Goal: Task Accomplishment & Management: Use online tool/utility

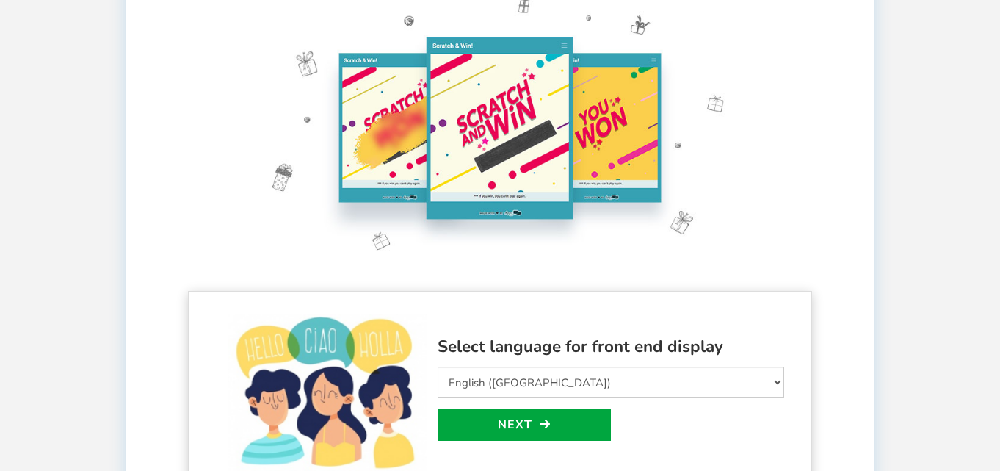
scroll to position [120, 0]
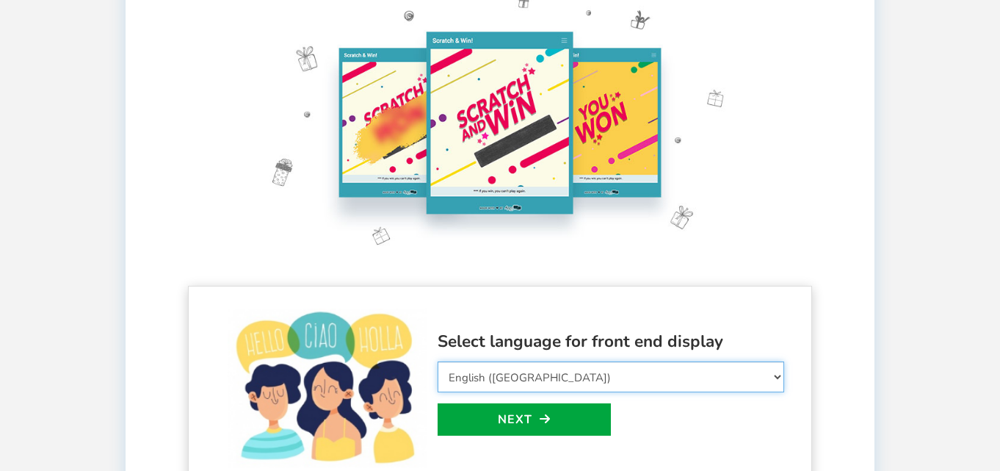
click at [601, 380] on select "Select Language Afrikaans Arabic Azerbaijani Belarusian Bulgarian Bengali Bosni…" at bounding box center [611, 376] width 347 height 31
select select "en_GB"
click at [438, 361] on select "Select Language Afrikaans Arabic Azerbaijani Belarusian Bulgarian Bengali Bosni…" at bounding box center [611, 376] width 347 height 31
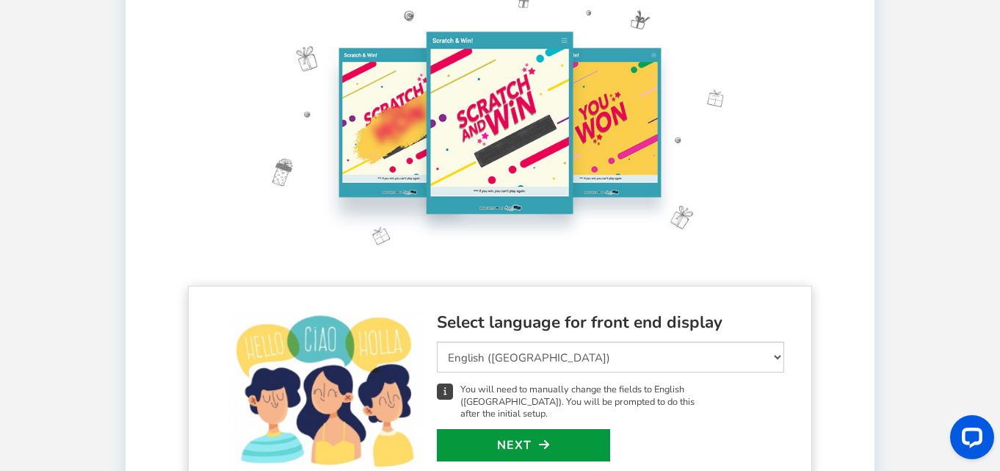
scroll to position [0, 0]
click at [539, 442] on link "Next" at bounding box center [523, 445] width 173 height 32
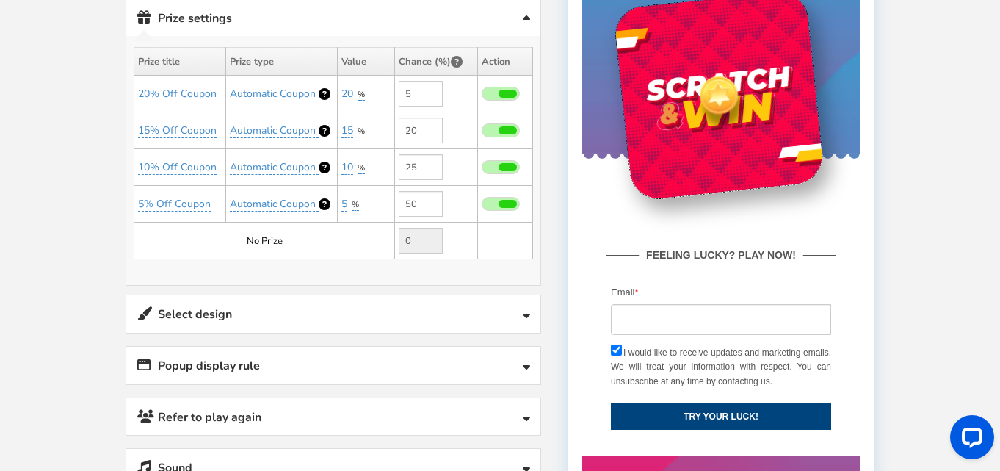
scroll to position [471, 0]
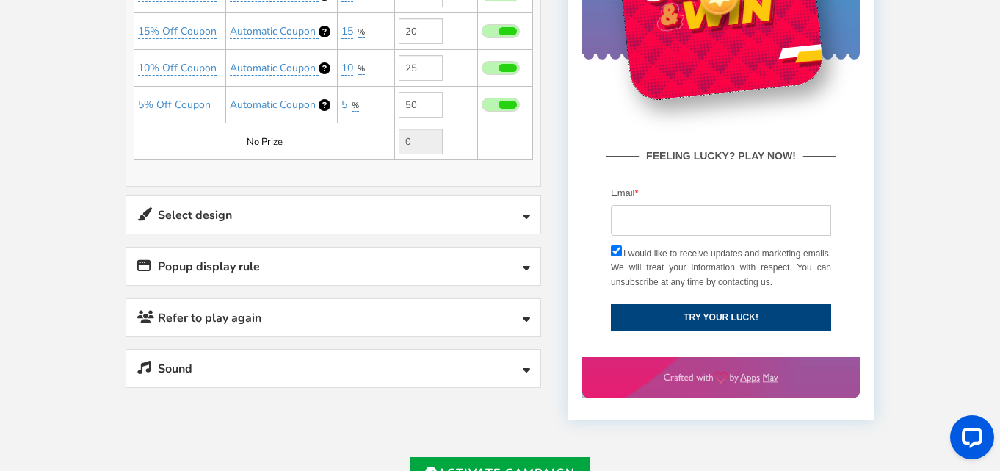
click at [361, 375] on link "Sound" at bounding box center [333, 367] width 414 height 37
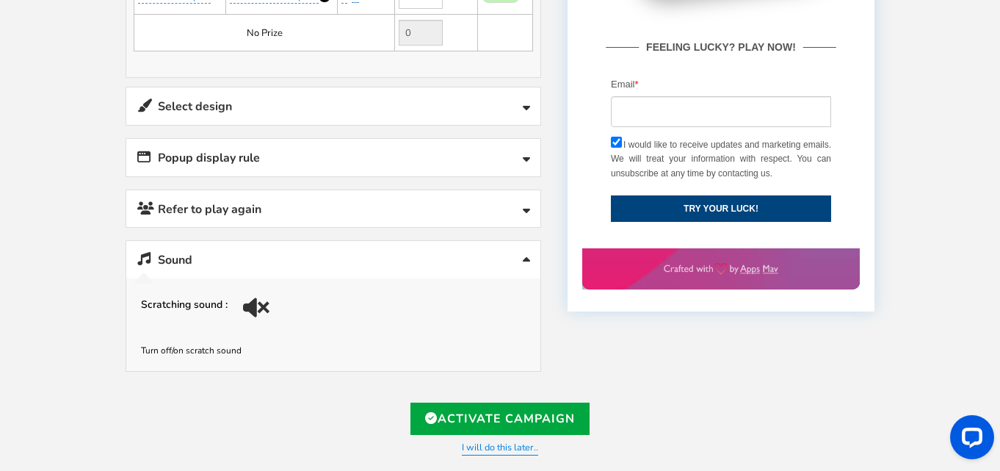
scroll to position [590, 0]
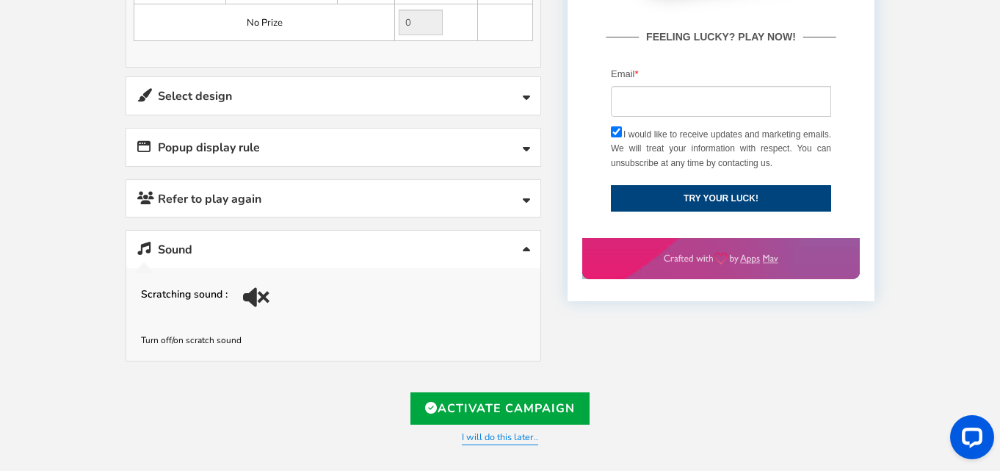
click at [244, 294] on div at bounding box center [254, 297] width 22 height 37
click at [241, 300] on div at bounding box center [254, 297] width 28 height 28
click at [249, 297] on div at bounding box center [254, 297] width 22 height 37
click at [355, 211] on link "Refer to play again" at bounding box center [333, 198] width 414 height 37
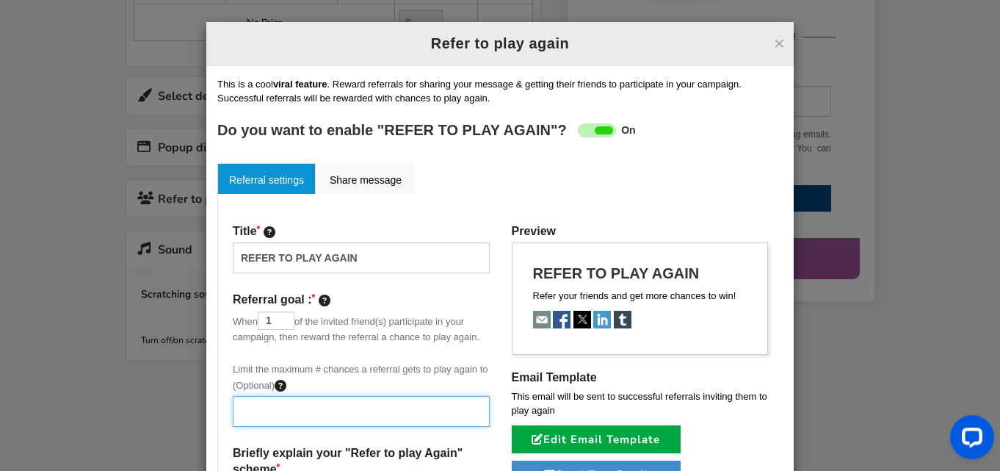
click at [286, 406] on input "text" at bounding box center [361, 411] width 257 height 31
type input "3"
click at [330, 381] on div "Limit the maximum # chances a referral gets to play again to (Optional) 3" at bounding box center [361, 394] width 257 height 65
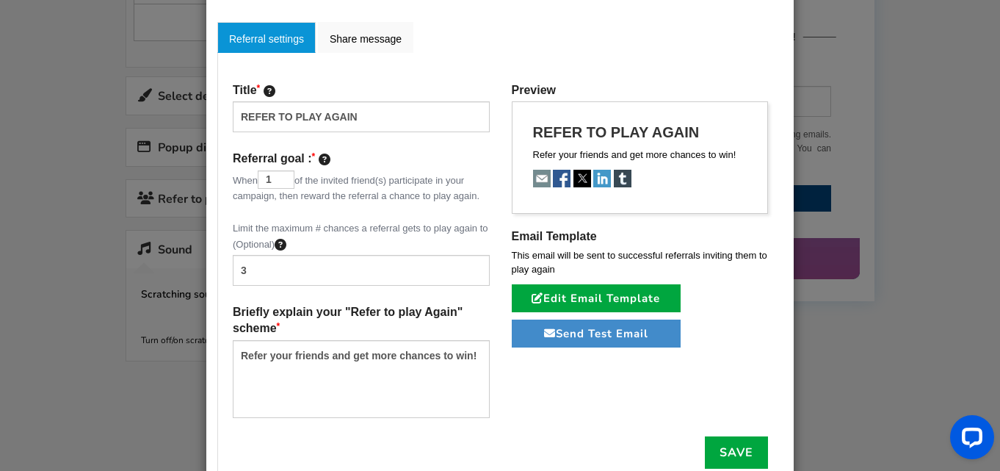
scroll to position [167, 0]
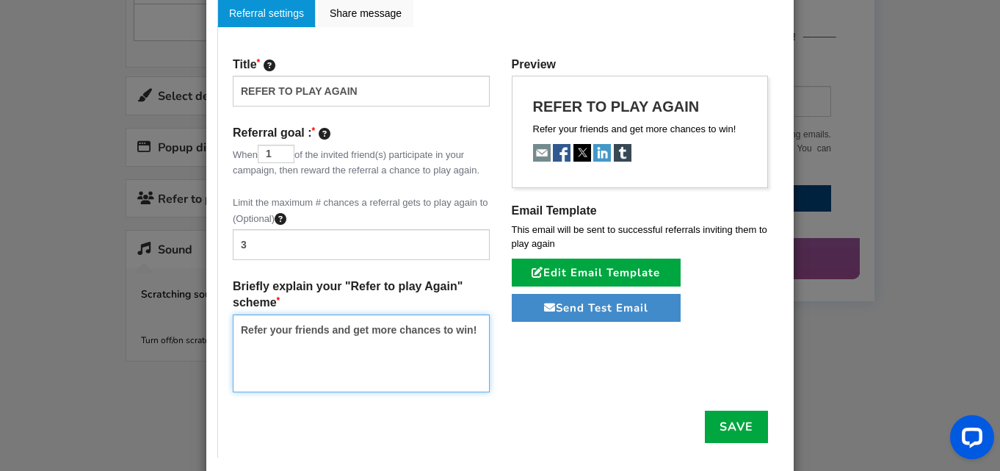
click at [367, 348] on textarea "Refer your friends and get more chances to win!" at bounding box center [361, 353] width 257 height 78
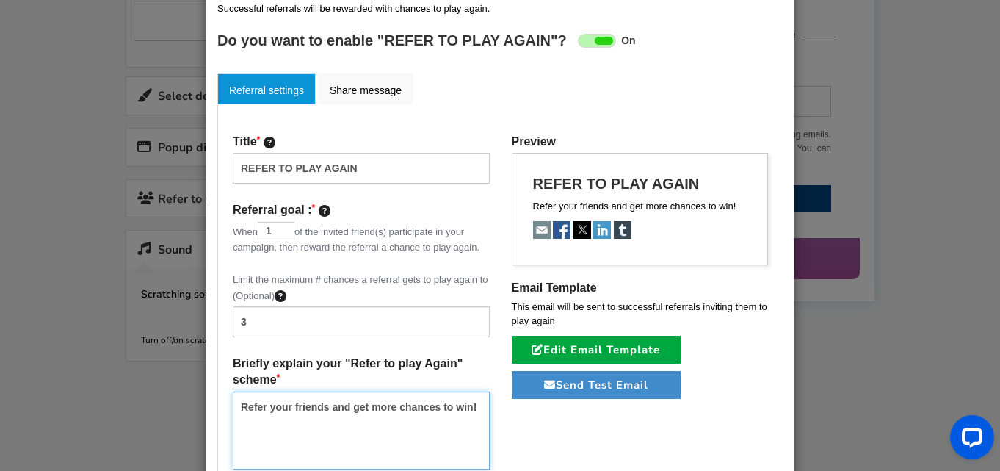
scroll to position [58, 0]
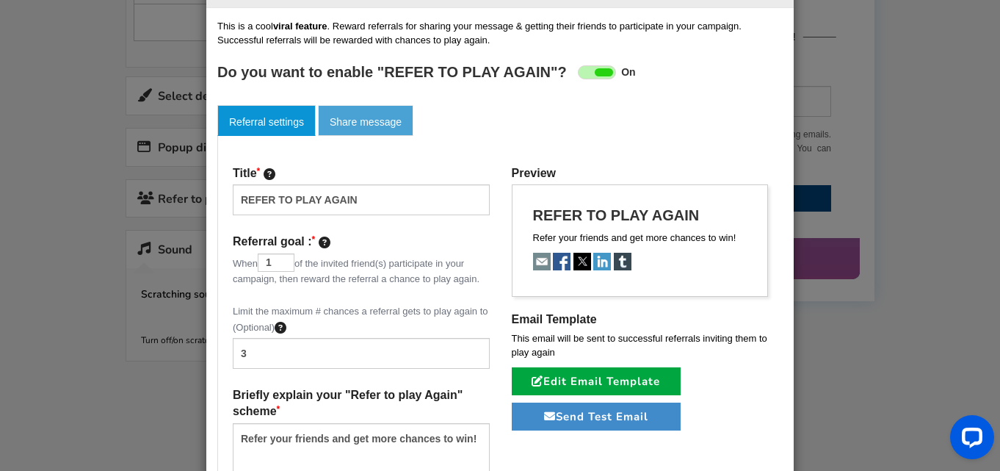
click at [352, 113] on link "Share message" at bounding box center [365, 120] width 95 height 31
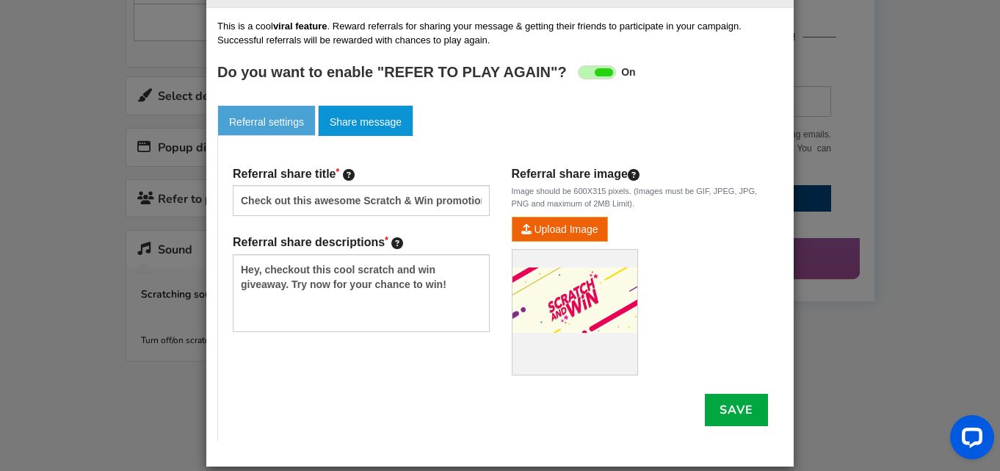
click at [278, 119] on link "Referral settings" at bounding box center [266, 120] width 98 height 31
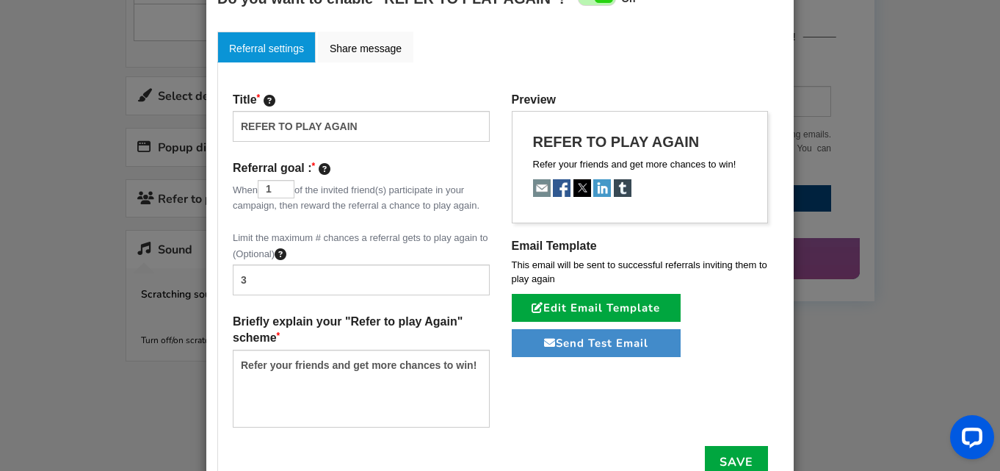
scroll to position [139, 0]
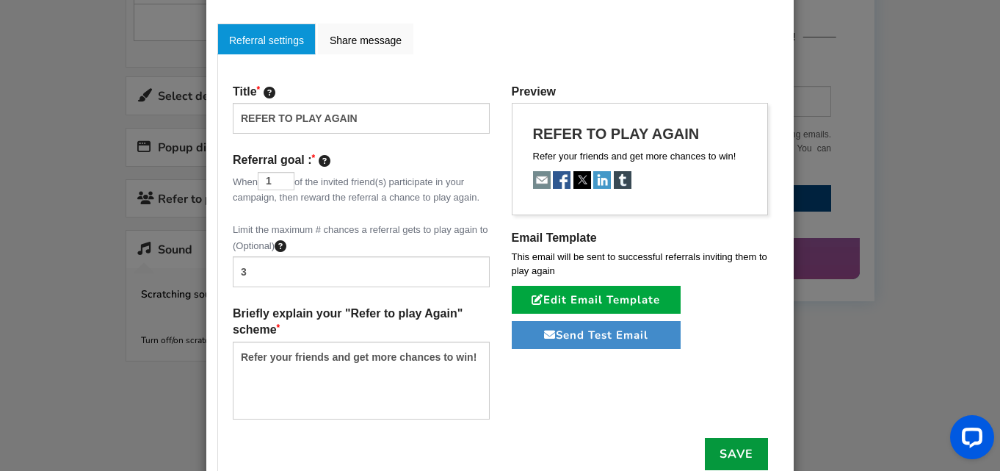
click at [732, 450] on link "Save" at bounding box center [736, 454] width 63 height 32
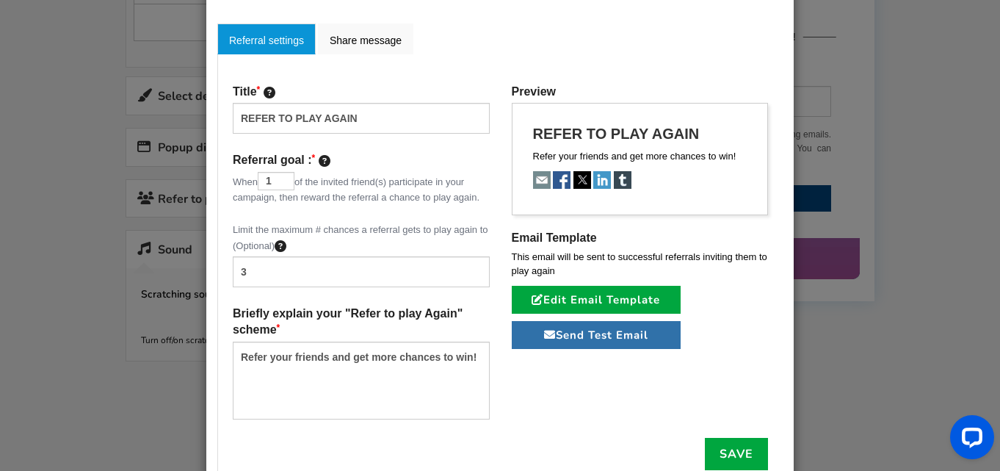
drag, startPoint x: 631, startPoint y: 334, endPoint x: 626, endPoint y: 348, distance: 14.9
click at [629, 348] on button "Send Test Email" at bounding box center [596, 335] width 169 height 28
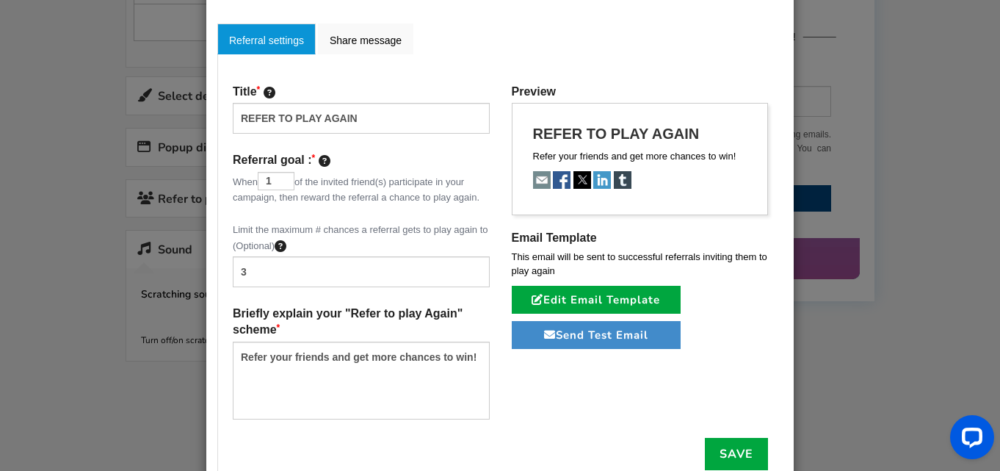
scroll to position [146, 0]
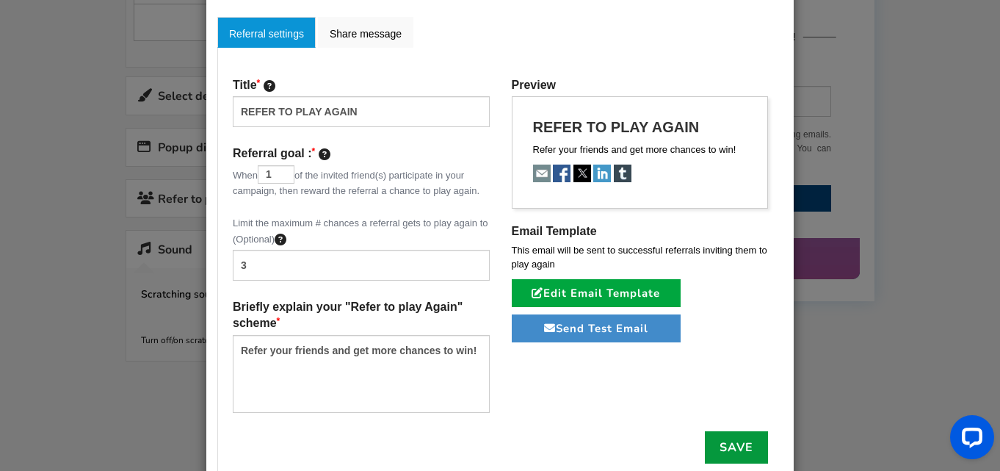
click at [734, 450] on link "Save" at bounding box center [736, 447] width 63 height 32
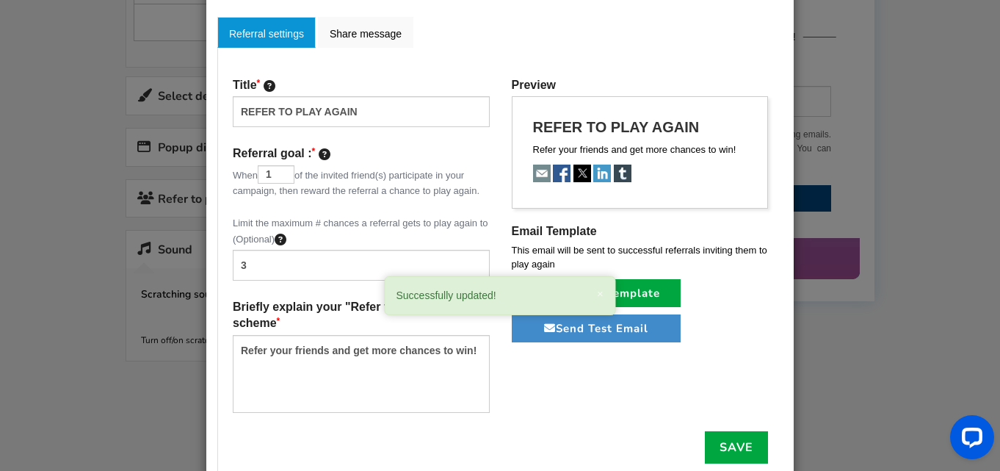
click at [844, 369] on div "× Refer to play again REFER TO PLAY AGAIN Setup Referral campaign (Optional) ? …" at bounding box center [500, 235] width 1000 height 471
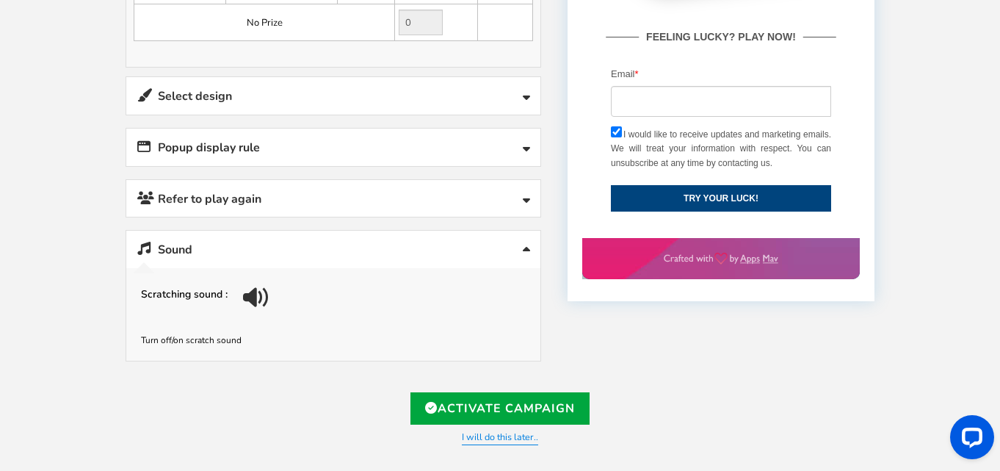
click at [360, 153] on link "Popup display rule" at bounding box center [333, 146] width 414 height 37
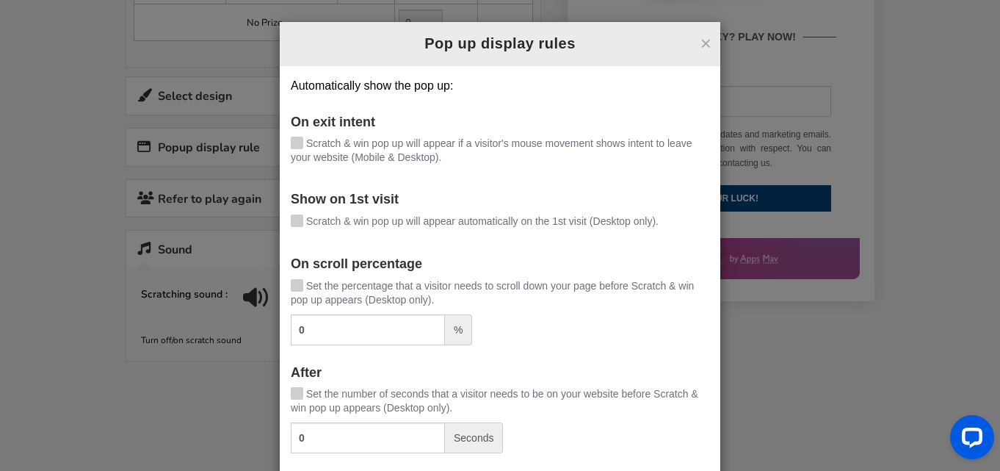
click at [297, 138] on icon at bounding box center [296, 142] width 10 height 11
click at [276, 139] on input "Scratch & win pop up will appear if a visitor's mouse movement shows intent to …" at bounding box center [276, 144] width 0 height 10
click at [301, 223] on icon at bounding box center [296, 219] width 10 height 11
click at [276, 223] on input "Scratch & win pop up will appear automatically on the 1st visit (Desktop only)." at bounding box center [276, 222] width 0 height 10
click at [469, 254] on form "On exit intent [PERSON_NAME] & win pop up will appear if a visitor's mouse move…" at bounding box center [500, 284] width 418 height 338
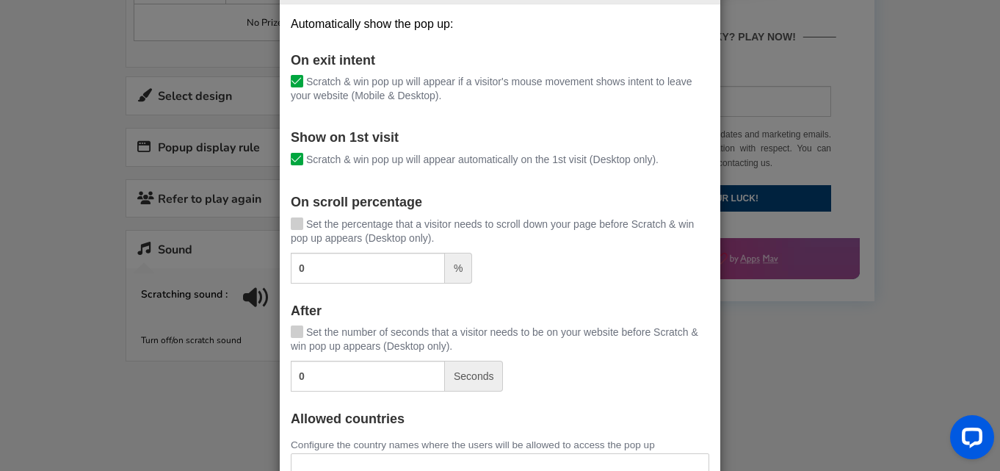
scroll to position [77, 0]
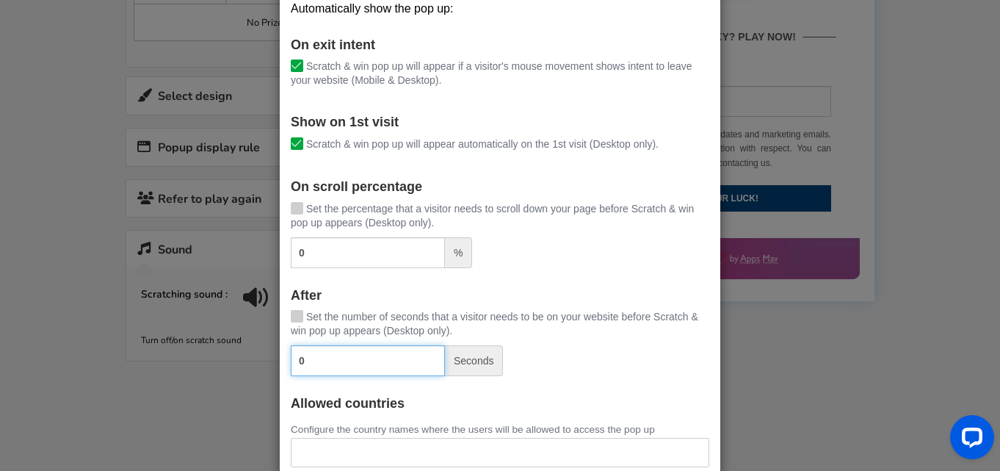
drag, startPoint x: 324, startPoint y: 367, endPoint x: 298, endPoint y: 360, distance: 27.2
click at [295, 362] on input "0" at bounding box center [368, 360] width 154 height 31
type input "10"
click at [559, 359] on div "10 Seconds" at bounding box center [500, 360] width 418 height 31
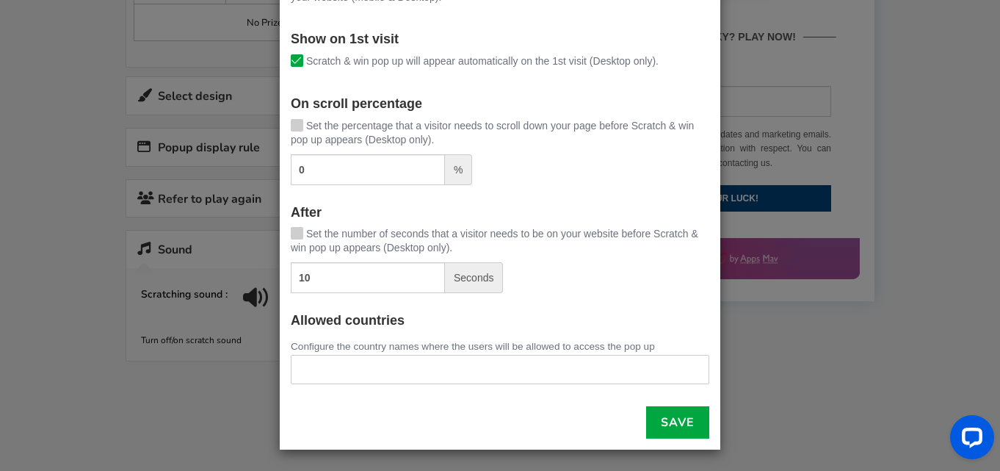
click at [498, 360] on ul at bounding box center [499, 366] width 417 height 23
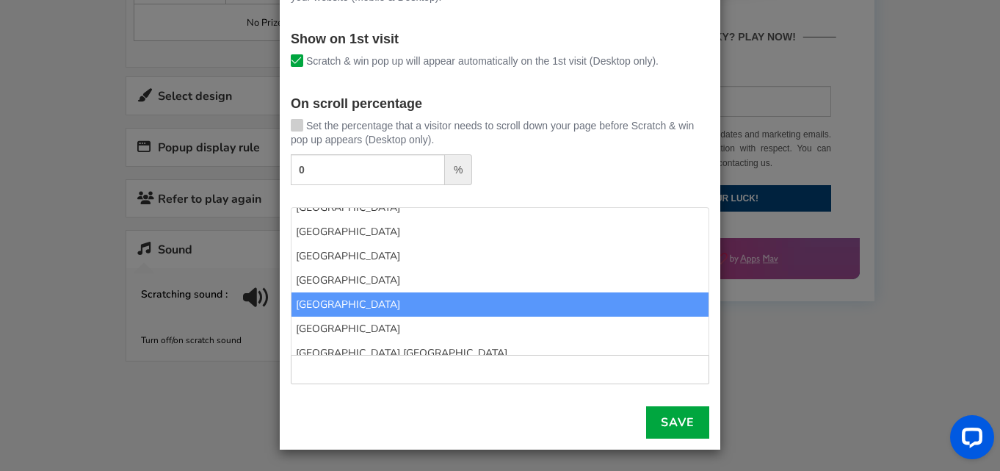
scroll to position [2801, 0]
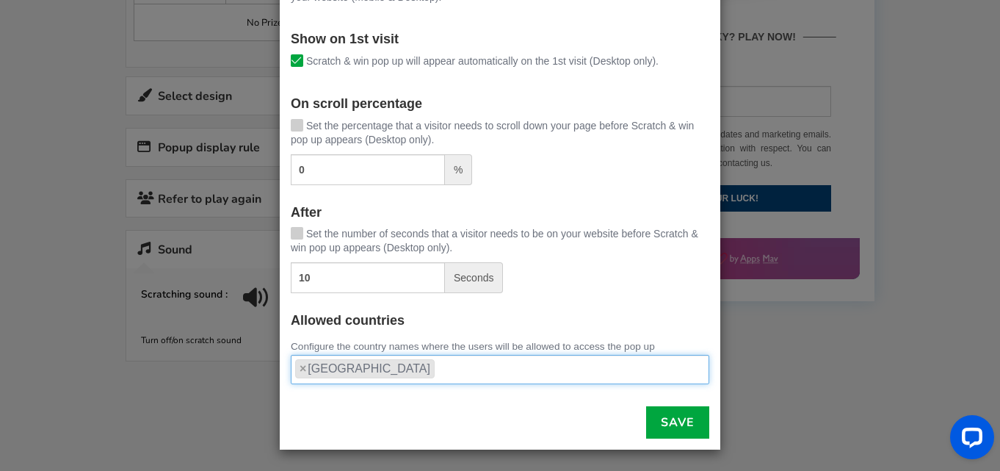
click at [427, 371] on ul "× [GEOGRAPHIC_DATA]" at bounding box center [499, 366] width 417 height 23
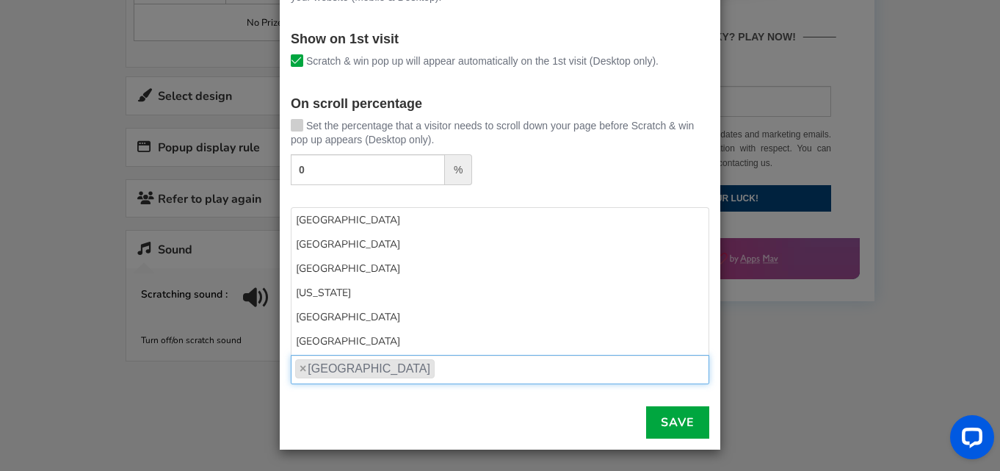
scroll to position [5378, 0]
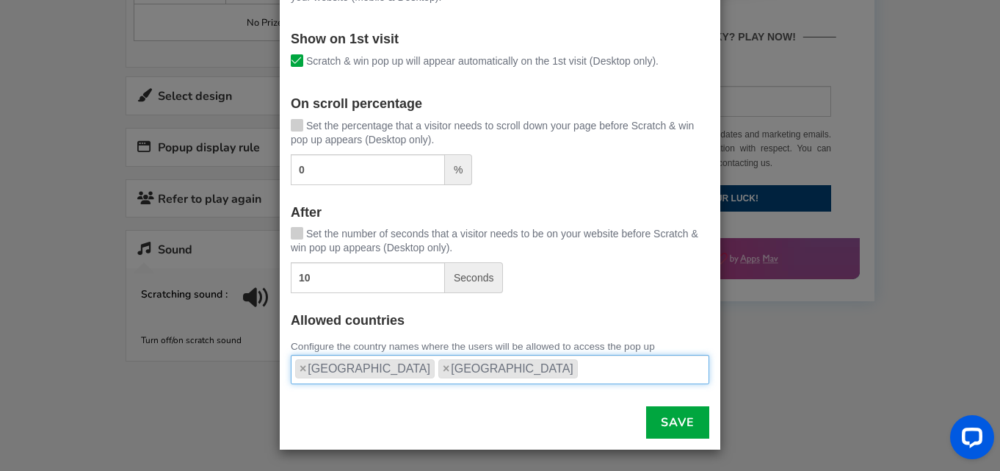
click at [501, 374] on ul "× [GEOGRAPHIC_DATA] × [GEOGRAPHIC_DATA]" at bounding box center [499, 366] width 417 height 23
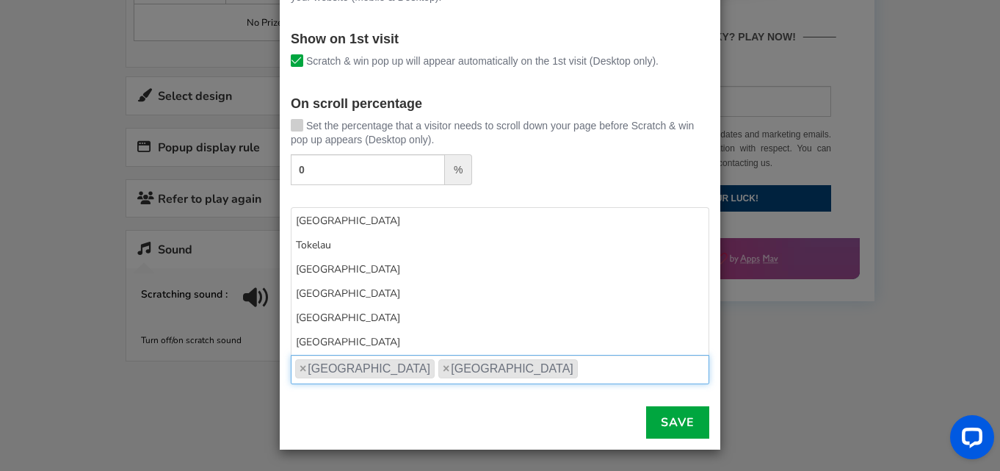
scroll to position [5668, 0]
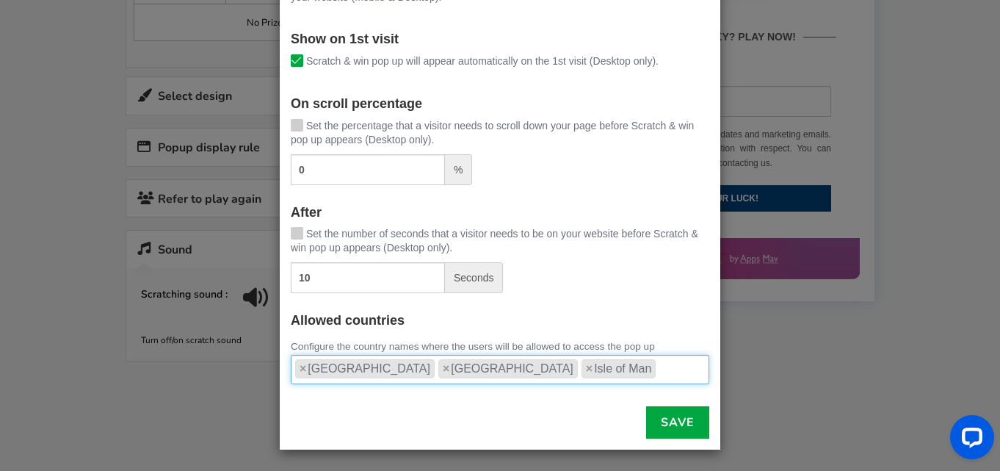
click at [659, 369] on input "search" at bounding box center [663, 368] width 9 height 19
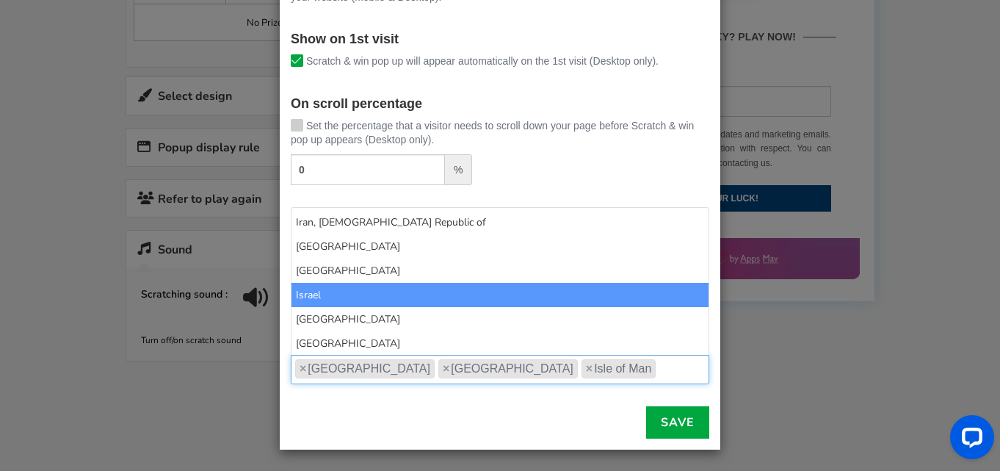
scroll to position [2394, 0]
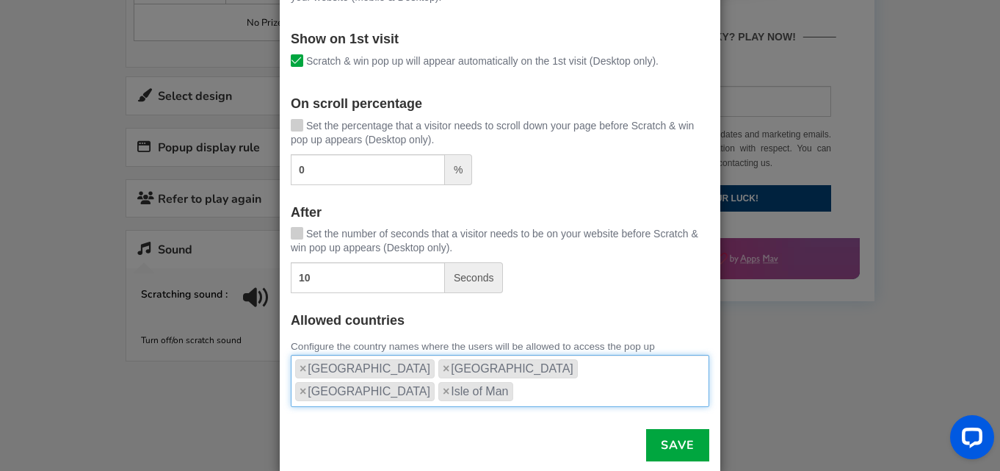
click at [634, 370] on ul "× [GEOGRAPHIC_DATA] × [GEOGRAPHIC_DATA] × [GEOGRAPHIC_DATA] × [GEOGRAPHIC_DATA]" at bounding box center [499, 378] width 417 height 46
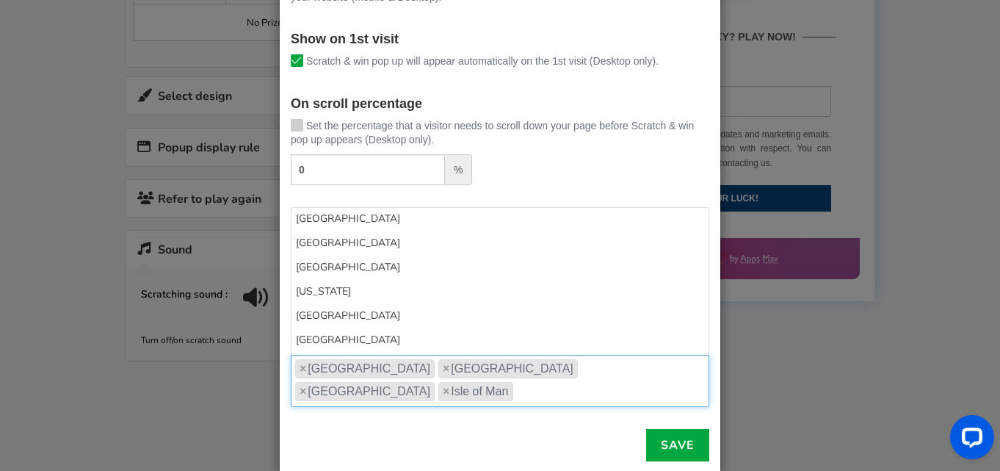
scroll to position [0, 0]
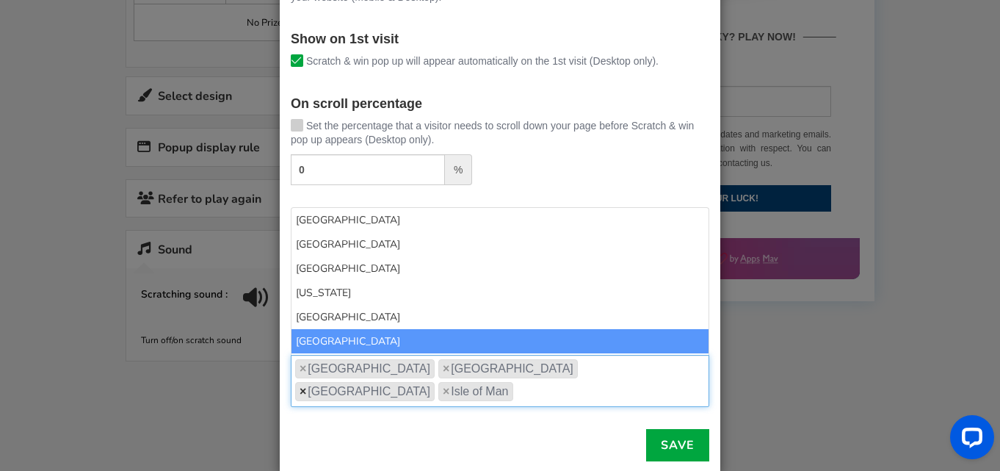
click at [306, 382] on span "×" at bounding box center [303, 391] width 7 height 18
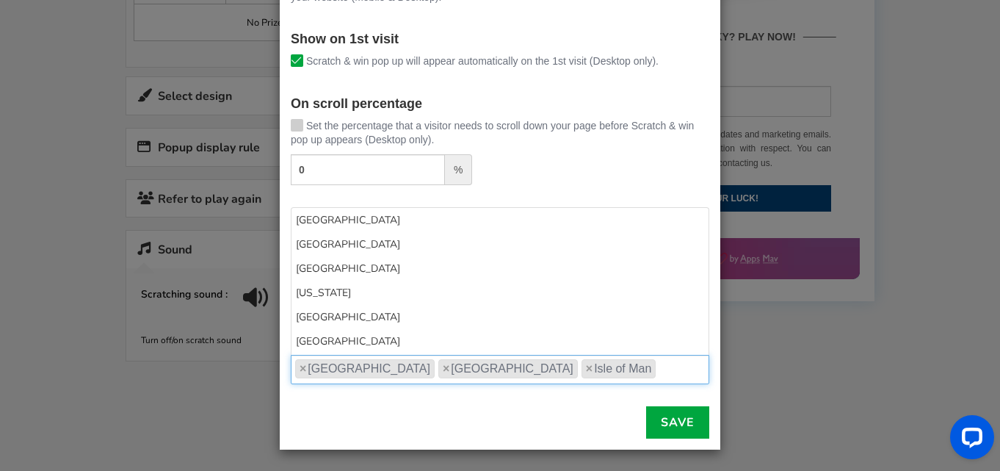
scroll to position [2423, 0]
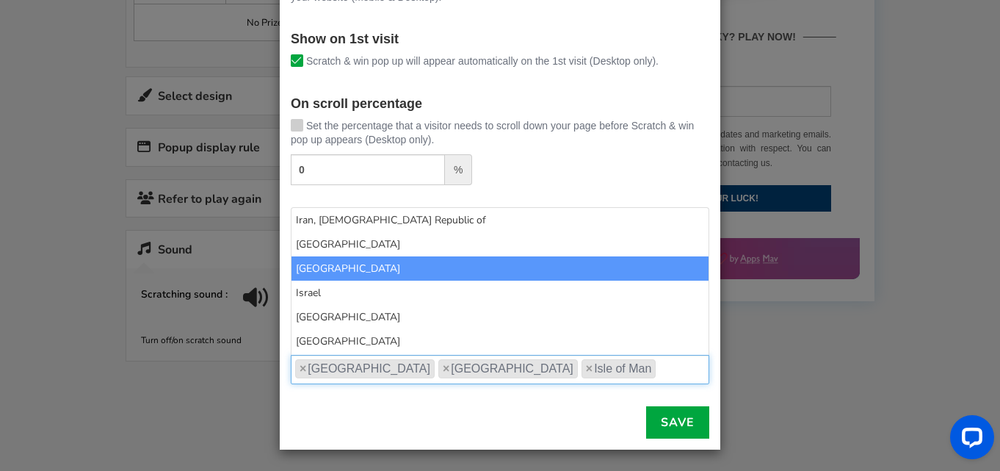
click at [554, 400] on div "Save" at bounding box center [500, 414] width 440 height 47
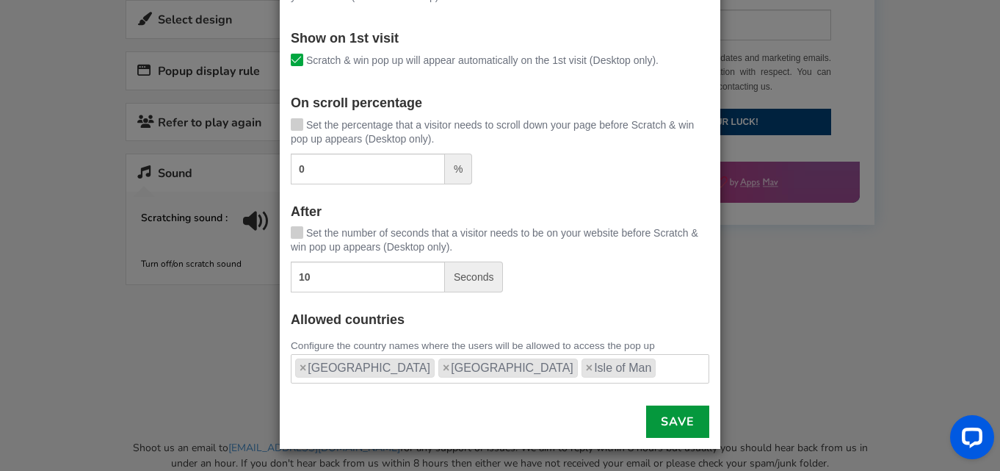
scroll to position [676, 0]
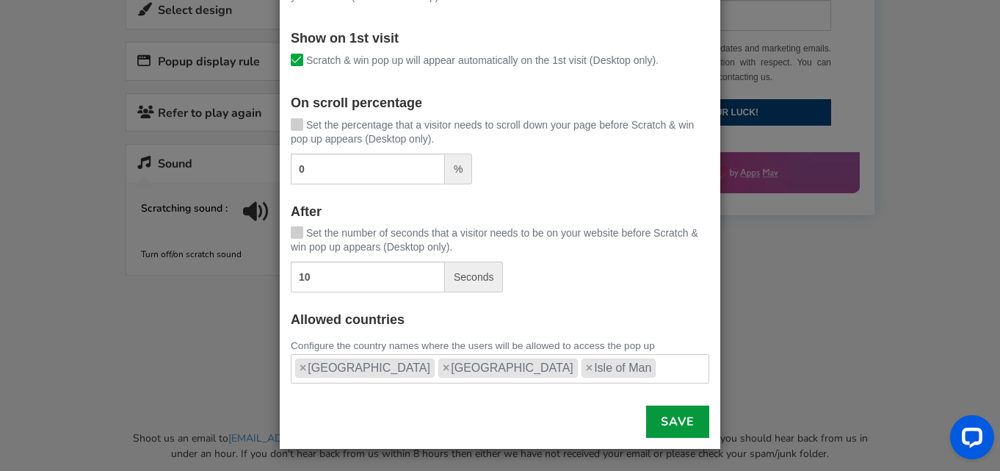
click at [663, 424] on link "Save" at bounding box center [677, 421] width 63 height 32
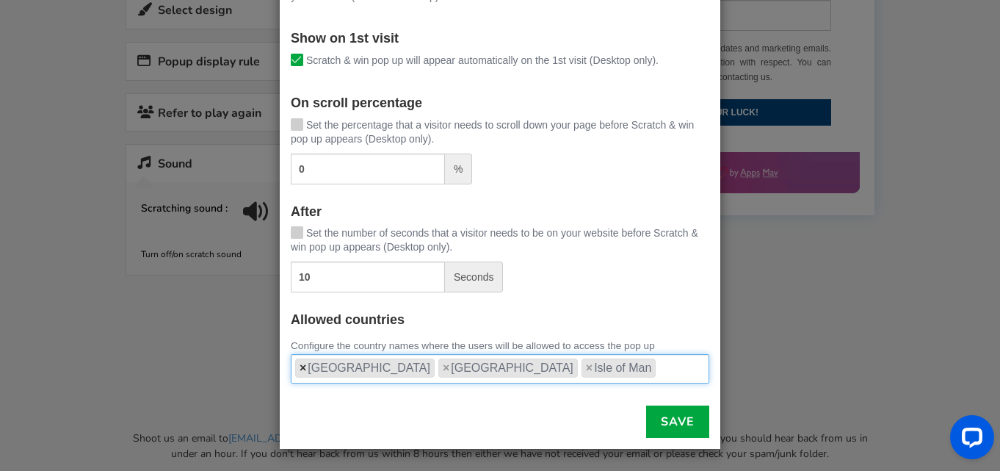
click at [302, 368] on span "×" at bounding box center [303, 368] width 7 height 18
select select "GB"
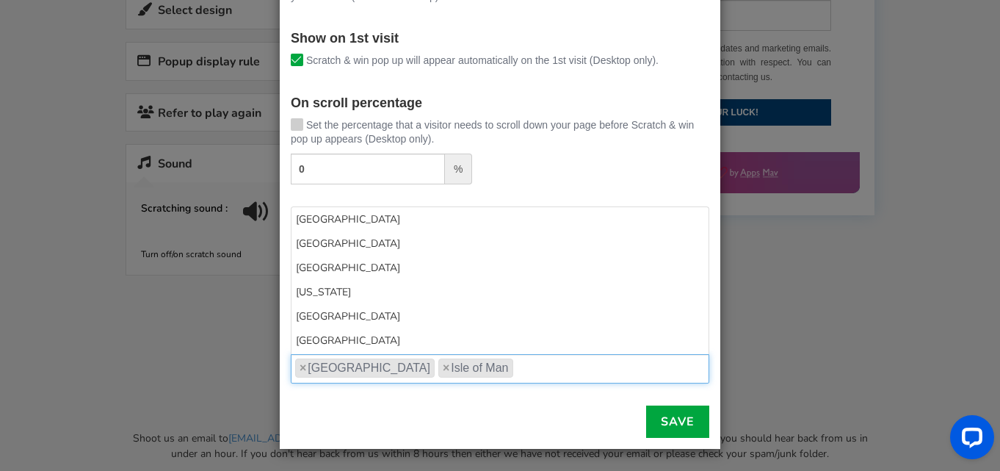
scroll to position [5378, 0]
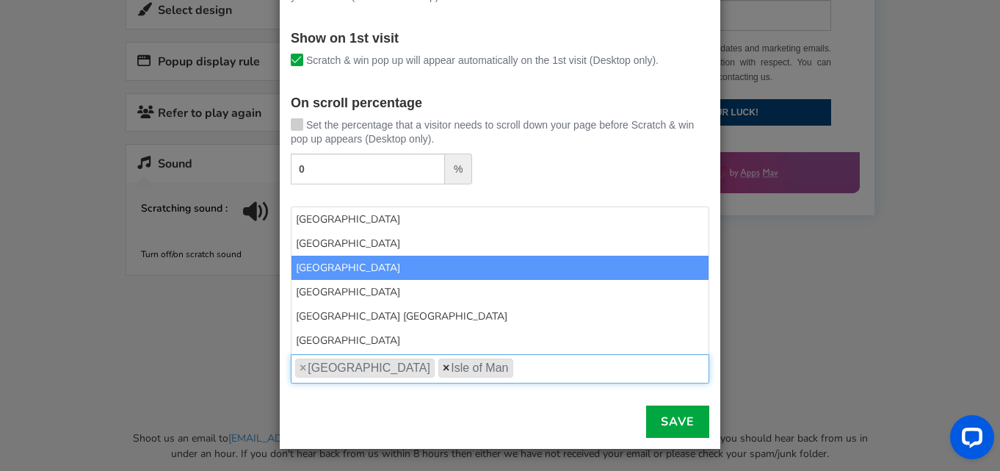
click at [443, 370] on span "×" at bounding box center [446, 368] width 7 height 18
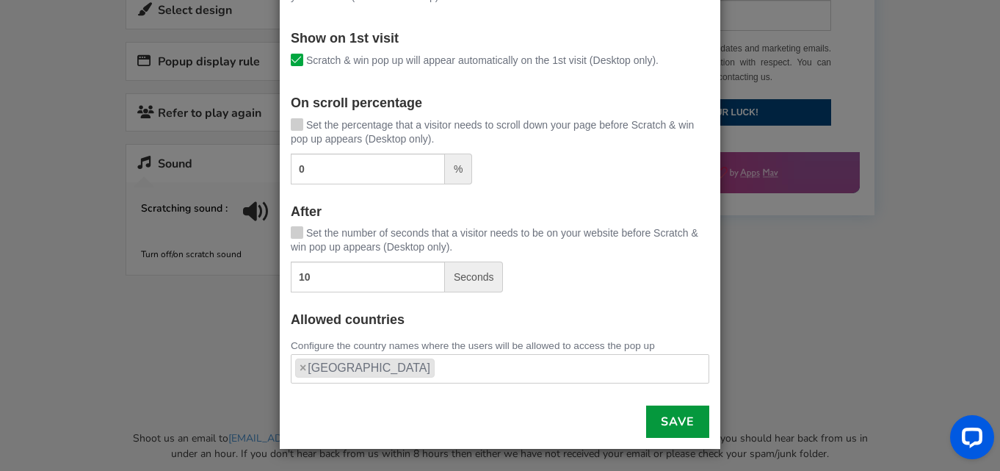
click at [691, 420] on link "Save" at bounding box center [677, 421] width 63 height 32
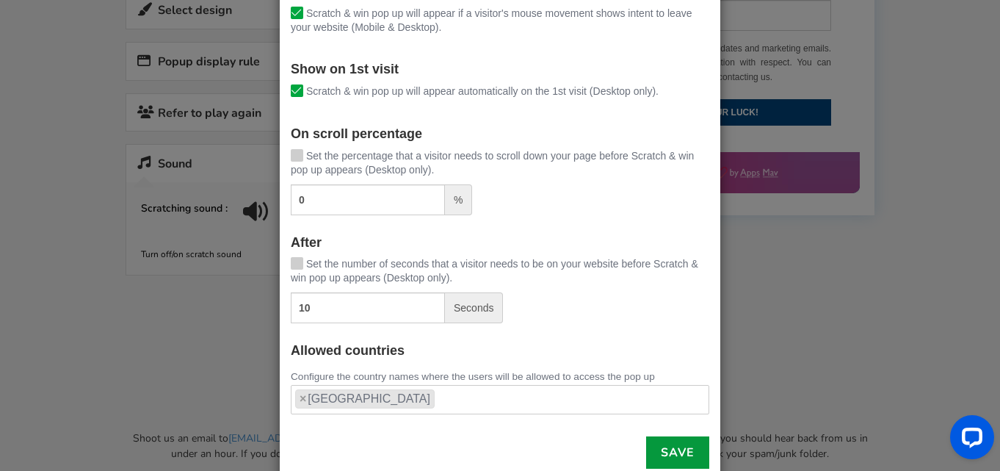
scroll to position [161, 0]
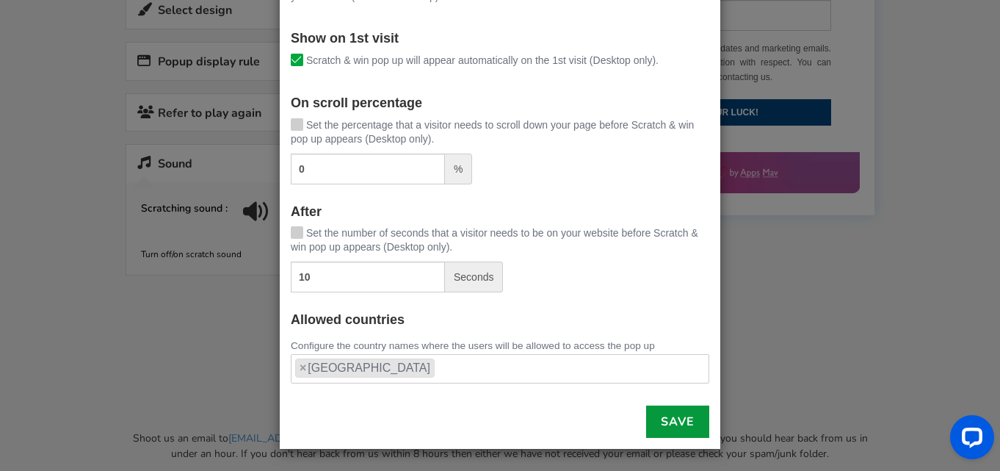
click at [696, 421] on link "Save" at bounding box center [677, 421] width 63 height 32
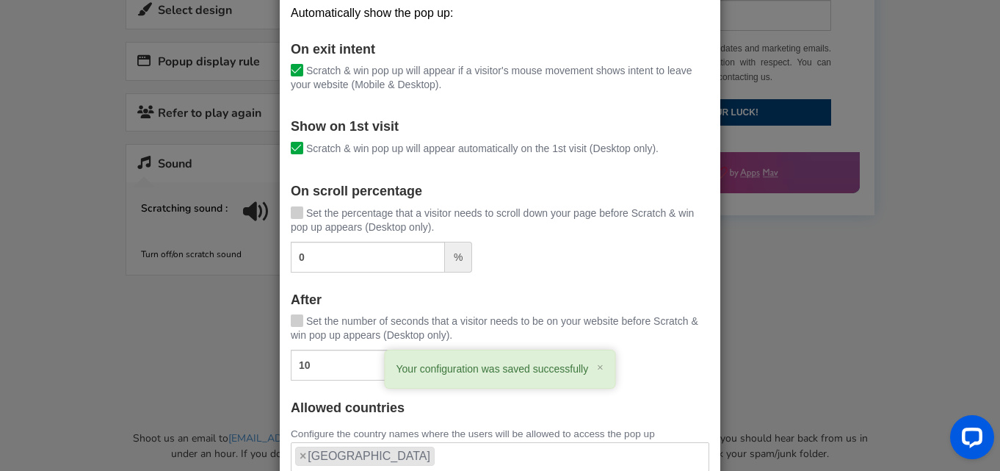
scroll to position [0, 0]
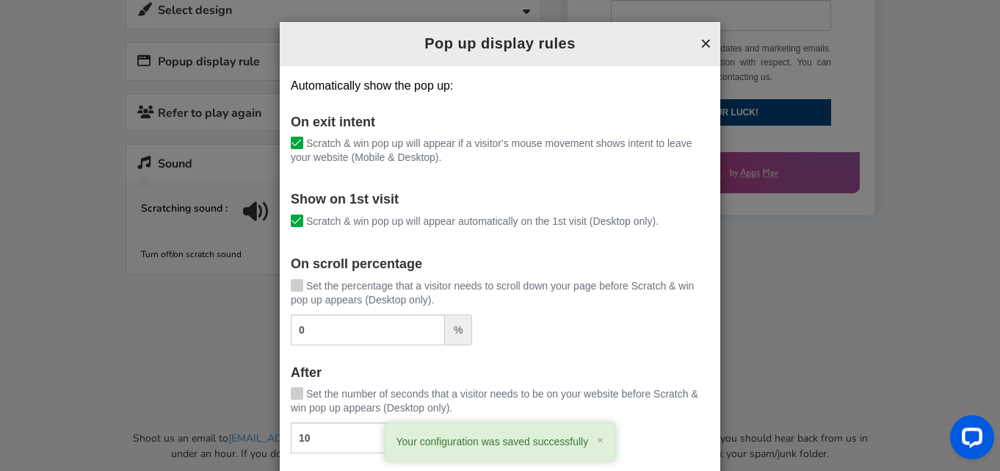
click at [705, 42] on button "×" at bounding box center [705, 43] width 11 height 19
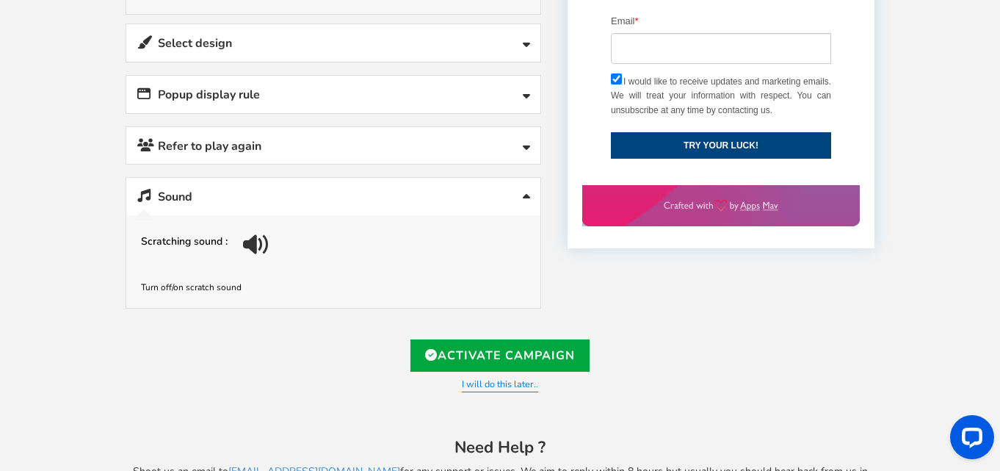
scroll to position [521, 0]
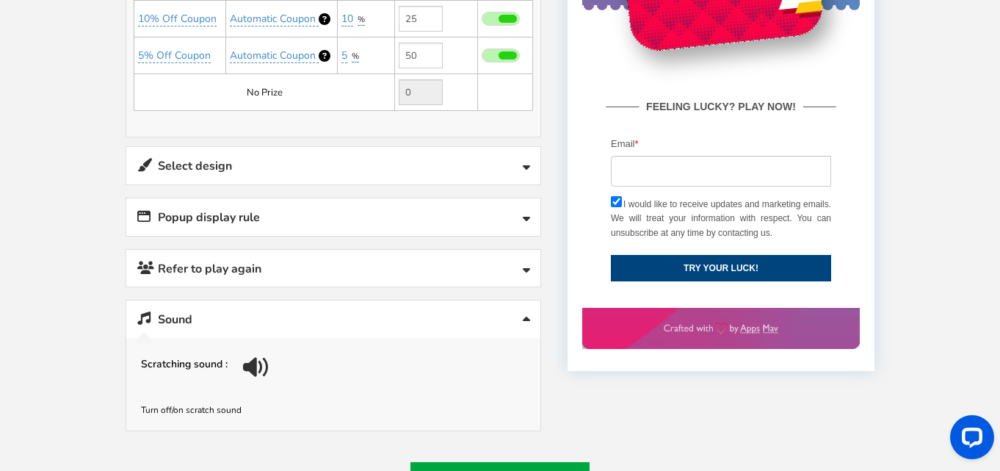
click at [279, 173] on link "Select design" at bounding box center [333, 165] width 414 height 37
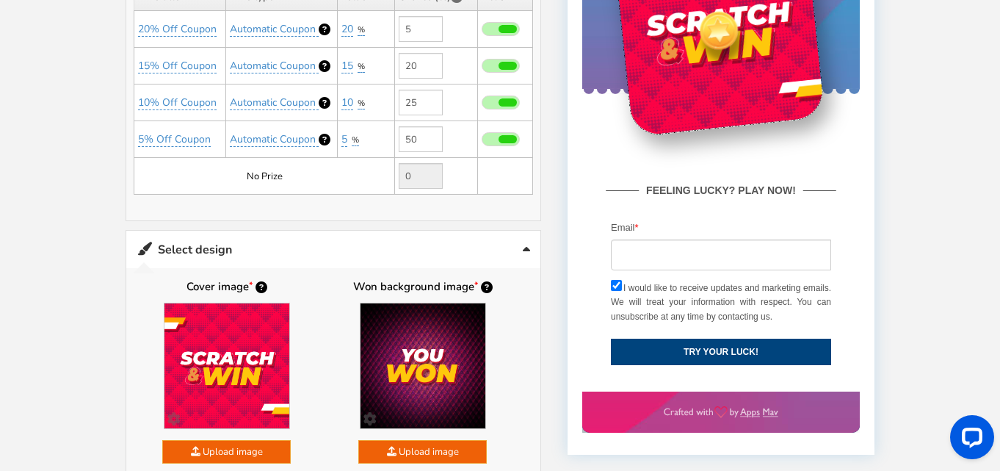
scroll to position [422, 0]
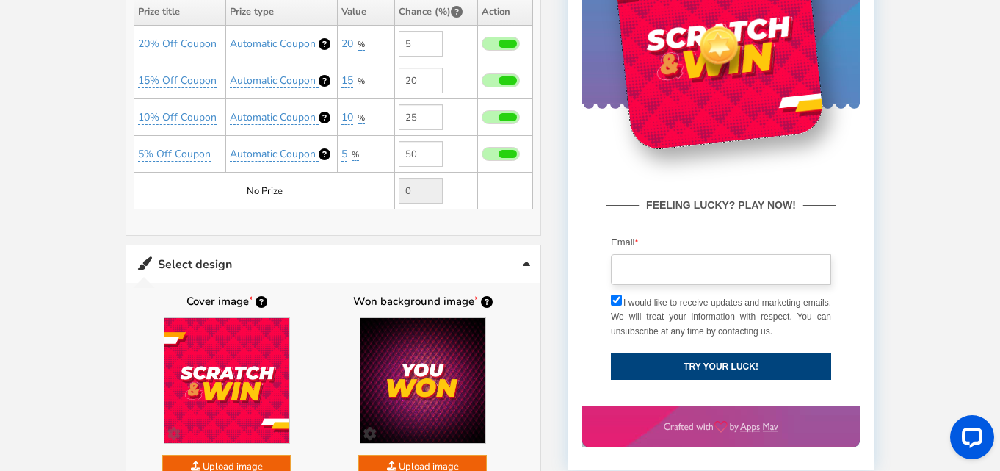
click at [664, 278] on input "email" at bounding box center [720, 269] width 220 height 31
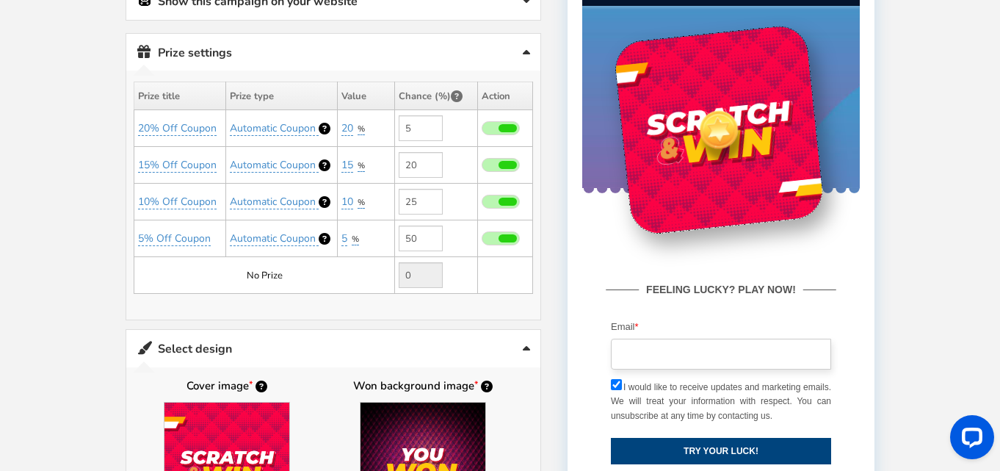
scroll to position [338, 0]
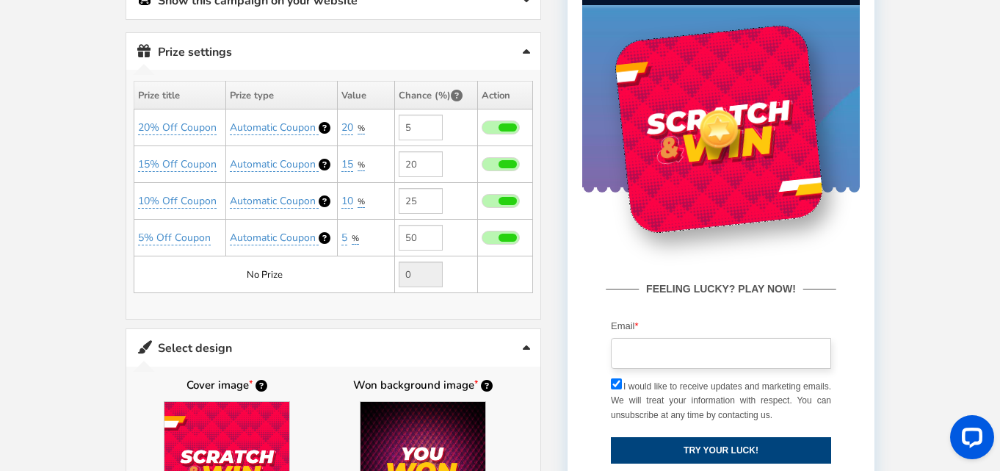
click at [664, 349] on input "email" at bounding box center [720, 353] width 220 height 31
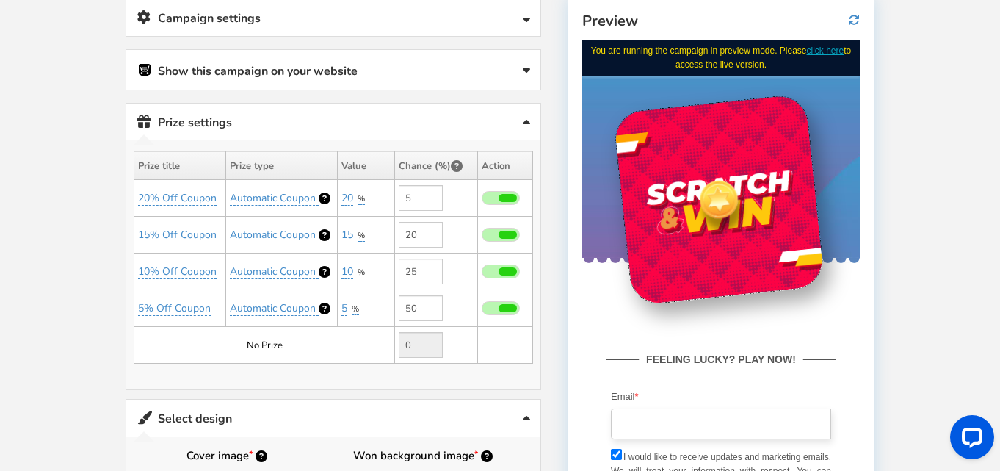
scroll to position [259, 0]
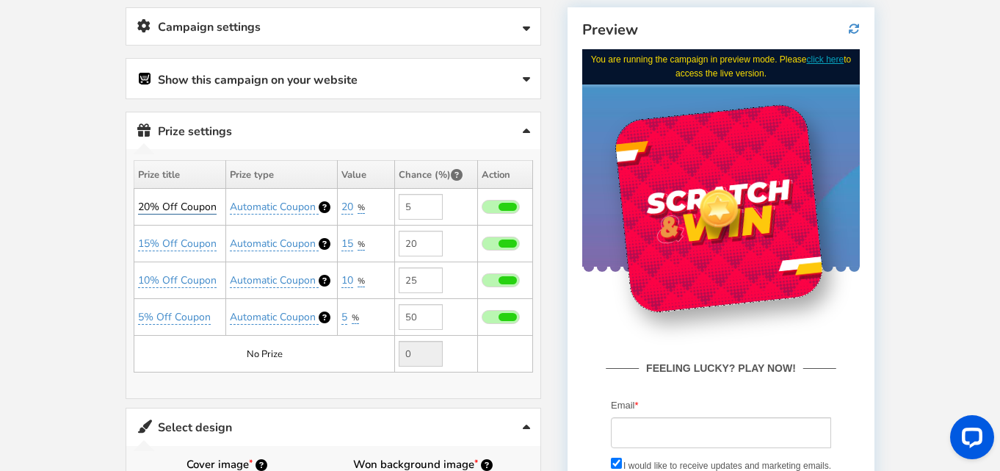
click at [178, 206] on link "20% Off Coupon" at bounding box center [177, 207] width 79 height 15
click at [286, 244] on button "save" at bounding box center [281, 242] width 43 height 25
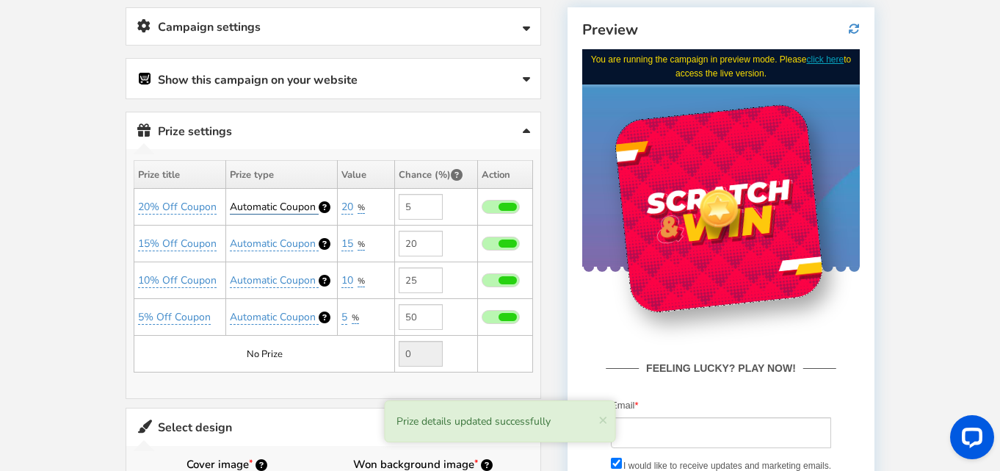
click at [275, 205] on span "Automatic Coupon" at bounding box center [273, 207] width 86 height 14
click at [311, 238] on select "Perks and Experiences Automatic Coupon Common Coupon" at bounding box center [282, 242] width 136 height 25
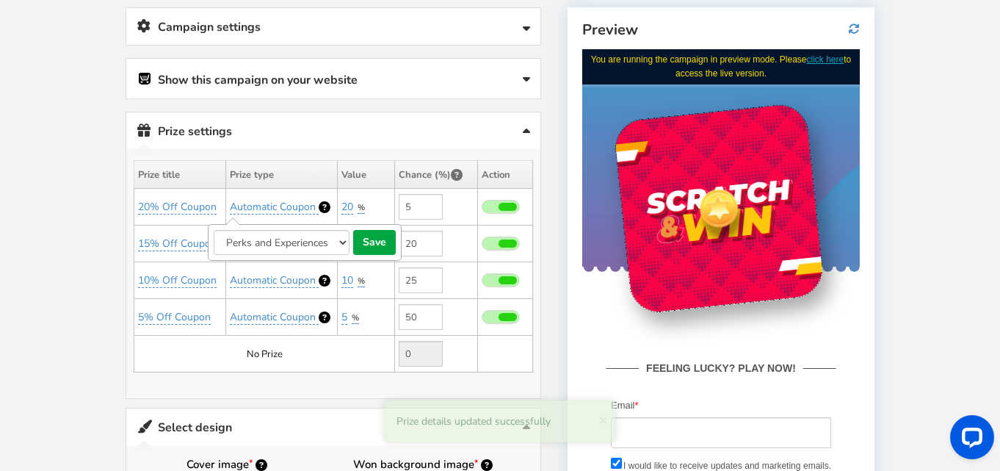
click at [214, 230] on select "Perks and Experiences Automatic Coupon Common Coupon" at bounding box center [282, 242] width 136 height 25
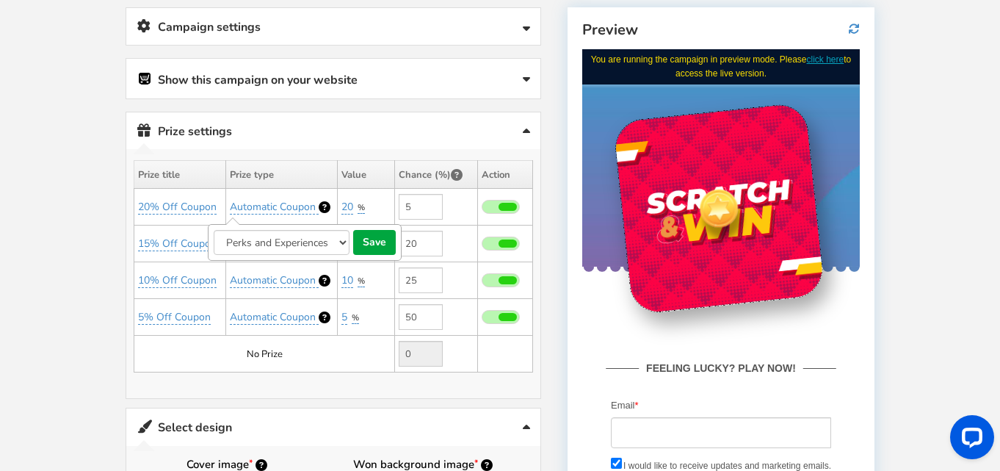
click at [288, 247] on select "Perks and Experiences Automatic Coupon Common Coupon" at bounding box center [282, 242] width 136 height 25
select select "1"
click at [214, 230] on select "Perks and Experiences Automatic Coupon Common Coupon" at bounding box center [282, 242] width 136 height 25
click at [372, 248] on button "save" at bounding box center [374, 242] width 43 height 25
click at [493, 201] on span at bounding box center [501, 207] width 38 height 14
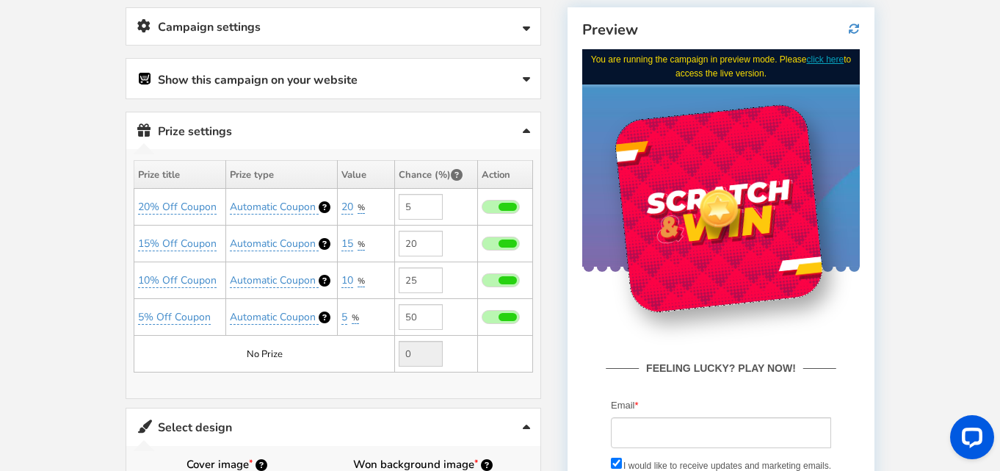
click at [482, 203] on input "checkbox" at bounding box center [482, 208] width 0 height 10
type input "0"
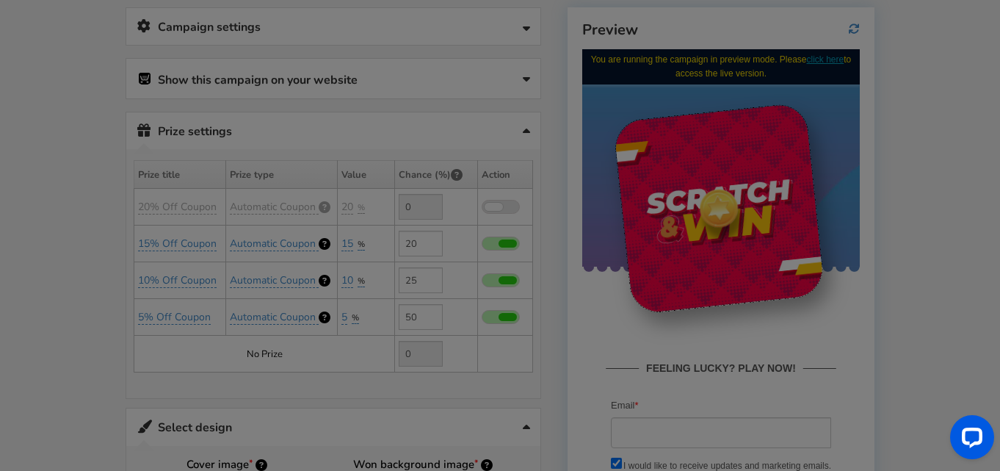
type input "5"
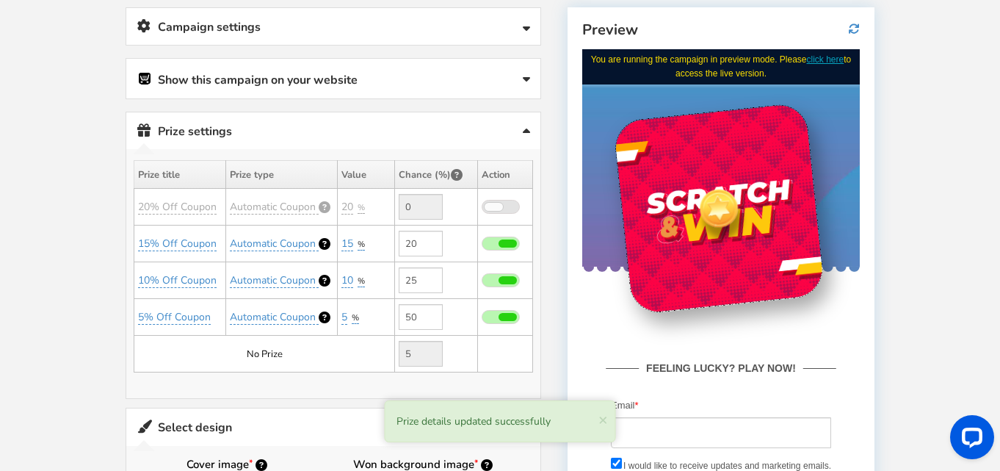
click at [501, 207] on span at bounding box center [494, 207] width 18 height 8
click at [482, 207] on input "checkbox" at bounding box center [482, 208] width 0 height 10
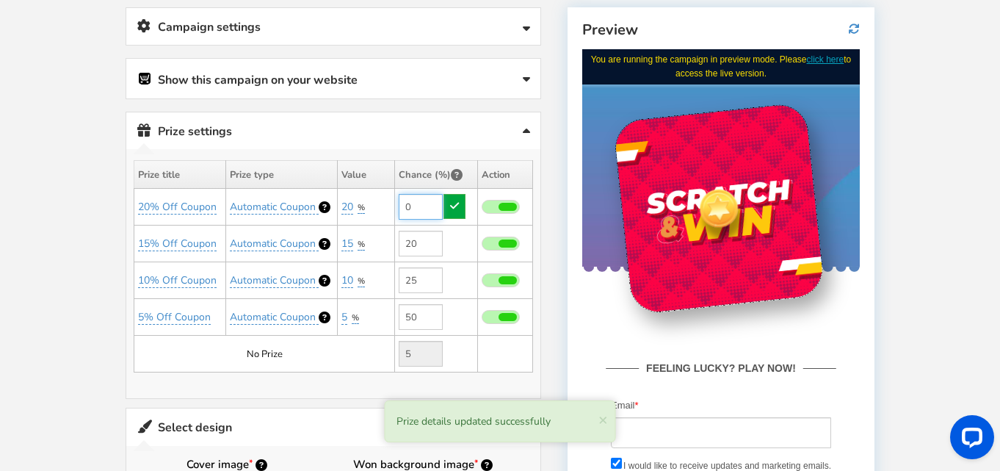
drag, startPoint x: 427, startPoint y: 205, endPoint x: 396, endPoint y: 205, distance: 30.1
click at [396, 205] on td "0" at bounding box center [436, 207] width 83 height 37
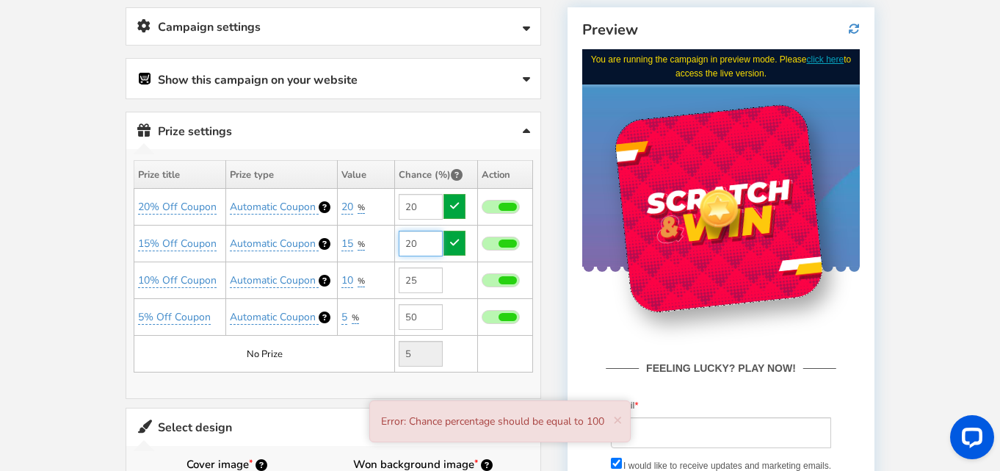
type input "0"
click at [419, 237] on input "20" at bounding box center [421, 244] width 44 height 26
click at [421, 207] on input "0" at bounding box center [421, 207] width 44 height 26
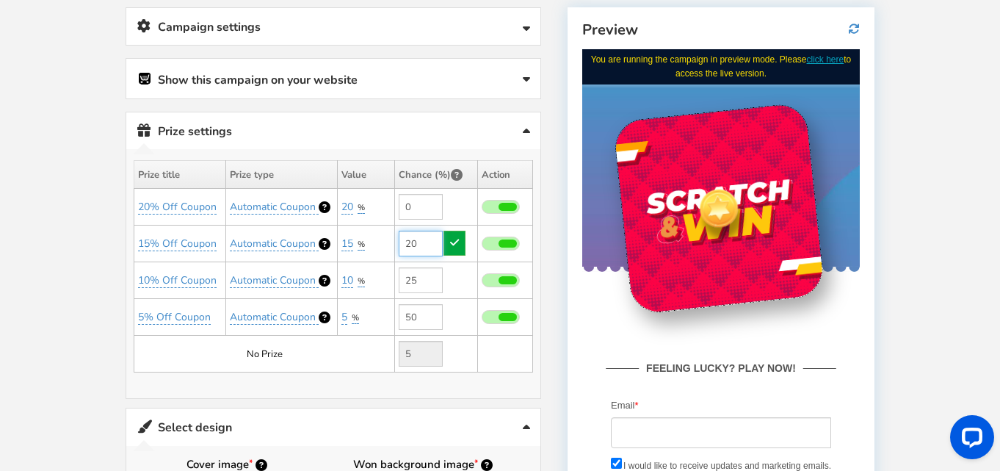
drag, startPoint x: 418, startPoint y: 242, endPoint x: 402, endPoint y: 242, distance: 16.2
click at [402, 242] on input "20" at bounding box center [421, 244] width 44 height 26
click at [422, 214] on input "0" at bounding box center [421, 207] width 44 height 26
click at [507, 241] on span at bounding box center [507, 243] width 18 height 8
click at [482, 241] on input "checkbox" at bounding box center [482, 244] width 0 height 10
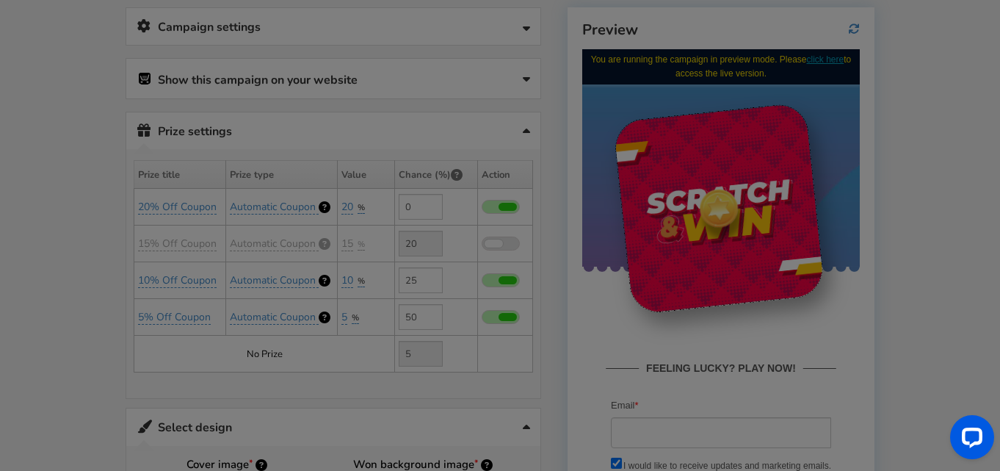
type input "0"
type input "25"
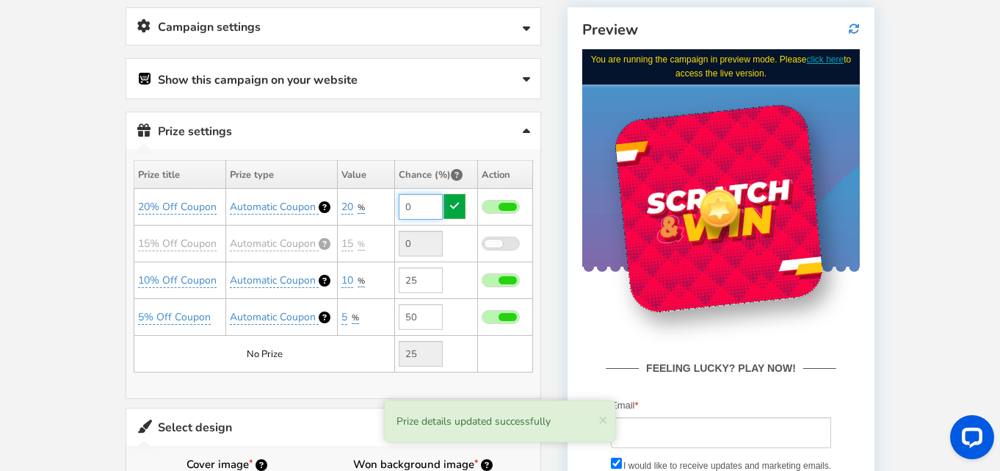
click at [423, 209] on input "0" at bounding box center [421, 207] width 44 height 26
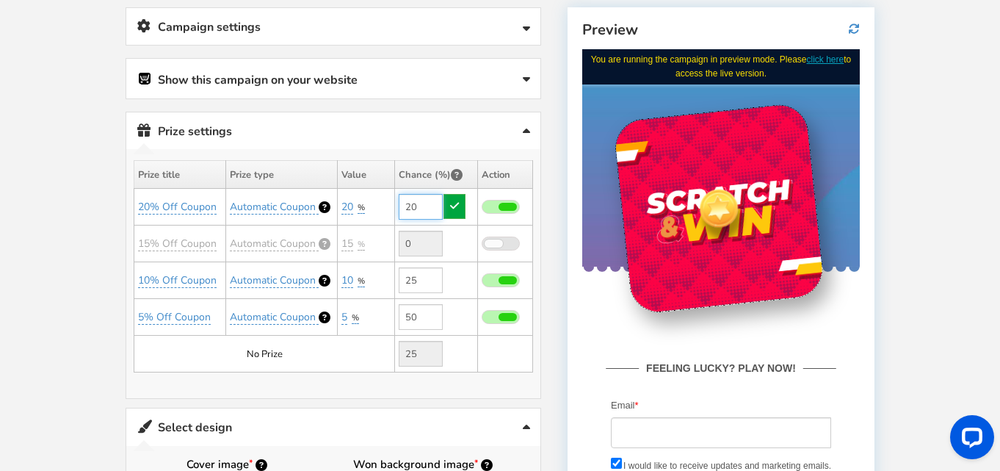
type input "20"
click at [431, 239] on input "0" at bounding box center [421, 244] width 44 height 26
click at [471, 384] on div "Winners Slots Conflict Alert One or more winning slots are matching with existi…" at bounding box center [333, 273] width 414 height 249
click at [456, 205] on icon at bounding box center [454, 205] width 9 height 10
type input "5"
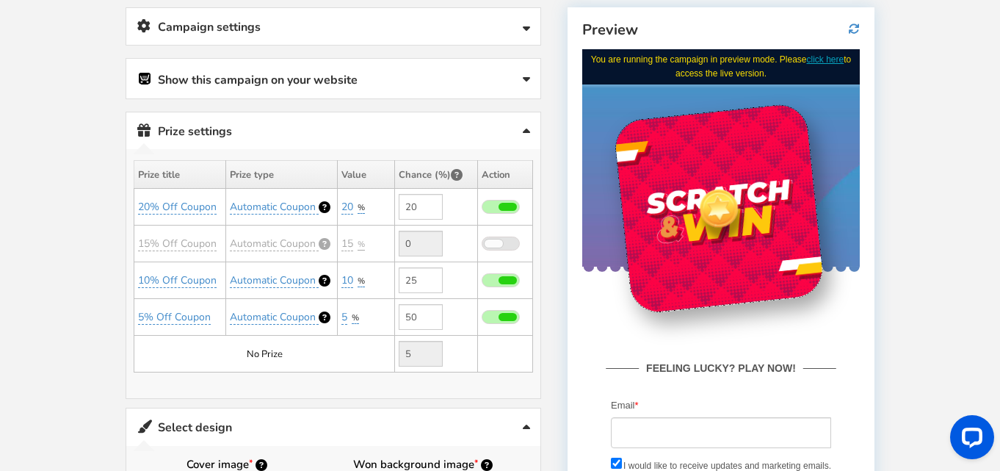
click at [358, 243] on span "%" at bounding box center [361, 244] width 7 height 11
click at [405, 276] on select "Percentage Fixed amount Free Shipping" at bounding box center [388, 278] width 97 height 25
click at [349, 209] on link "20" at bounding box center [347, 207] width 12 height 15
drag, startPoint x: 348, startPoint y: 237, endPoint x: 323, endPoint y: 239, distance: 25.0
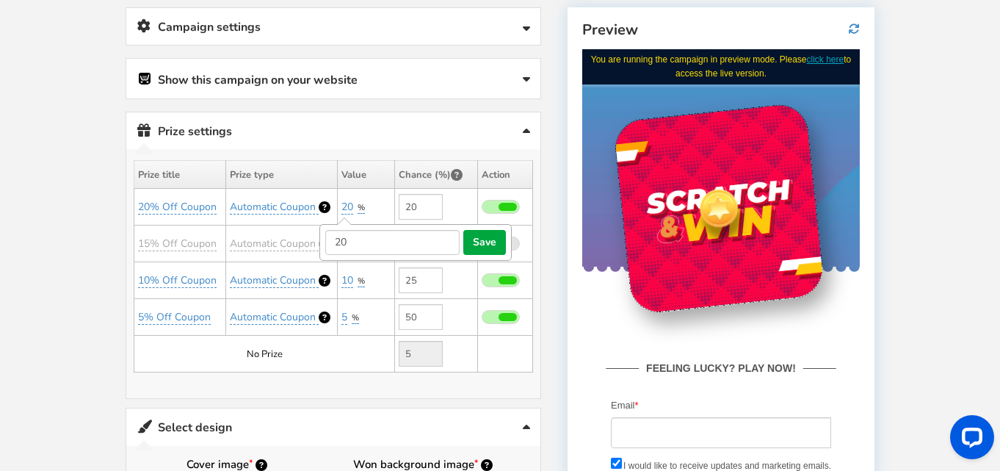
click at [323, 239] on form "20 save cancel" at bounding box center [415, 242] width 192 height 37
type input "50"
click at [498, 241] on button "save" at bounding box center [484, 242] width 43 height 25
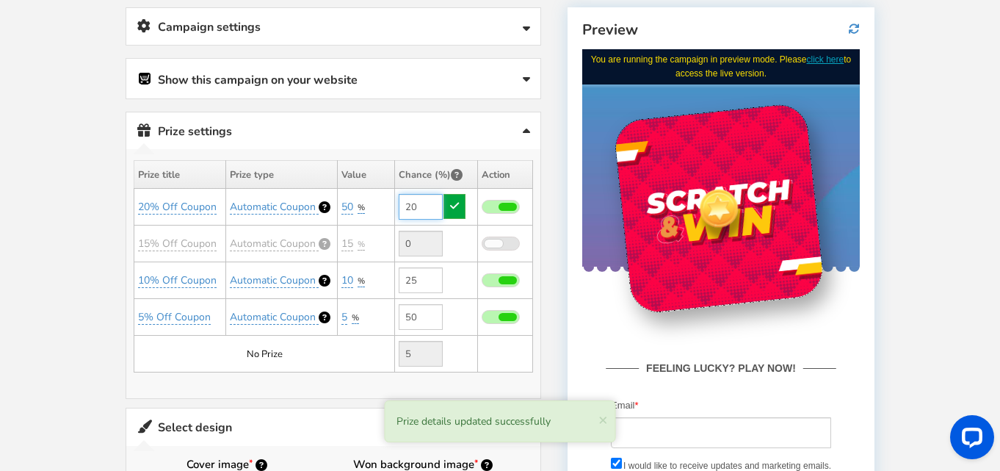
drag, startPoint x: 421, startPoint y: 203, endPoint x: 402, endPoint y: 202, distance: 19.9
click at [402, 202] on input "20" at bounding box center [421, 207] width 44 height 26
click at [452, 207] on td "20" at bounding box center [436, 207] width 83 height 37
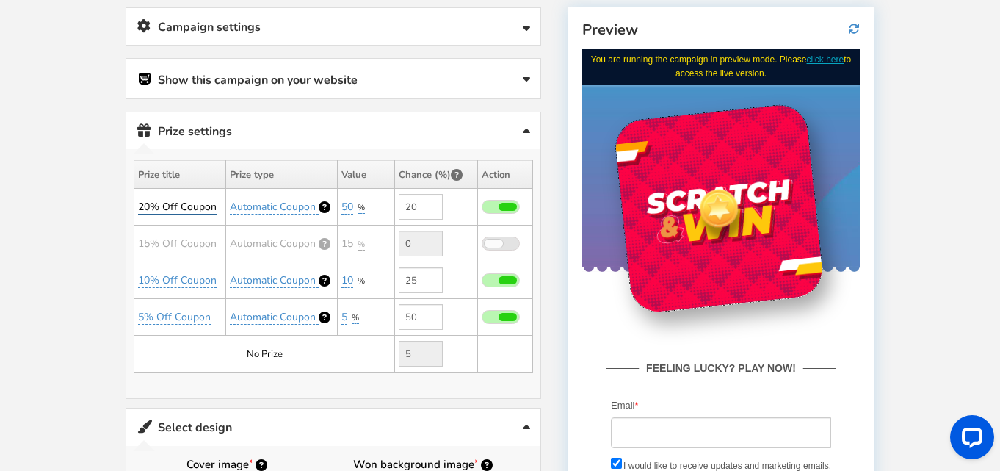
click at [189, 203] on link "20% Off Coupon" at bounding box center [177, 207] width 79 height 15
drag, startPoint x: 137, startPoint y: 242, endPoint x: 128, endPoint y: 242, distance: 8.8
click at [128, 242] on input "20% Off Coupon" at bounding box center [189, 242] width 134 height 25
type input "50% Off Coupon"
click at [292, 236] on button "save" at bounding box center [281, 242] width 43 height 25
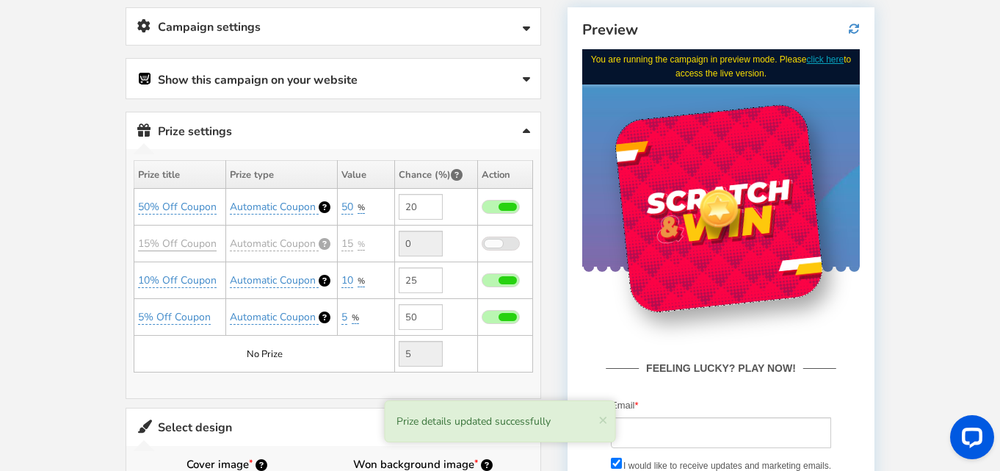
click at [166, 243] on link "15% Off Coupon" at bounding box center [177, 243] width 79 height 15
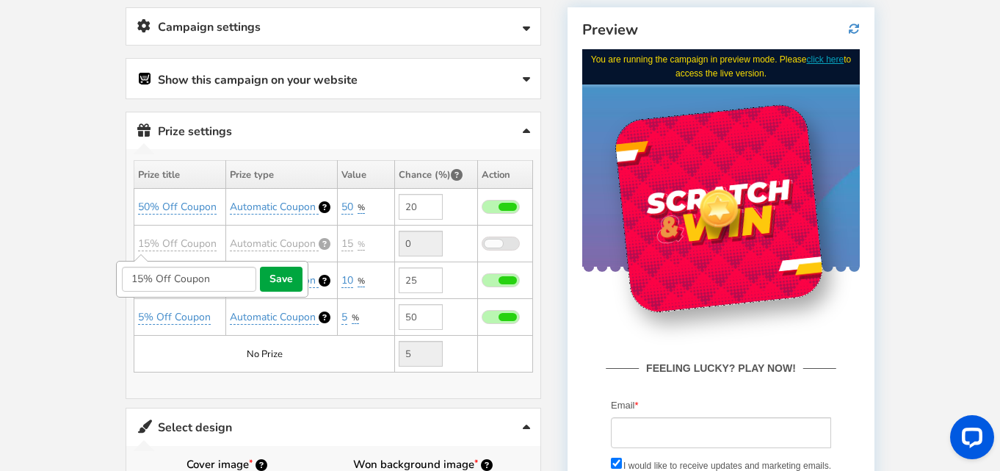
drag, startPoint x: 142, startPoint y: 278, endPoint x: 128, endPoint y: 277, distance: 14.0
click at [128, 277] on input "15% Off Coupon" at bounding box center [189, 278] width 134 height 25
type input "20% Off Coupon"
click at [283, 271] on button "save" at bounding box center [281, 278] width 43 height 25
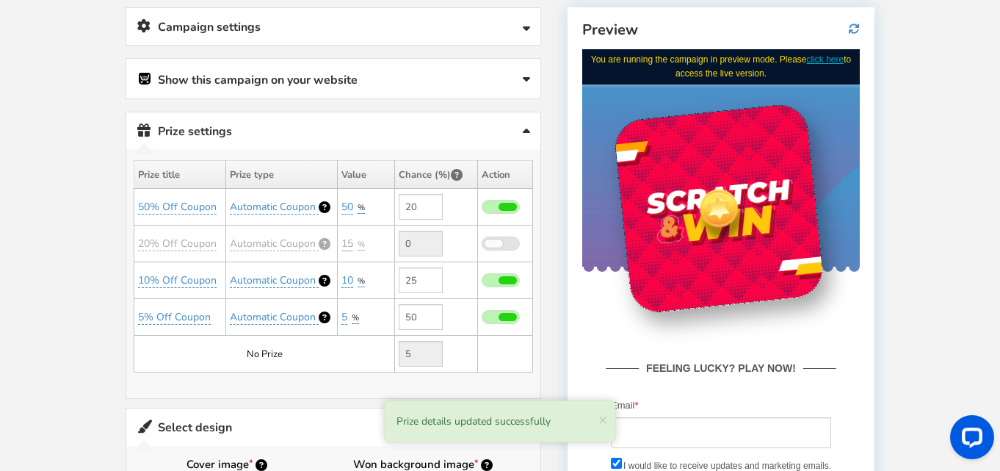
click at [349, 245] on link "15" at bounding box center [347, 243] width 12 height 15
drag, startPoint x: 354, startPoint y: 281, endPoint x: 329, endPoint y: 278, distance: 25.1
click at [329, 278] on input "15" at bounding box center [392, 278] width 134 height 25
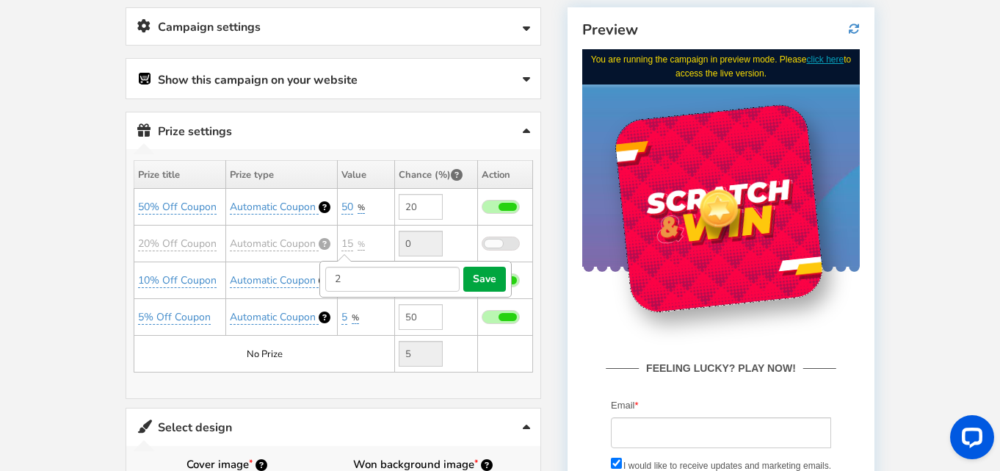
type input "20"
click at [501, 288] on button "save" at bounding box center [484, 278] width 43 height 25
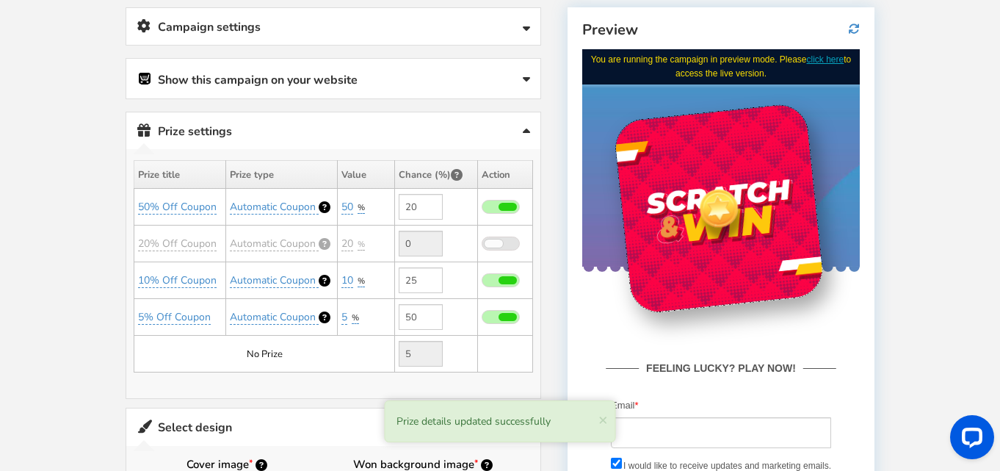
click at [496, 241] on span at bounding box center [494, 243] width 18 height 8
click at [482, 241] on input "checkbox" at bounding box center [482, 244] width 0 height 10
drag, startPoint x: 416, startPoint y: 241, endPoint x: 403, endPoint y: 242, distance: 12.6
click at [403, 242] on input "0" at bounding box center [421, 244] width 44 height 26
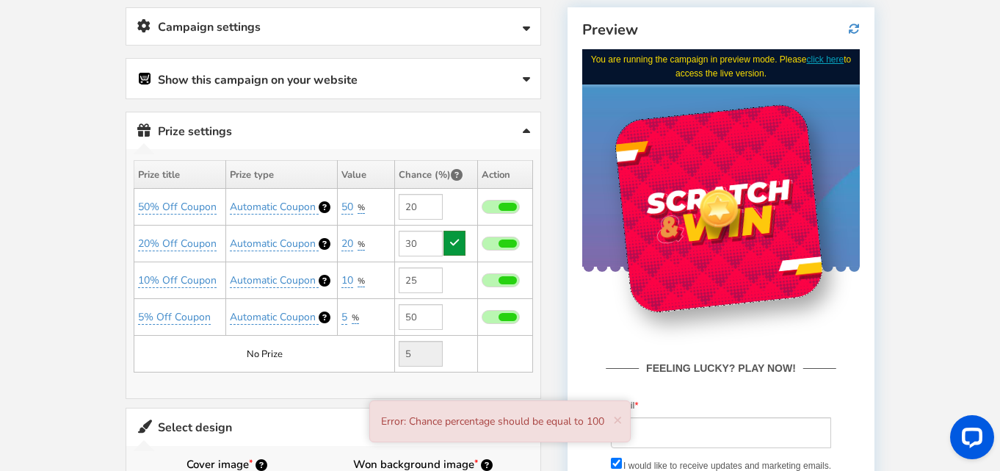
type input "30"
click at [454, 241] on icon at bounding box center [454, 242] width 9 height 10
click at [504, 280] on span at bounding box center [507, 280] width 18 height 8
click at [482, 280] on input "checkbox" at bounding box center [482, 281] width 0 height 10
type input "0"
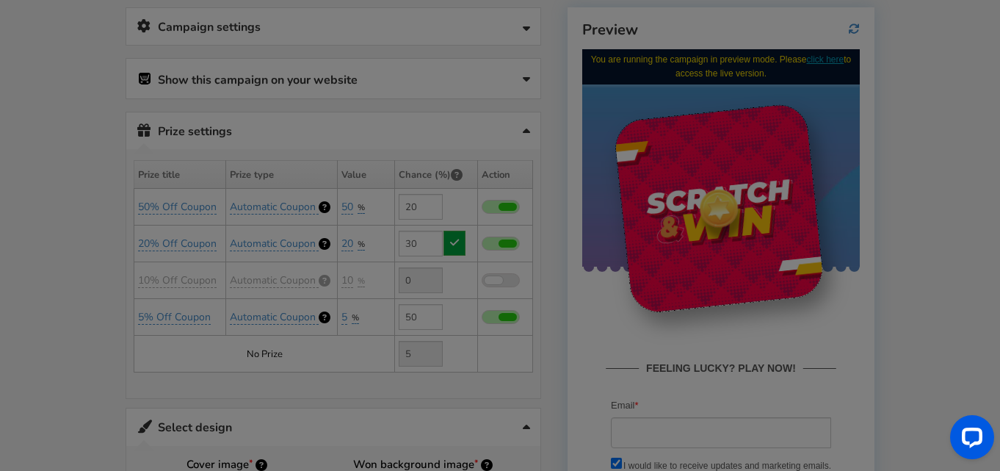
type input "30"
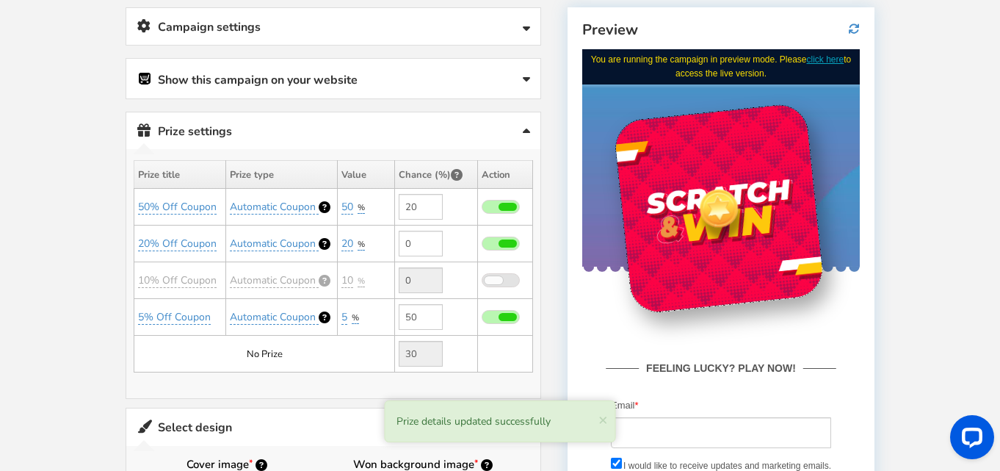
click at [501, 313] on span at bounding box center [507, 317] width 18 height 8
click at [482, 313] on input "checkbox" at bounding box center [482, 318] width 0 height 10
type input "0"
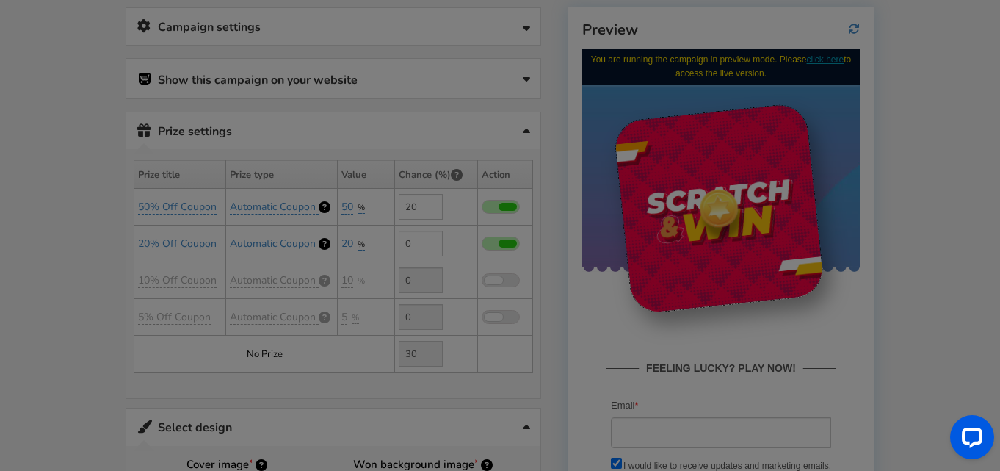
type input "80"
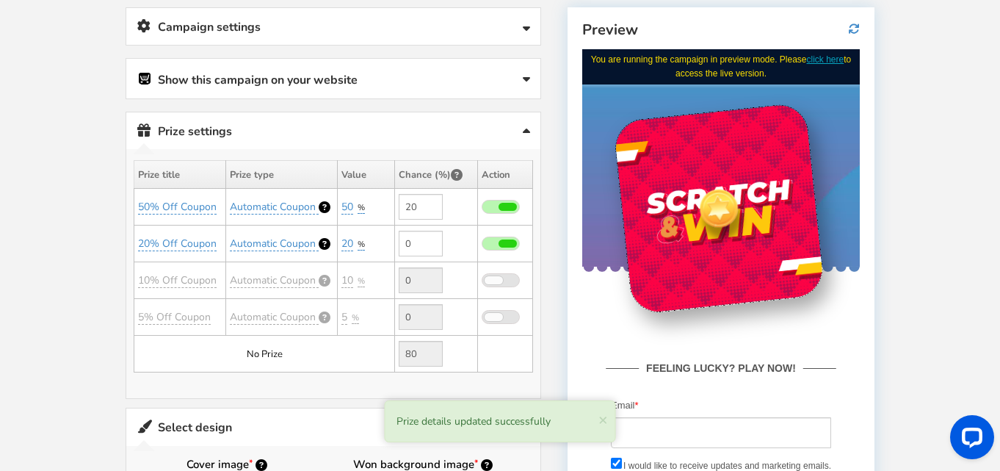
click at [432, 392] on div "Winners Slots Conflict Alert One or more winning slots are matching with existi…" at bounding box center [333, 273] width 414 height 249
click at [416, 245] on input "0" at bounding box center [421, 244] width 44 height 26
drag, startPoint x: 416, startPoint y: 245, endPoint x: 402, endPoint y: 245, distance: 14.7
click at [402, 245] on input "0" at bounding box center [421, 244] width 44 height 26
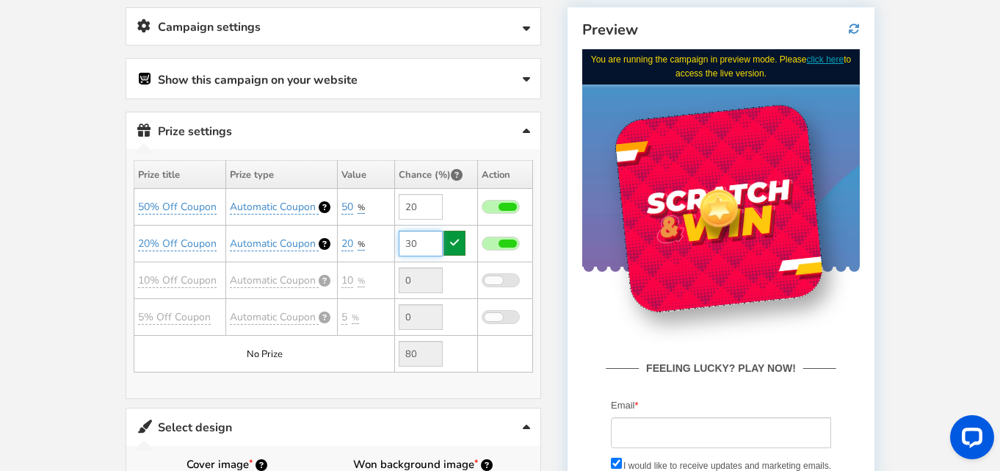
type input "30"
click at [453, 242] on icon at bounding box center [454, 242] width 9 height 10
type input "50"
click at [418, 356] on input "50" at bounding box center [421, 354] width 44 height 26
drag, startPoint x: 423, startPoint y: 207, endPoint x: 404, endPoint y: 205, distance: 19.2
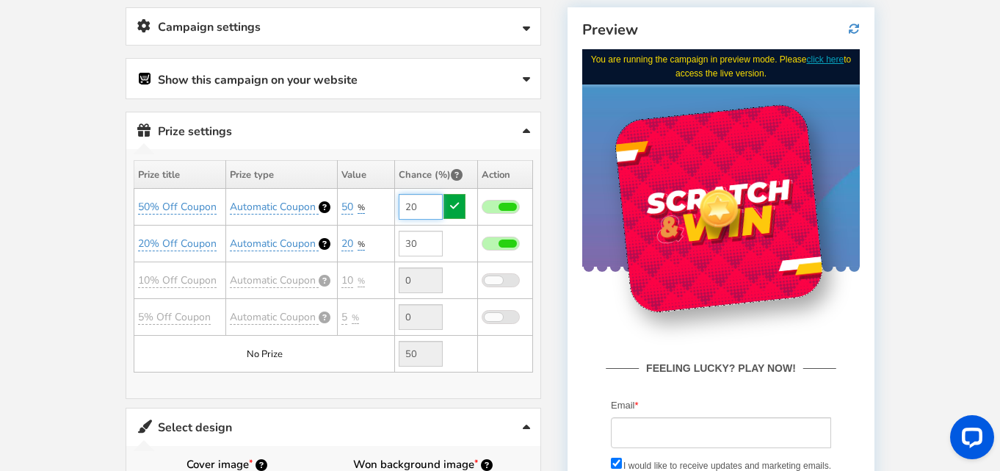
click at [404, 205] on input "20" at bounding box center [421, 207] width 44 height 26
type input "15"
click at [455, 211] on link at bounding box center [454, 206] width 22 height 25
type input "55"
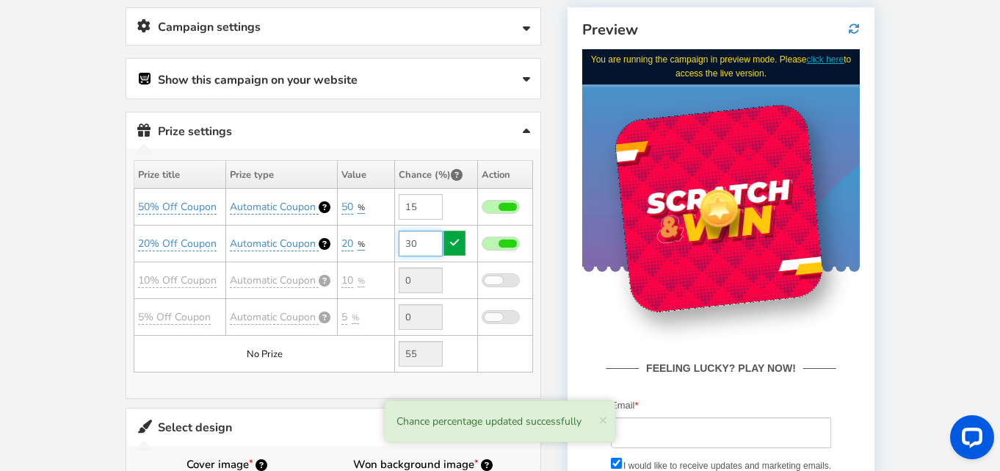
click at [424, 237] on input "30" at bounding box center [421, 244] width 44 height 26
drag, startPoint x: 421, startPoint y: 241, endPoint x: 405, endPoint y: 241, distance: 16.9
click at [405, 241] on input "30" at bounding box center [421, 244] width 44 height 26
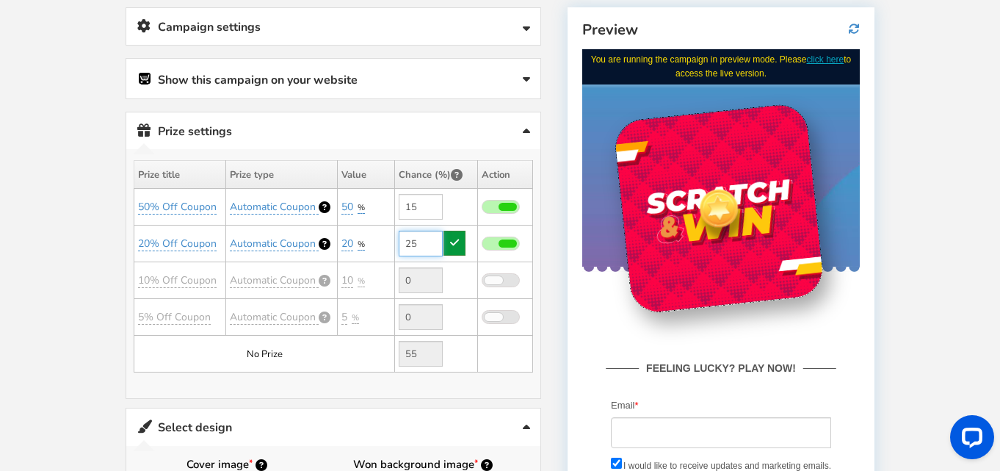
type input "25"
click at [451, 244] on icon at bounding box center [454, 242] width 9 height 10
type input "60"
click at [197, 280] on link "10% Off Coupon" at bounding box center [177, 280] width 79 height 15
click at [291, 319] on button "save" at bounding box center [281, 315] width 43 height 25
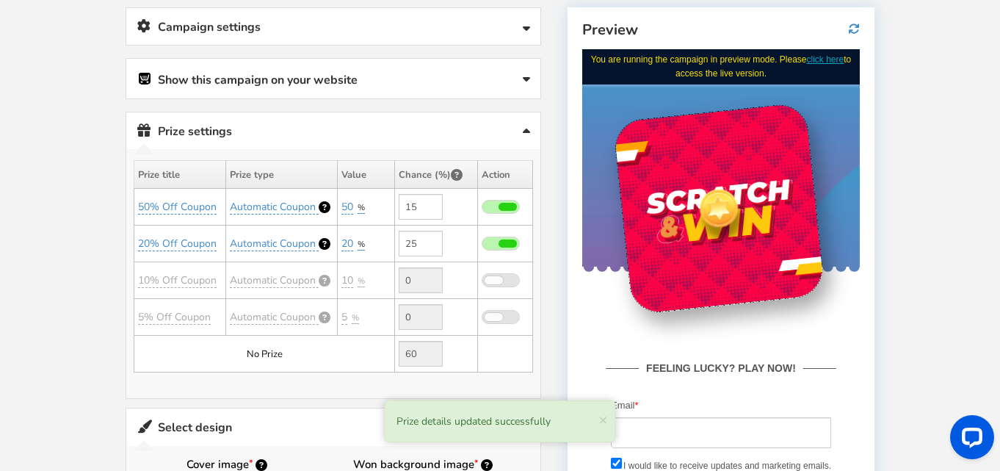
click at [419, 283] on input "0" at bounding box center [421, 280] width 44 height 26
click at [410, 281] on input "0" at bounding box center [421, 280] width 44 height 26
click at [496, 278] on span at bounding box center [494, 280] width 18 height 8
click at [482, 278] on input "checkbox" at bounding box center [482, 281] width 0 height 10
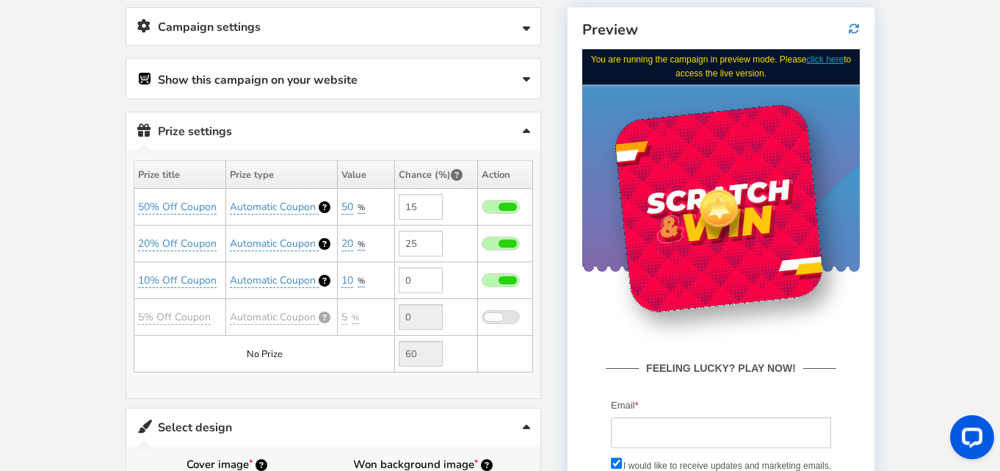
drag, startPoint x: 413, startPoint y: 282, endPoint x: 405, endPoint y: 282, distance: 8.1
click at [405, 282] on input "0" at bounding box center [421, 280] width 44 height 26
type input "1"
type input "0"
click at [405, 242] on input "25" at bounding box center [421, 244] width 44 height 26
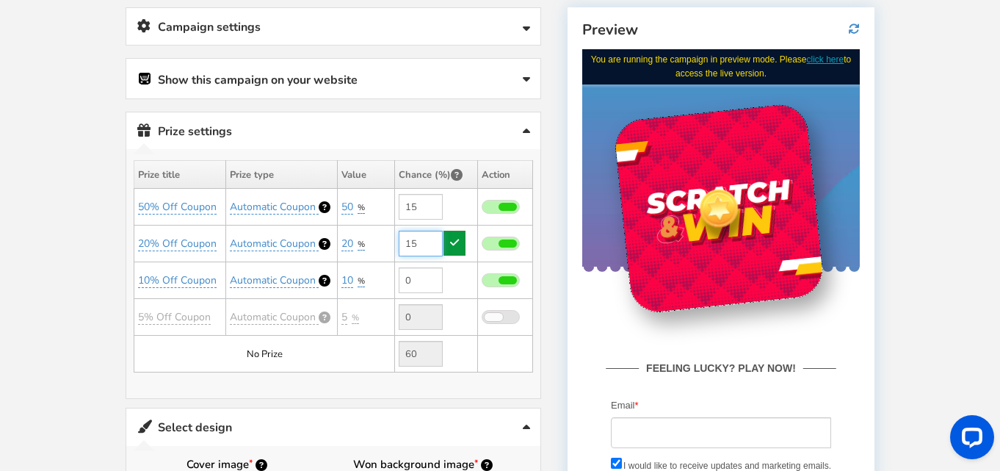
type input "15"
click at [447, 240] on link at bounding box center [454, 243] width 22 height 25
type input "70"
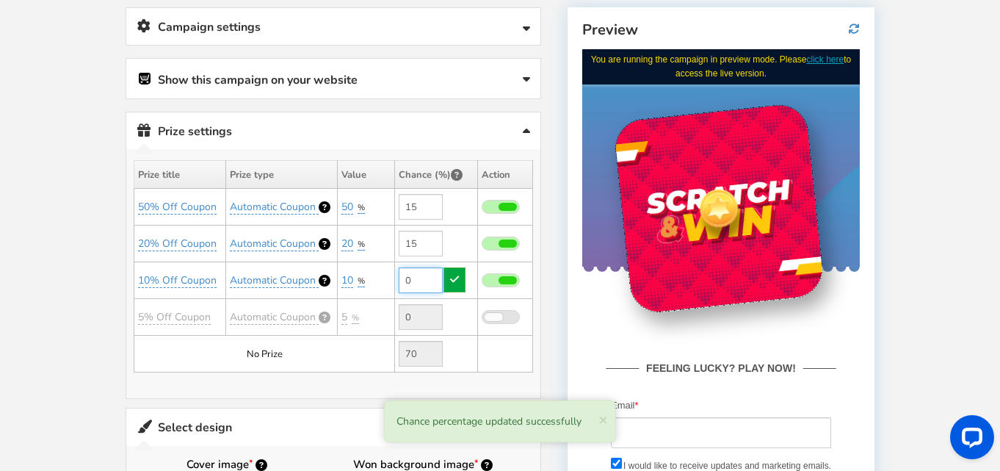
drag, startPoint x: 423, startPoint y: 281, endPoint x: 405, endPoint y: 279, distance: 18.5
click at [404, 280] on input "0" at bounding box center [421, 280] width 44 height 26
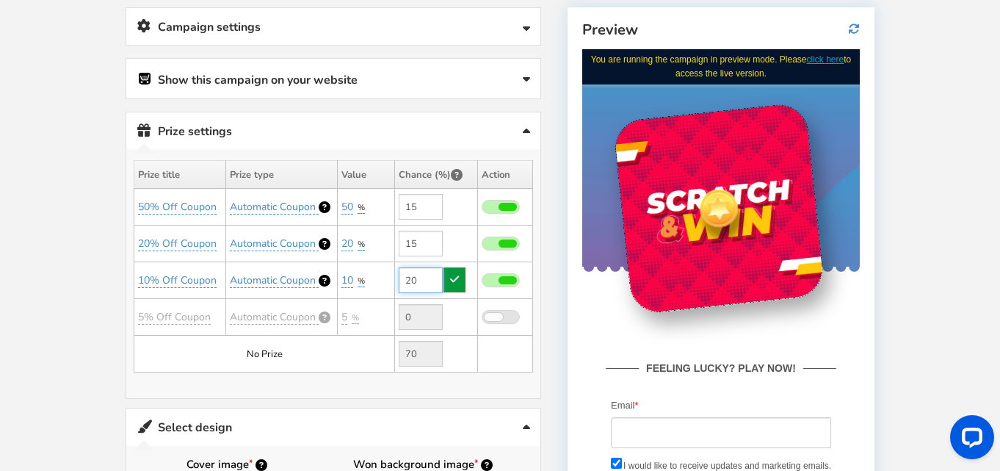
type input "20"
click at [450, 278] on icon at bounding box center [454, 279] width 9 height 10
type input "50"
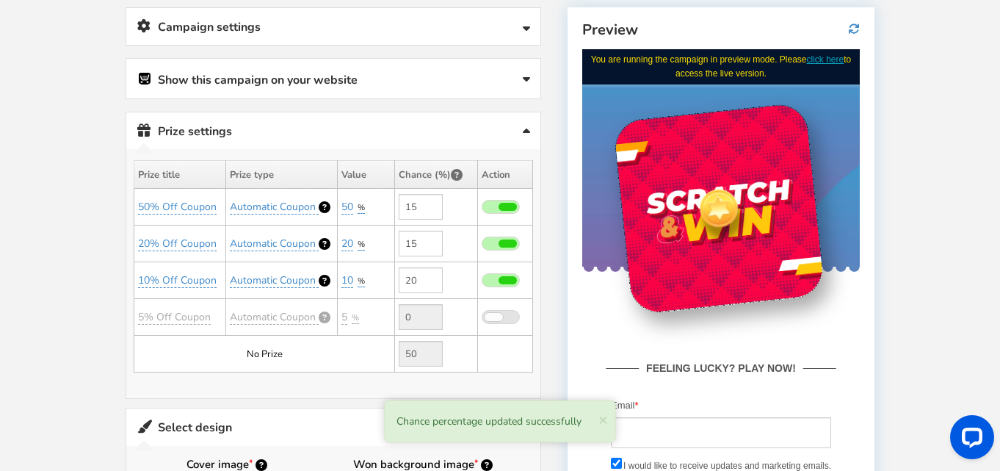
click at [322, 371] on td "No Prize" at bounding box center [264, 353] width 261 height 37
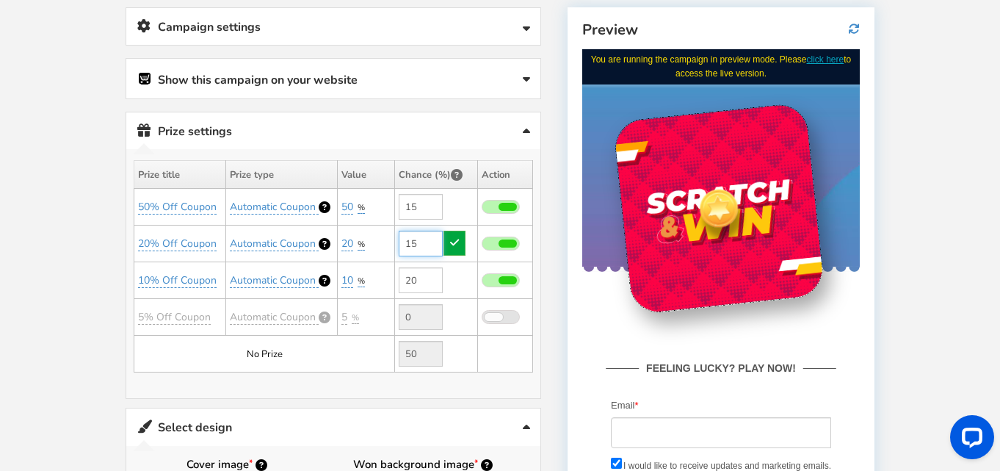
drag, startPoint x: 422, startPoint y: 244, endPoint x: 403, endPoint y: 240, distance: 19.6
click at [403, 242] on input "15" at bounding box center [421, 244] width 44 height 26
type input "20"
click at [453, 238] on icon at bounding box center [454, 242] width 9 height 10
type input "45"
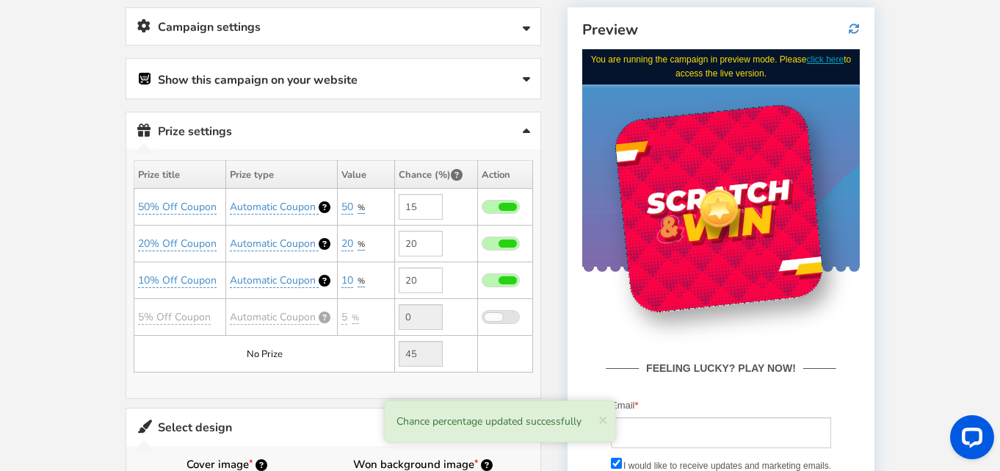
click at [336, 396] on div "Winners Slots Conflict Alert One or more winning slots are matching with existi…" at bounding box center [333, 273] width 414 height 249
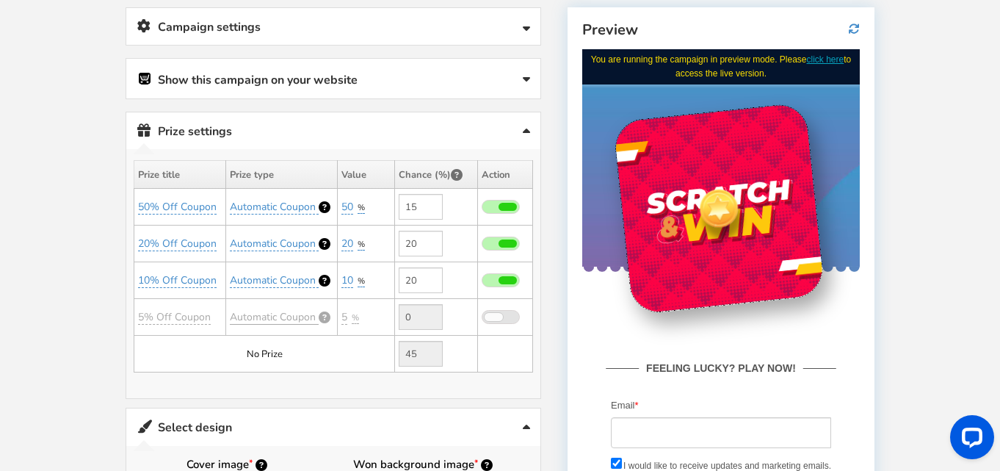
click at [277, 319] on span "Automatic Coupon" at bounding box center [273, 317] width 86 height 14
click at [287, 358] on select "Perks and Experiences Automatic Coupon Common Coupon" at bounding box center [282, 352] width 136 height 25
click at [214, 340] on select "Perks and Experiences Automatic Coupon Common Coupon" at bounding box center [282, 352] width 136 height 25
click at [192, 320] on link "5% Off Coupon" at bounding box center [174, 317] width 73 height 15
click at [360, 313] on td "5 % Add Add" at bounding box center [365, 317] width 57 height 37
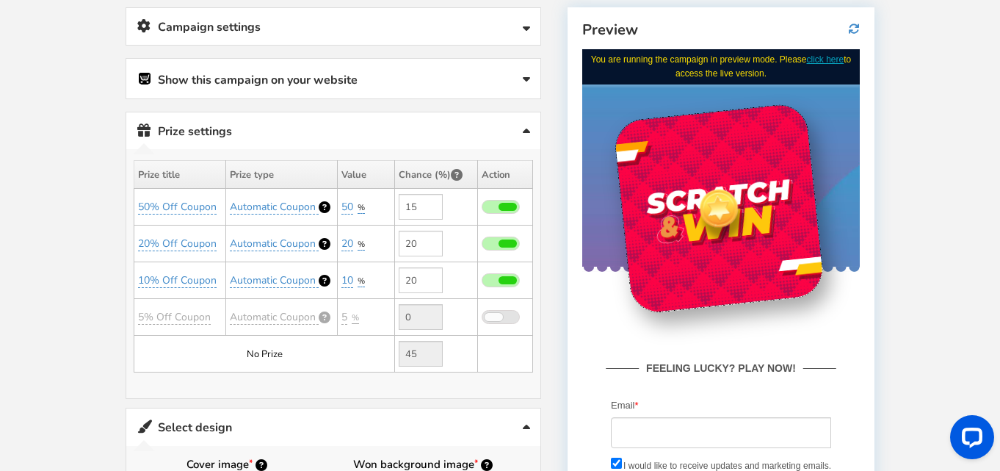
click at [352, 316] on span "%" at bounding box center [355, 317] width 7 height 11
click at [370, 351] on select "Percentage Fixed amount Free Shipping" at bounding box center [382, 351] width 97 height 25
select select "2"
click at [334, 339] on select "Percentage Fixed amount Free Shipping" at bounding box center [382, 351] width 97 height 25
click at [442, 354] on button "save" at bounding box center [456, 351] width 43 height 25
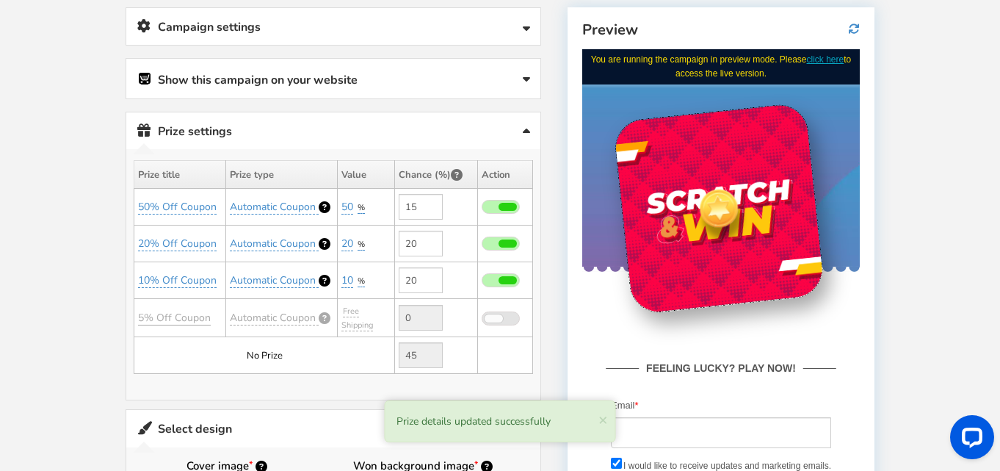
click at [167, 319] on link "5% Off Coupon" at bounding box center [174, 318] width 73 height 15
drag, startPoint x: 167, startPoint y: 352, endPoint x: 114, endPoint y: 352, distance: 53.6
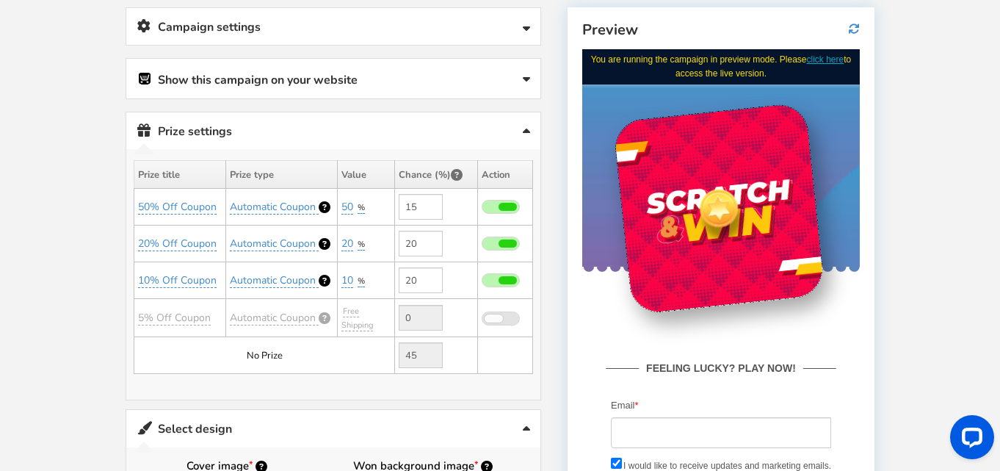
click at [498, 321] on span at bounding box center [494, 318] width 18 height 8
click at [482, 321] on input "checkbox" at bounding box center [482, 319] width 0 height 10
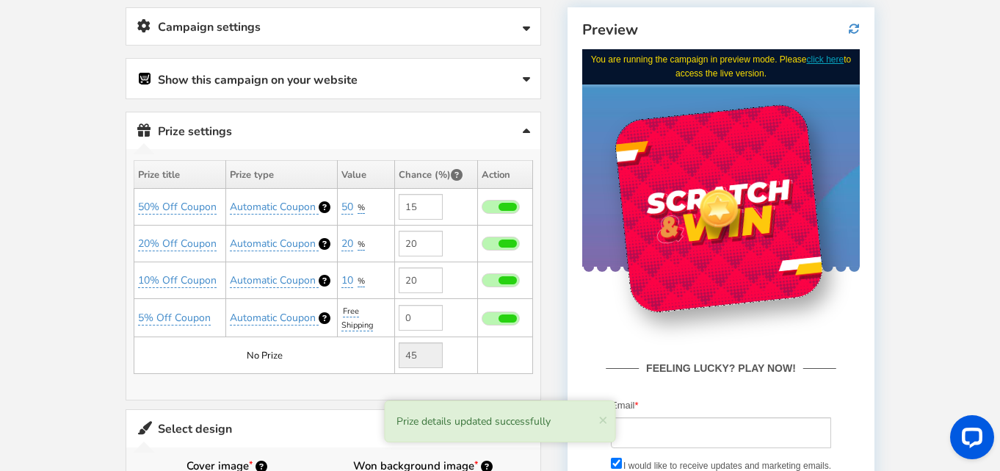
click at [186, 308] on td "5% Off Coupon" at bounding box center [180, 318] width 92 height 38
click at [188, 318] on link "5% Off Coupon" at bounding box center [174, 318] width 73 height 15
drag, startPoint x: 165, startPoint y: 352, endPoint x: 111, endPoint y: 342, distance: 55.2
click at [118, 347] on form "5% Off Coupon save cancel" at bounding box center [212, 353] width 192 height 37
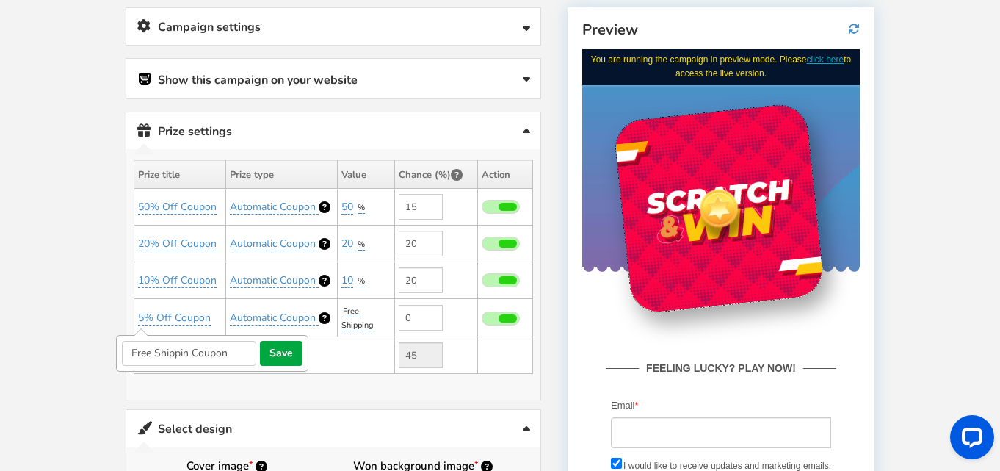
type input "Free Shipping Coupon"
click at [295, 360] on button "save" at bounding box center [281, 353] width 43 height 25
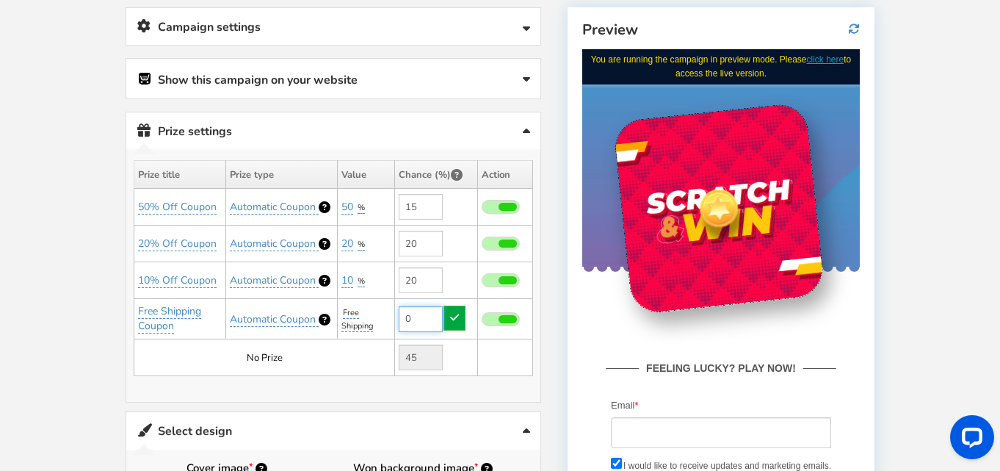
drag, startPoint x: 416, startPoint y: 319, endPoint x: 405, endPoint y: 317, distance: 11.8
click at [405, 317] on input "0" at bounding box center [421, 319] width 44 height 26
type input "20"
click at [452, 324] on link at bounding box center [454, 317] width 22 height 25
type input "25"
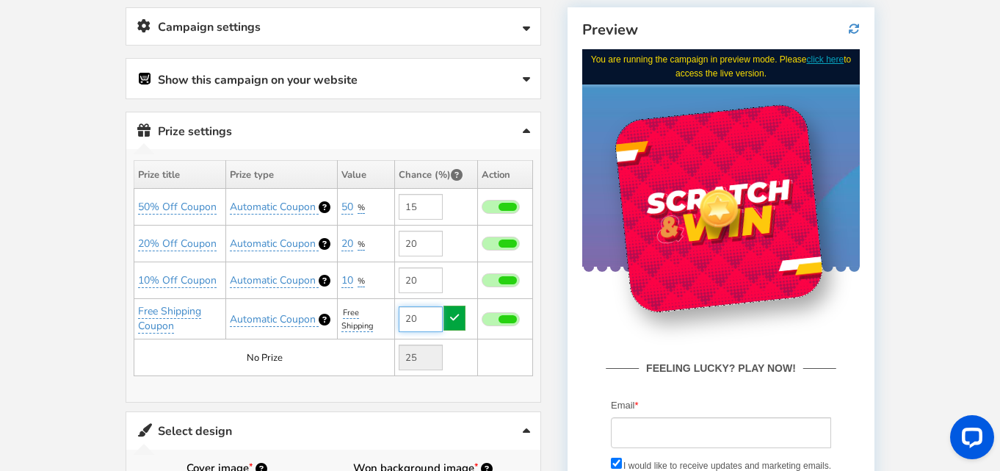
click at [417, 317] on input "20" at bounding box center [421, 319] width 44 height 26
type input "25"
click at [449, 318] on link at bounding box center [454, 317] width 22 height 25
type input "20"
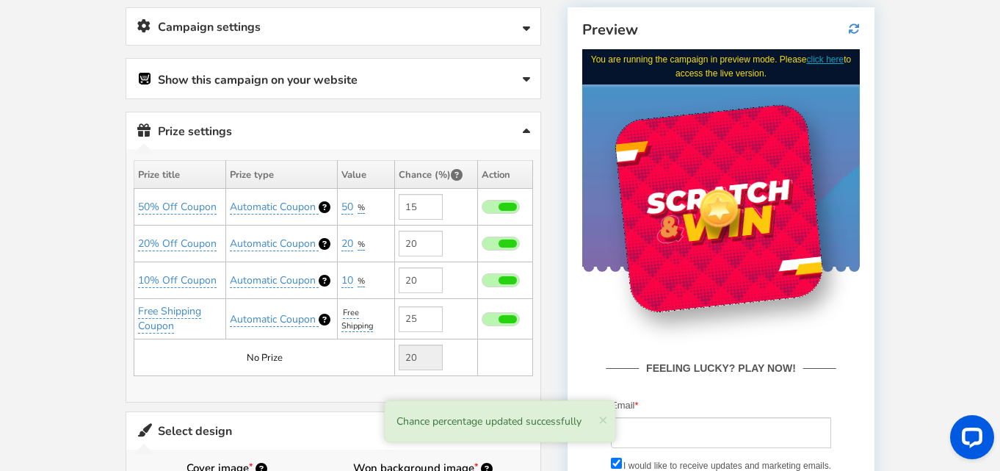
click at [358, 389] on div "Winners Slots Conflict Alert One or more winning slots are matching with existi…" at bounding box center [333, 275] width 414 height 253
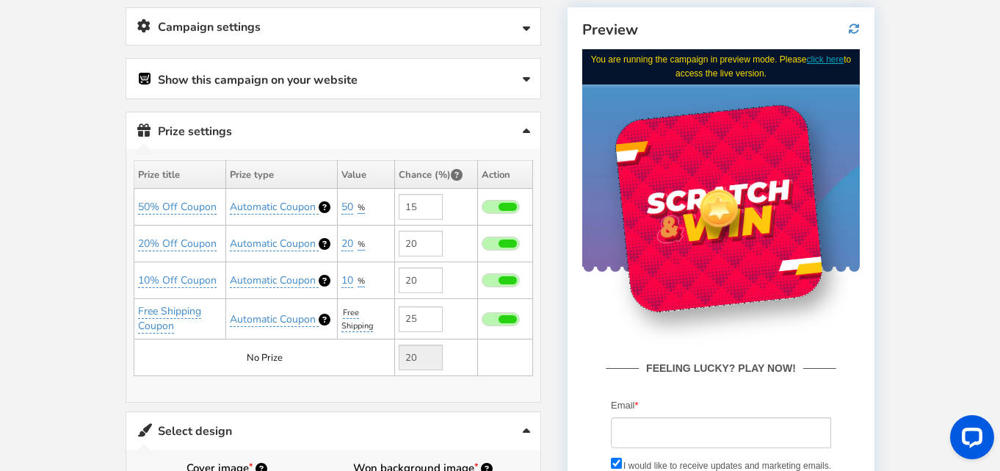
click at [393, 389] on div "Winners Slots Conflict Alert One or more winning slots are matching with existi…" at bounding box center [333, 275] width 414 height 253
click at [308, 90] on link "Show this campaign on your website" at bounding box center [333, 79] width 414 height 40
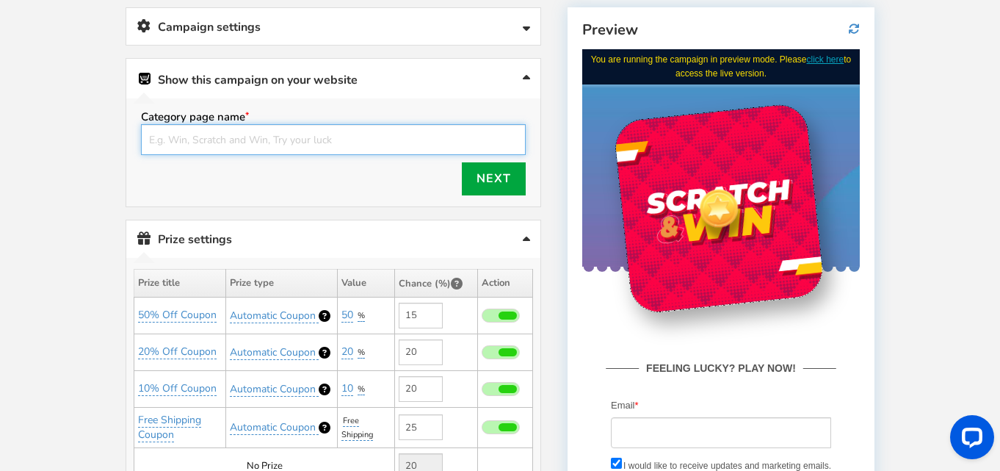
click at [260, 140] on input "text" at bounding box center [333, 139] width 385 height 31
click at [272, 135] on input "text" at bounding box center [333, 139] width 385 height 31
type input "Scratch & Win"
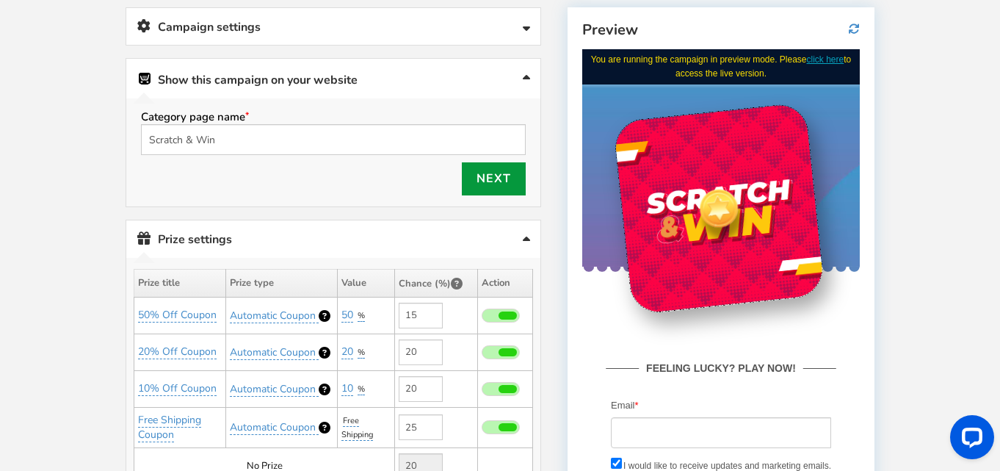
click at [508, 190] on link "Next" at bounding box center [494, 178] width 64 height 33
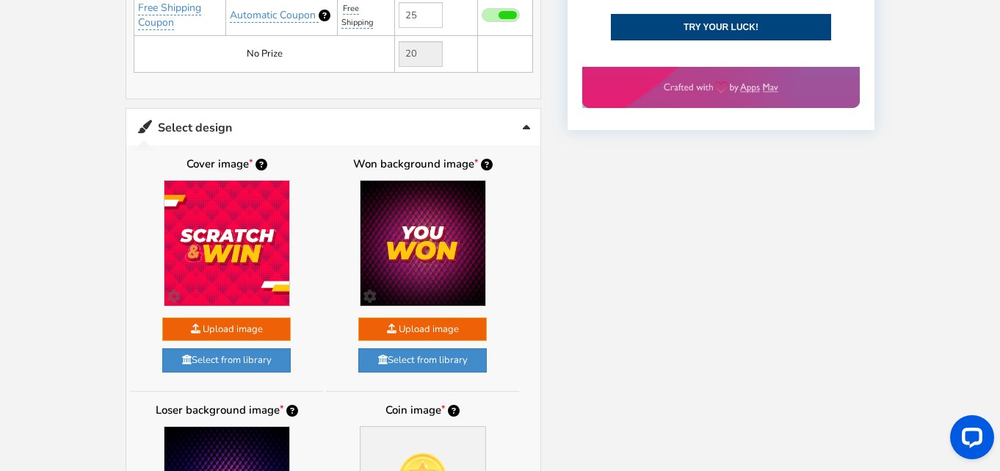
scroll to position [854, 0]
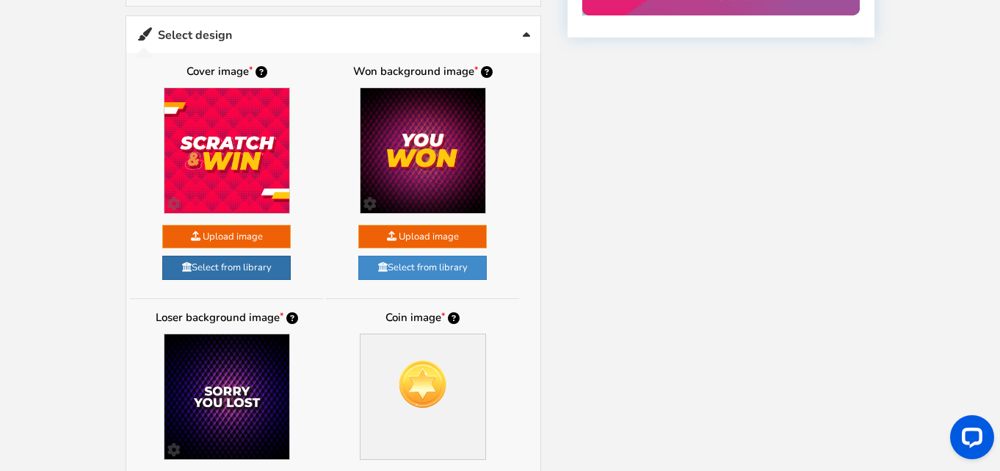
click at [272, 275] on link "Select from library" at bounding box center [226, 267] width 128 height 24
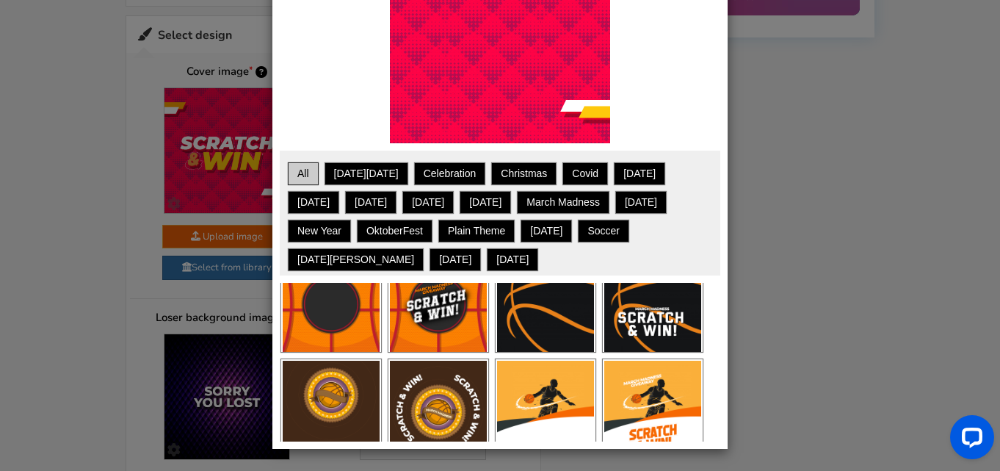
scroll to position [2054, 0]
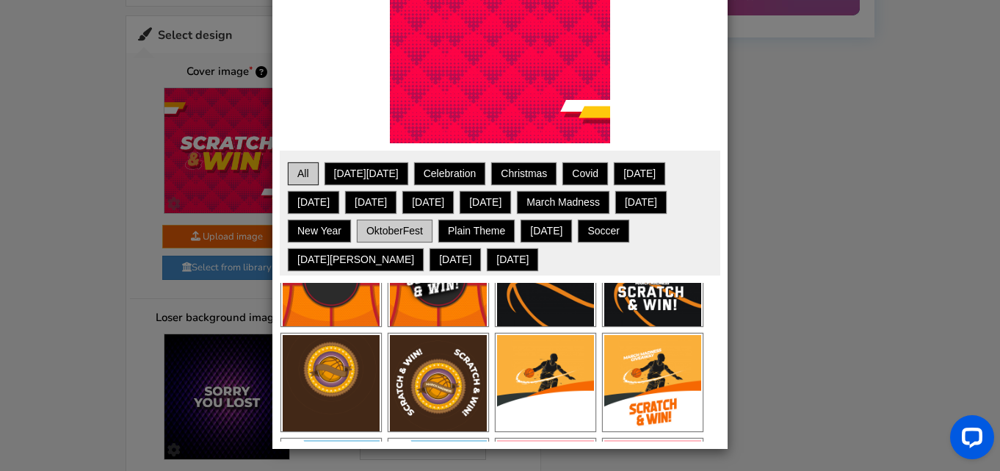
click at [402, 226] on link "OktoberFest" at bounding box center [394, 231] width 71 height 18
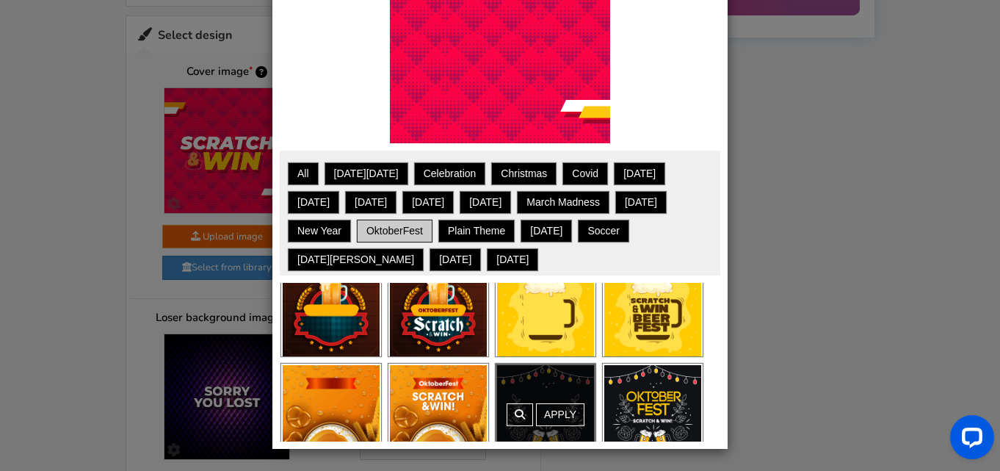
scroll to position [0, 0]
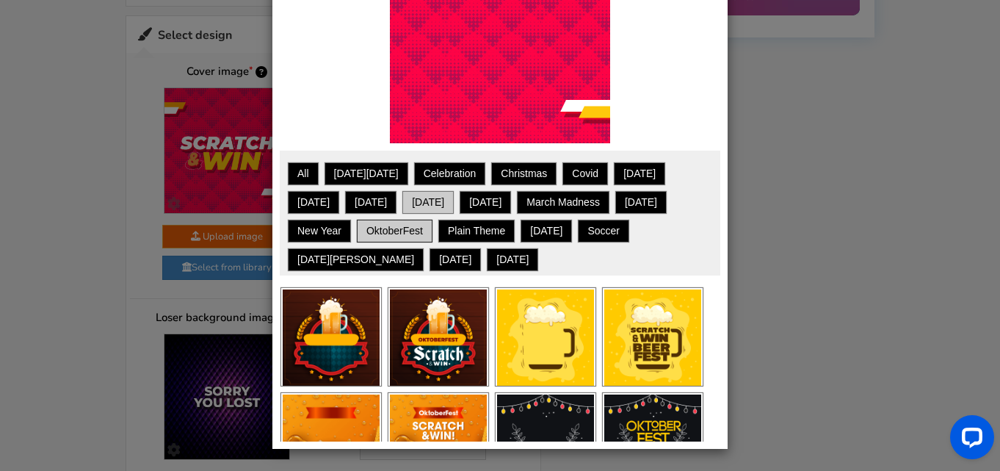
click at [405, 198] on link "[DATE]" at bounding box center [428, 202] width 47 height 18
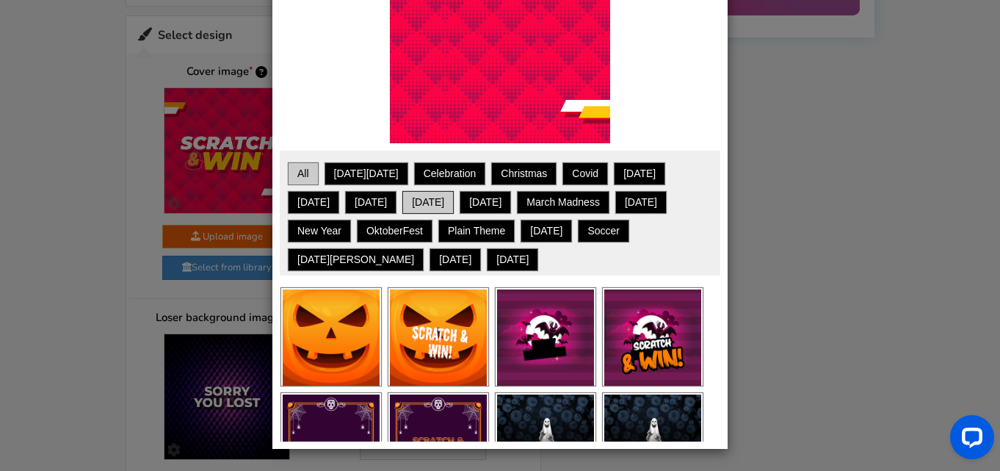
click at [304, 169] on link "All" at bounding box center [303, 173] width 26 height 18
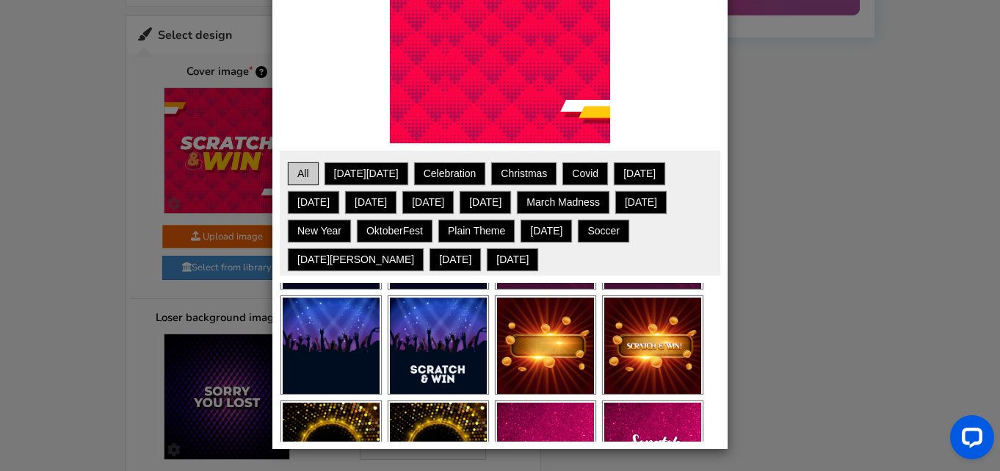
scroll to position [309, 0]
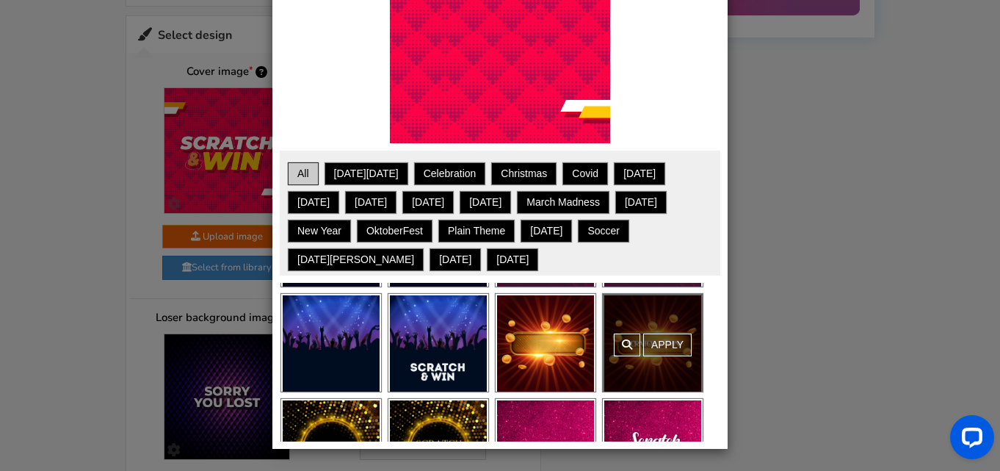
click at [672, 346] on link "Apply" at bounding box center [667, 344] width 48 height 23
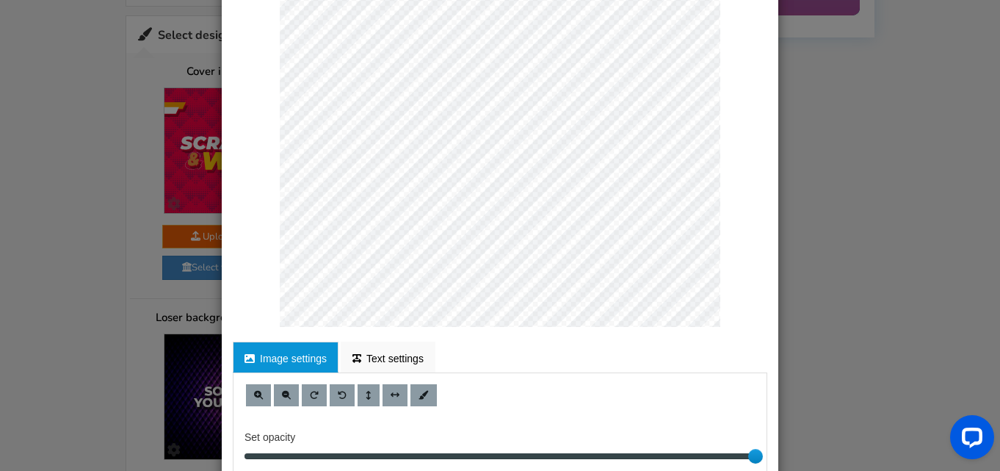
scroll to position [289, 0]
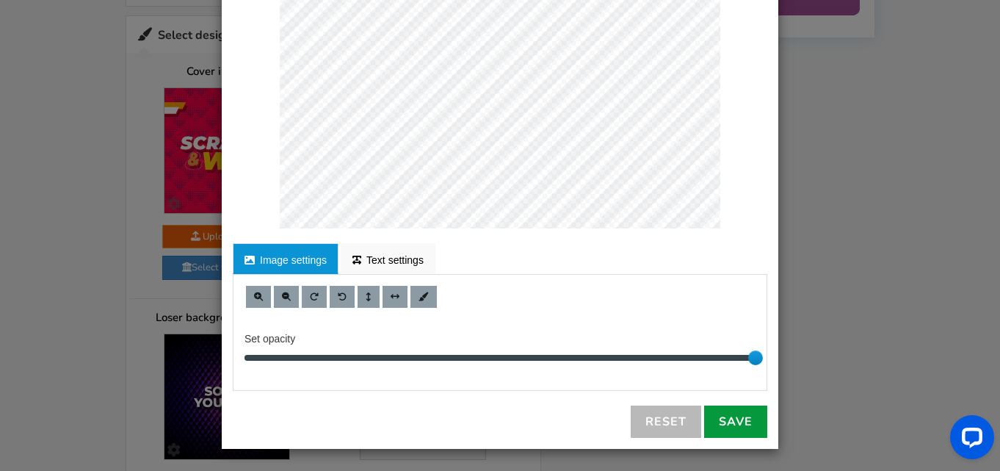
click at [716, 421] on link "Save" at bounding box center [735, 421] width 63 height 32
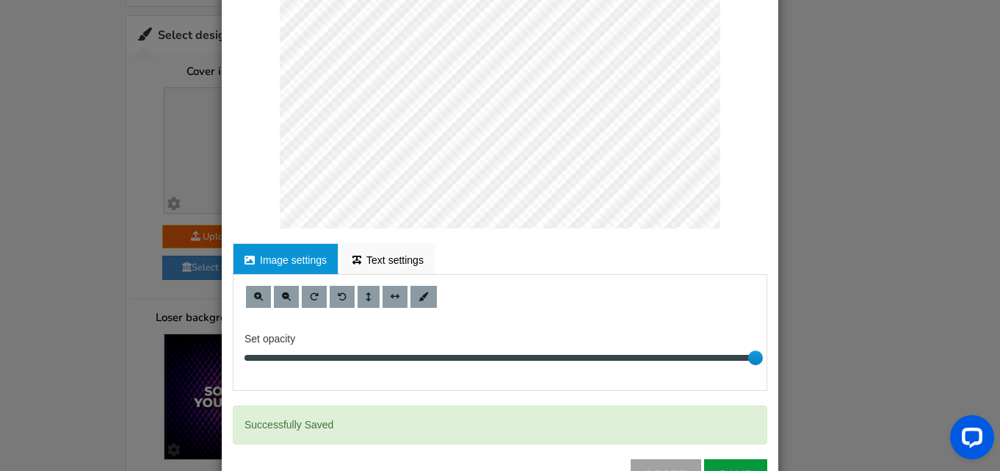
scroll to position [343, 0]
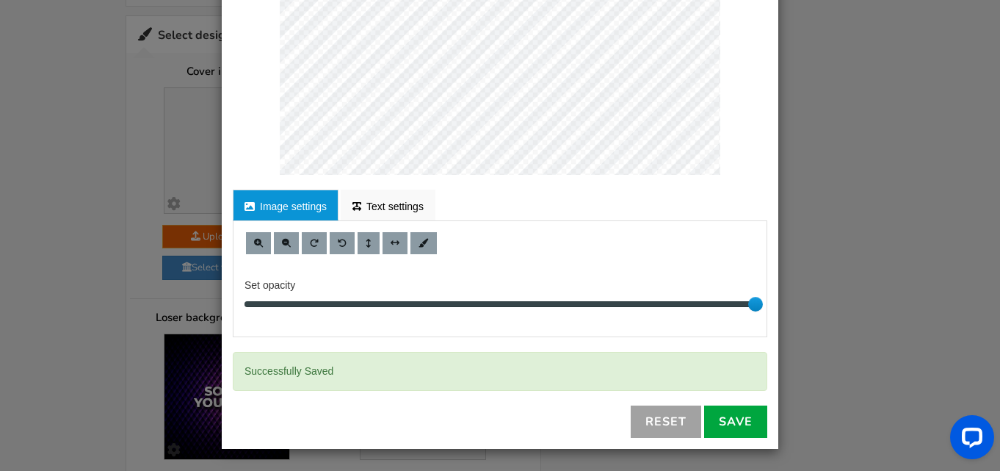
click at [671, 420] on link "Reset" at bounding box center [666, 421] width 70 height 32
click at [719, 417] on link "Save" at bounding box center [735, 421] width 63 height 32
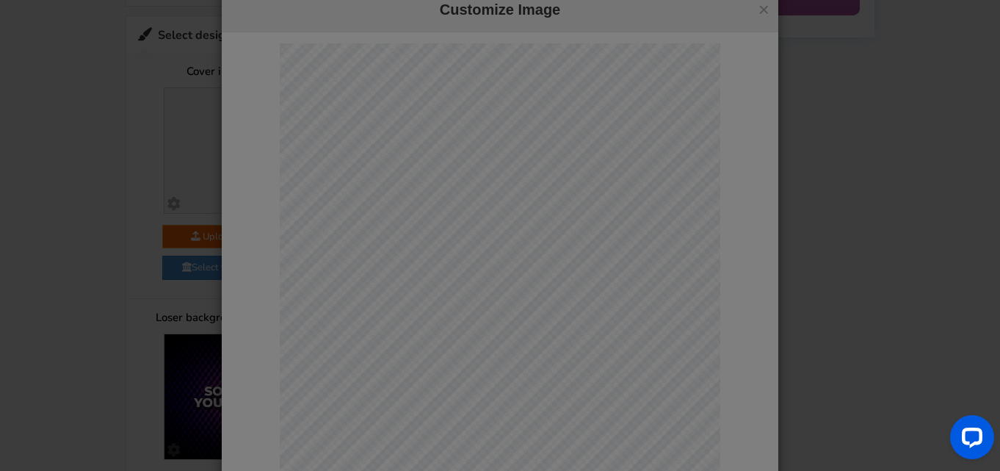
scroll to position [630, 0]
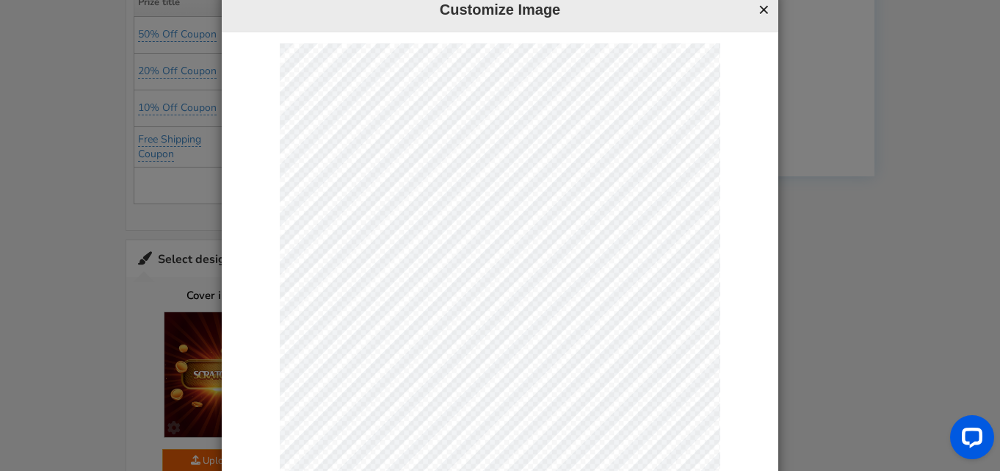
click at [760, 12] on button "×" at bounding box center [763, 9] width 11 height 19
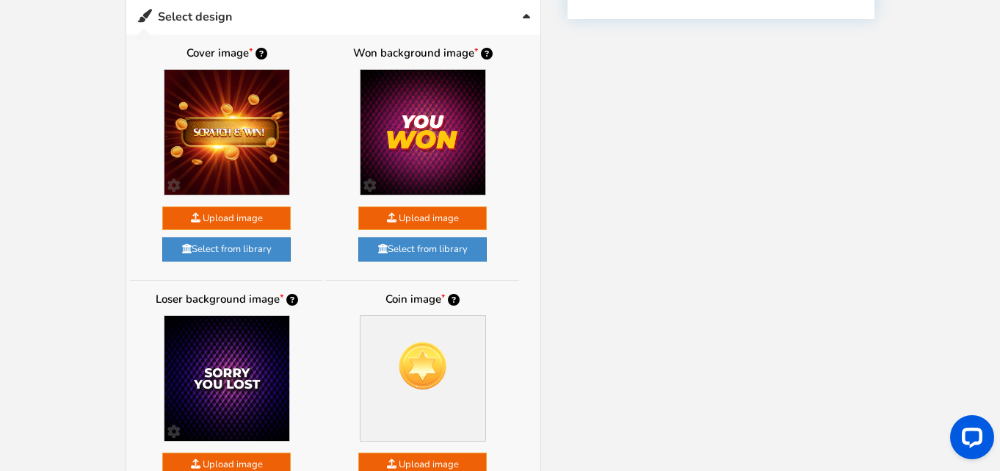
scroll to position [753, 0]
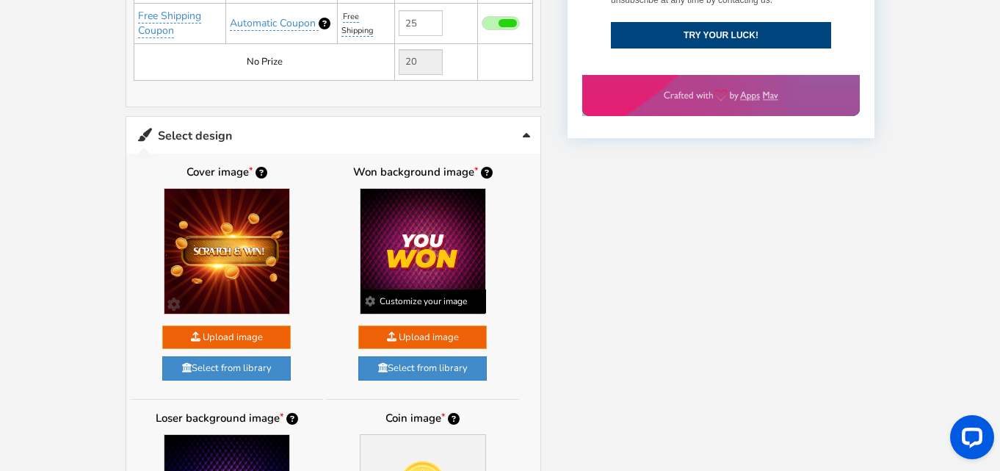
click at [437, 300] on b "Customize your image" at bounding box center [423, 300] width 125 height 23
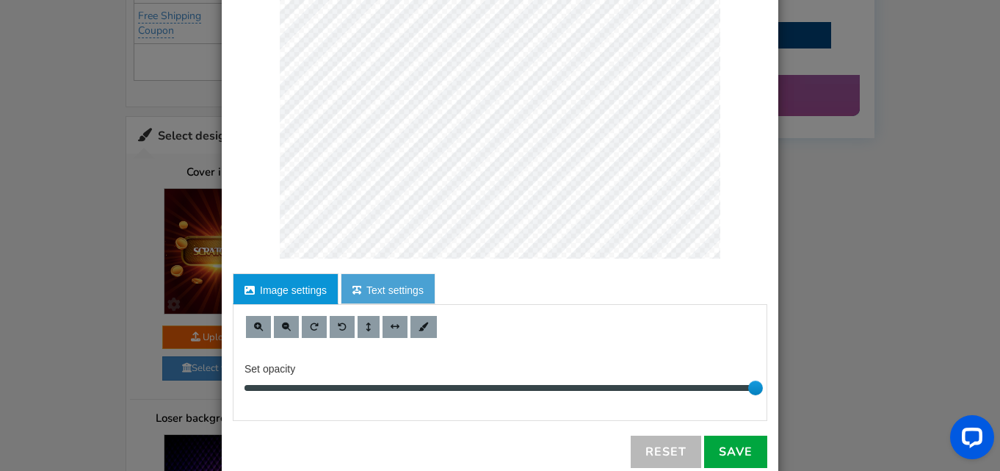
scroll to position [0, 0]
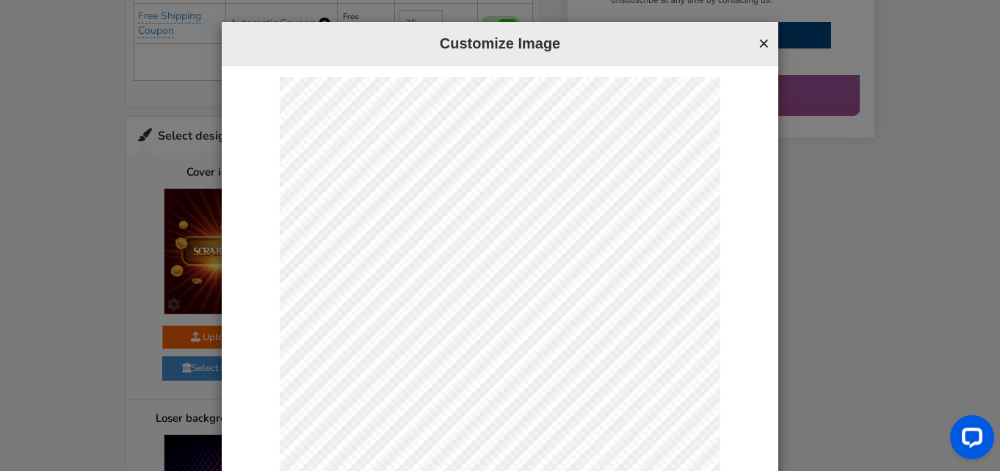
click at [759, 43] on button "×" at bounding box center [763, 43] width 11 height 19
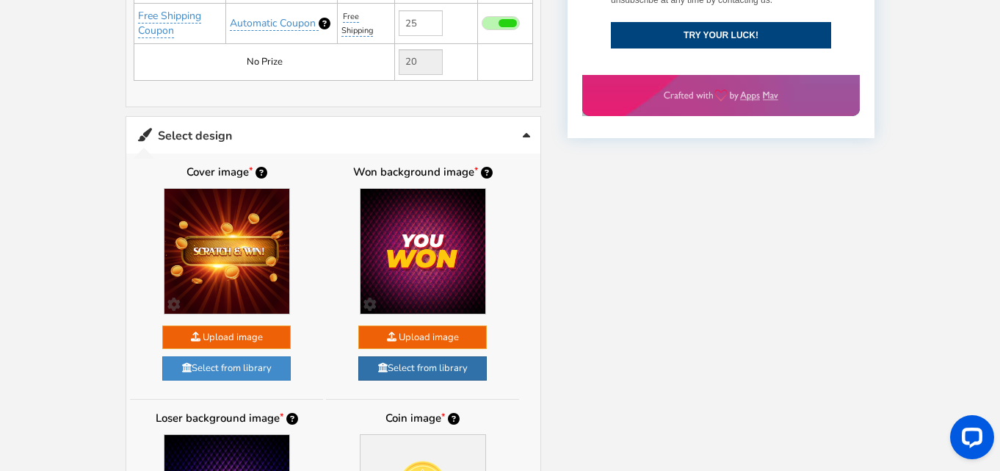
click at [440, 360] on link "Select from library" at bounding box center [422, 368] width 128 height 24
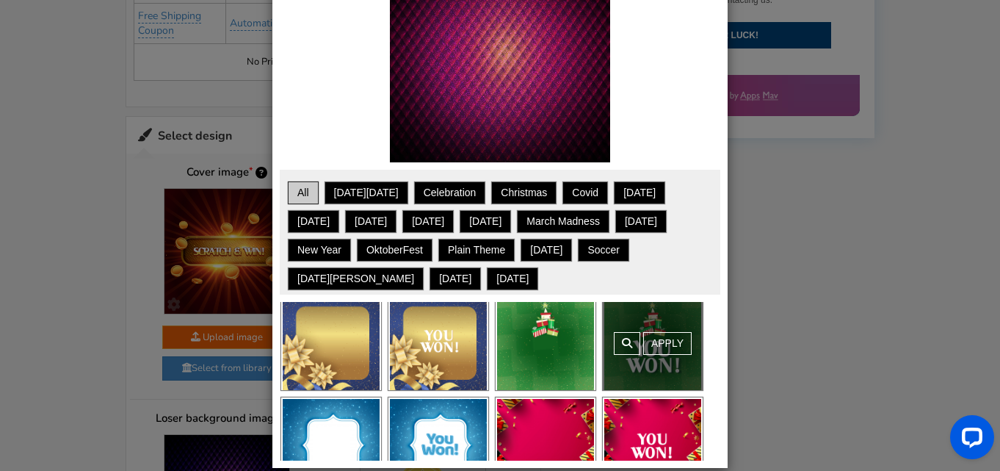
scroll to position [341, 0]
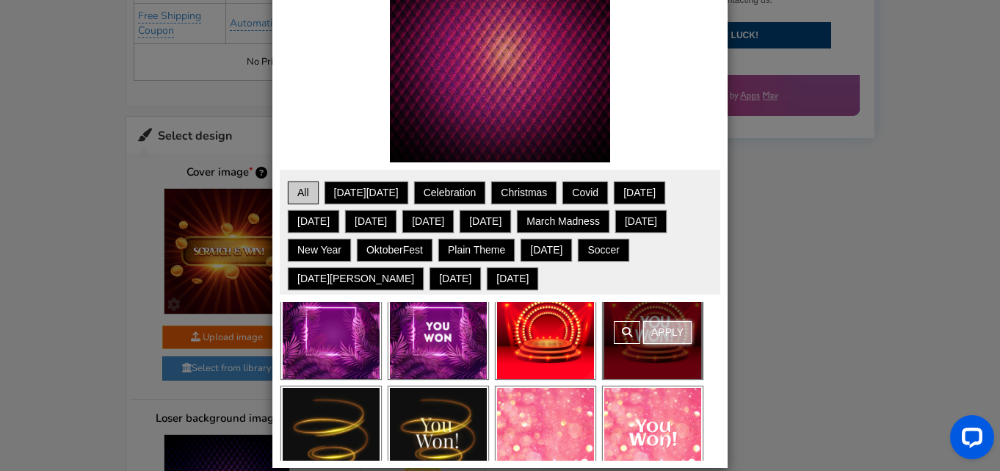
click at [666, 336] on link "Apply" at bounding box center [667, 332] width 48 height 23
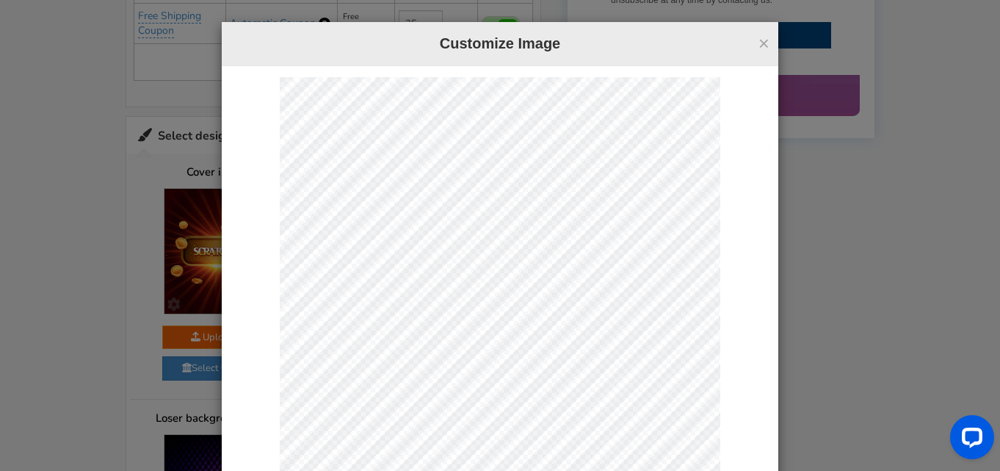
scroll to position [289, 0]
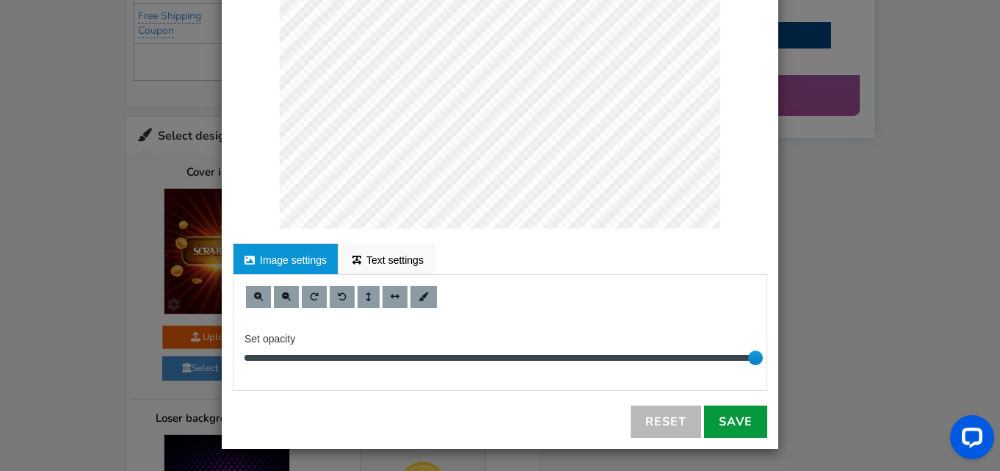
click at [725, 427] on link "Save" at bounding box center [735, 421] width 63 height 32
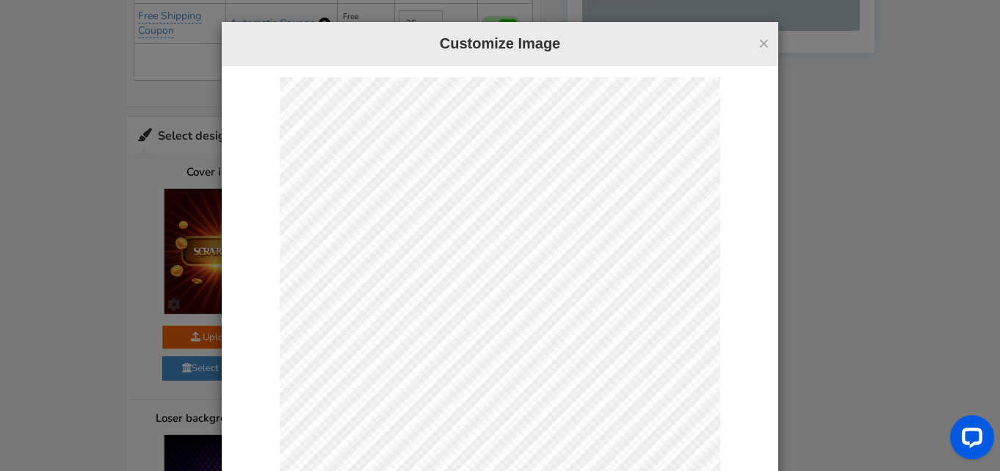
scroll to position [0, 0]
click at [762, 40] on button "×" at bounding box center [763, 43] width 11 height 19
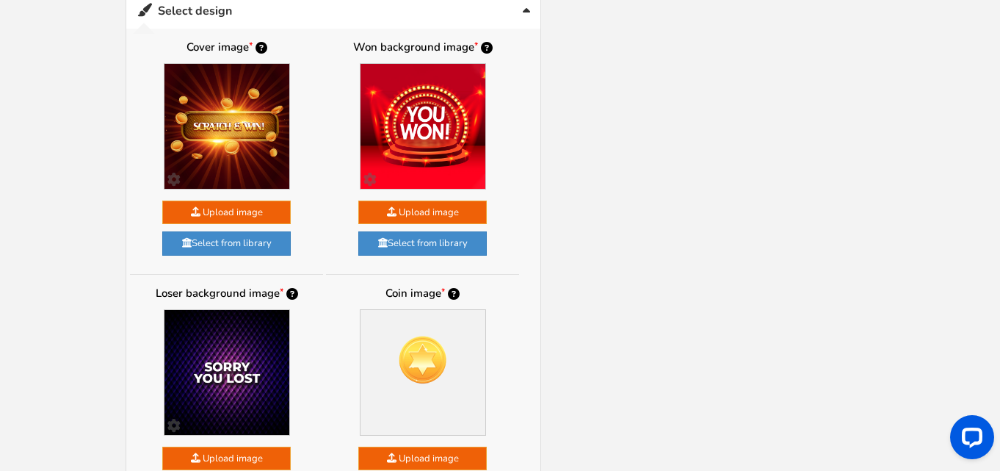
scroll to position [918, 0]
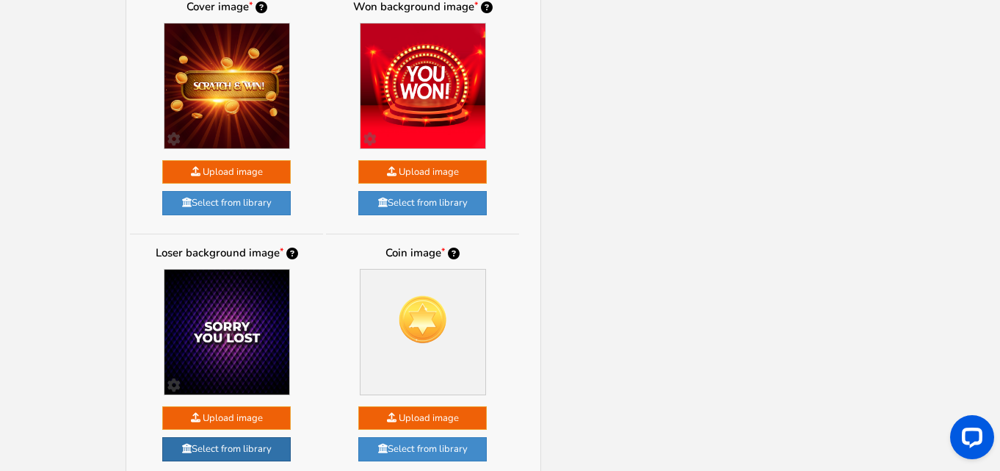
click at [242, 445] on link "Select from library" at bounding box center [226, 449] width 128 height 24
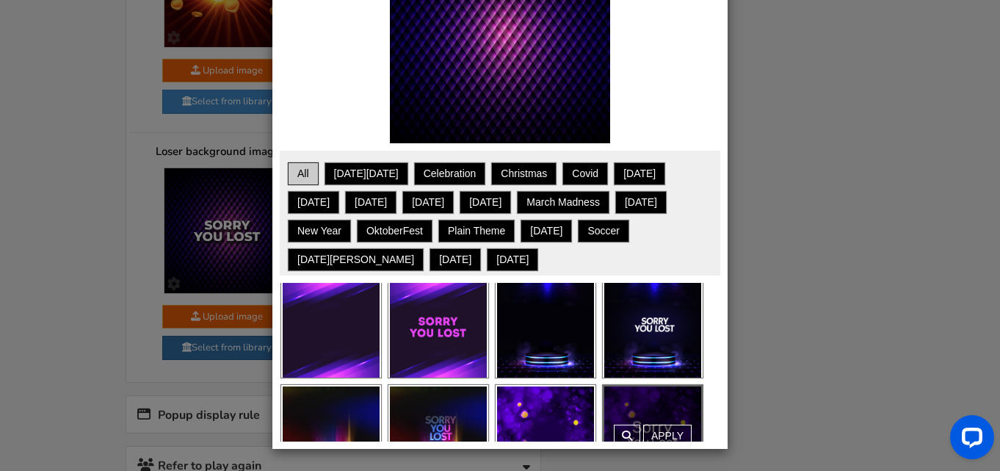
scroll to position [316, 0]
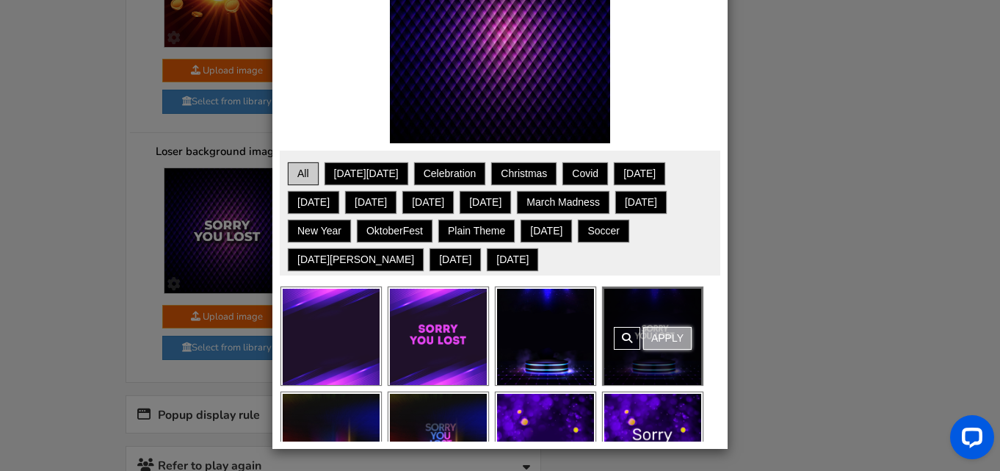
click at [669, 339] on link "Apply" at bounding box center [667, 338] width 48 height 23
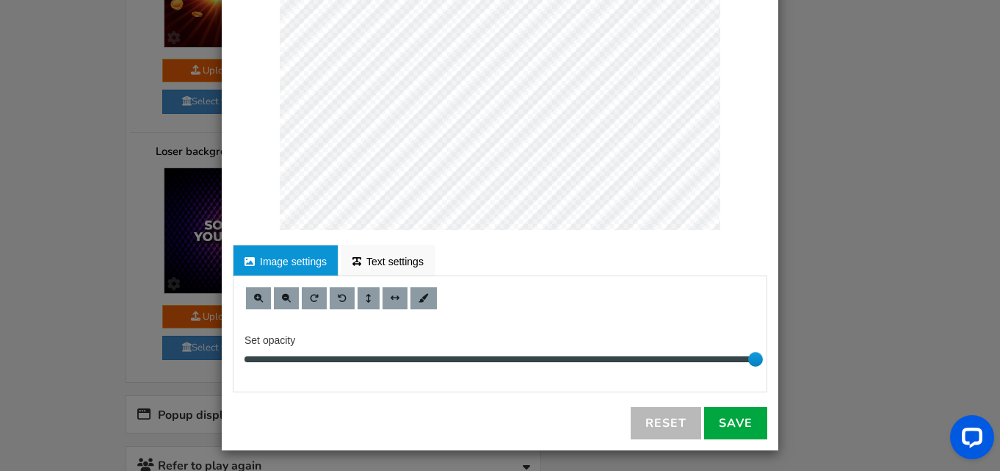
scroll to position [289, 0]
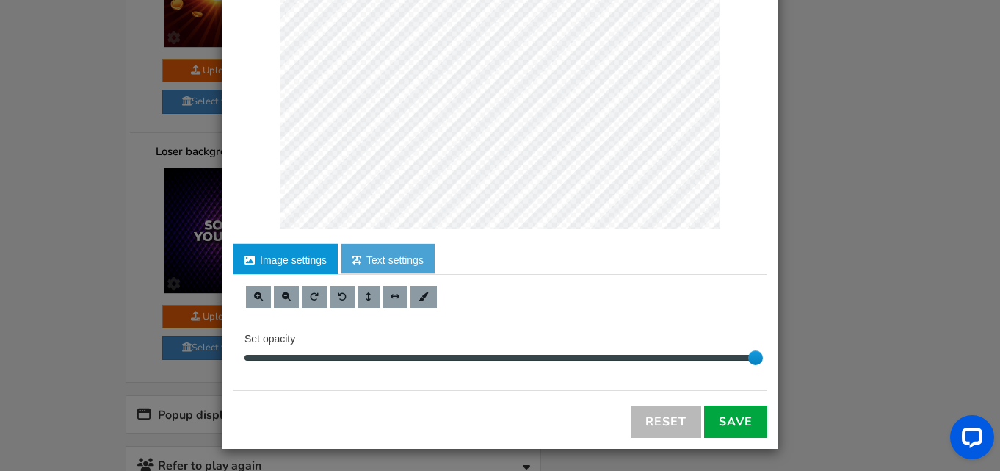
click at [401, 265] on link "Text settings" at bounding box center [388, 258] width 95 height 31
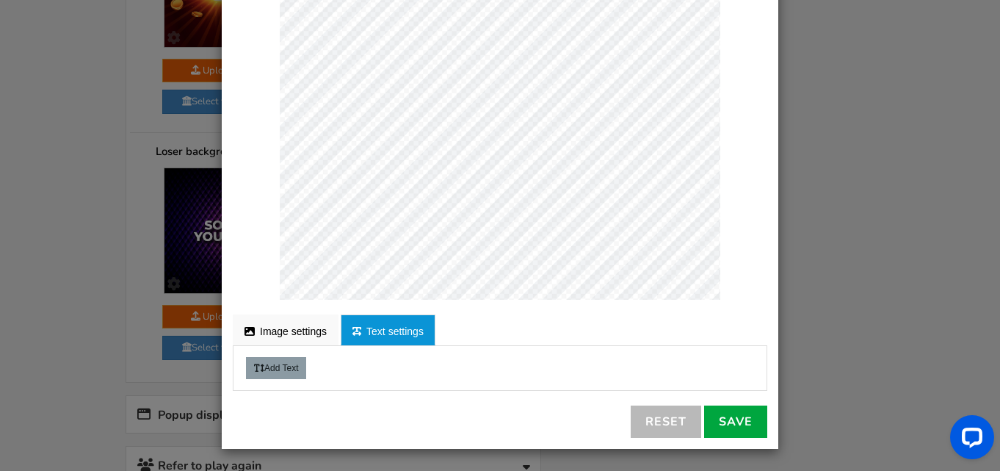
scroll to position [218, 0]
click at [308, 335] on link "Image settings" at bounding box center [286, 329] width 106 height 31
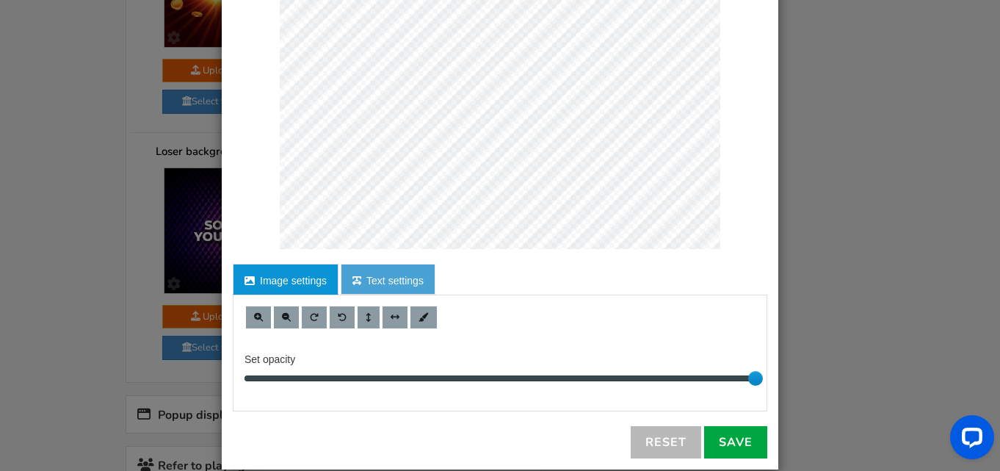
click at [374, 280] on link "Text settings" at bounding box center [388, 279] width 95 height 31
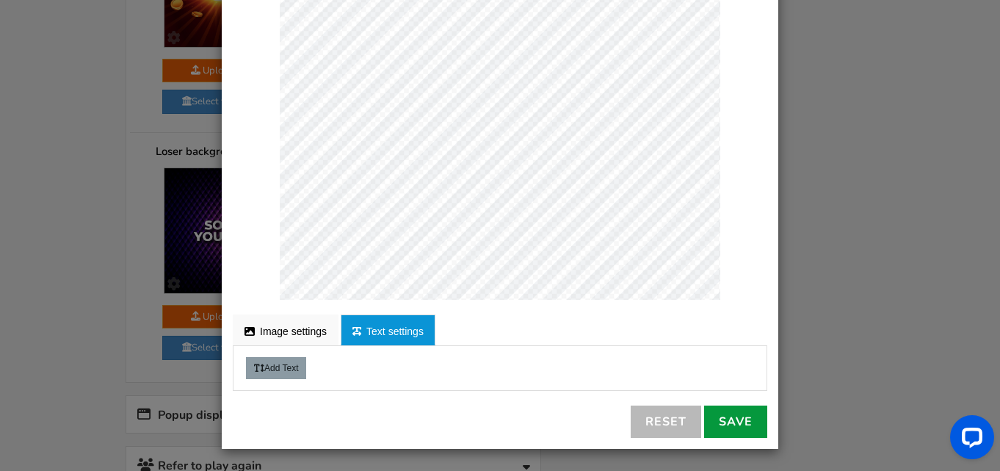
click at [738, 425] on link "Save" at bounding box center [735, 421] width 63 height 32
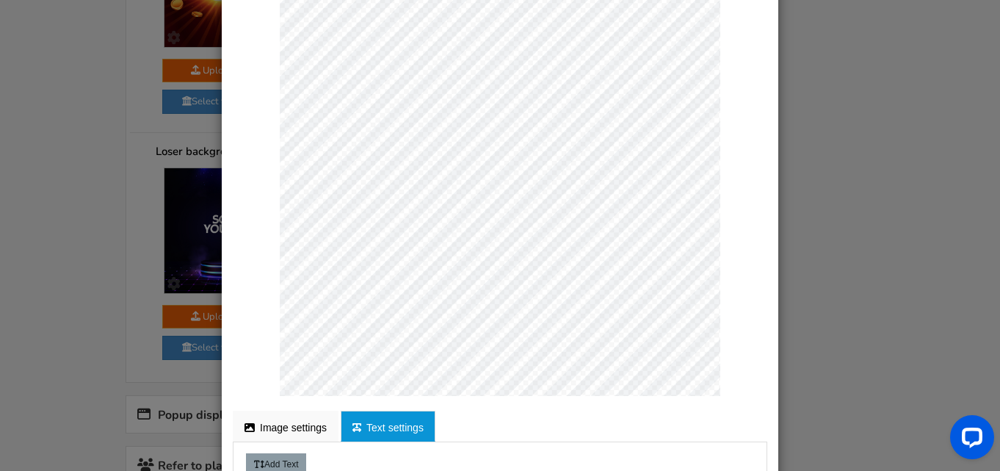
scroll to position [0, 0]
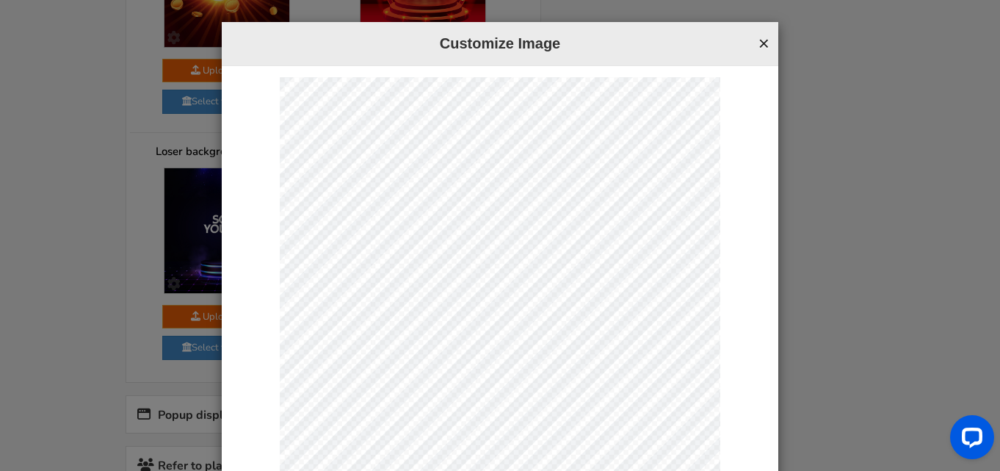
click at [763, 46] on button "×" at bounding box center [763, 43] width 11 height 19
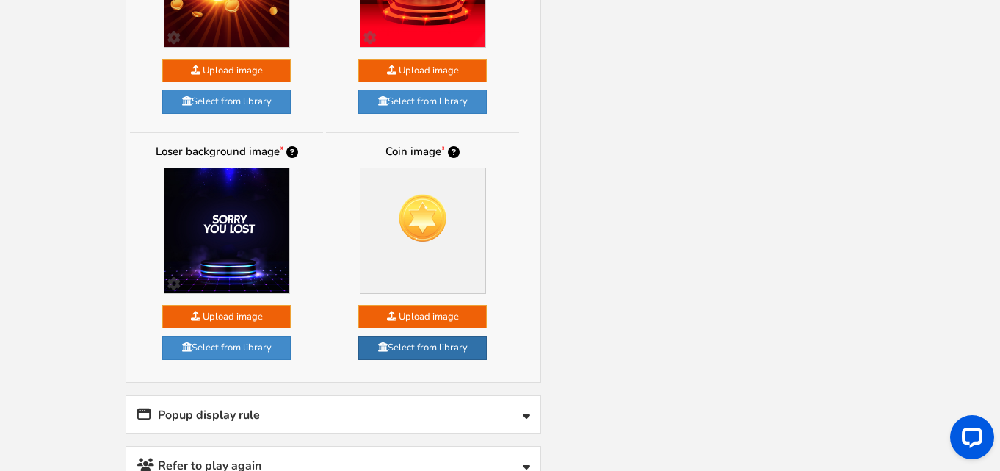
click at [435, 347] on link "Select from library" at bounding box center [422, 347] width 128 height 24
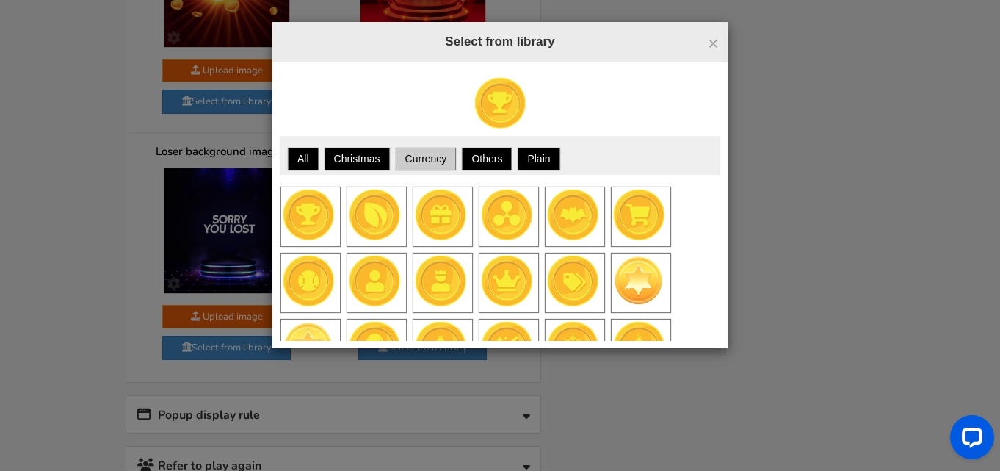
click at [444, 150] on link "Currency" at bounding box center [426, 159] width 57 height 18
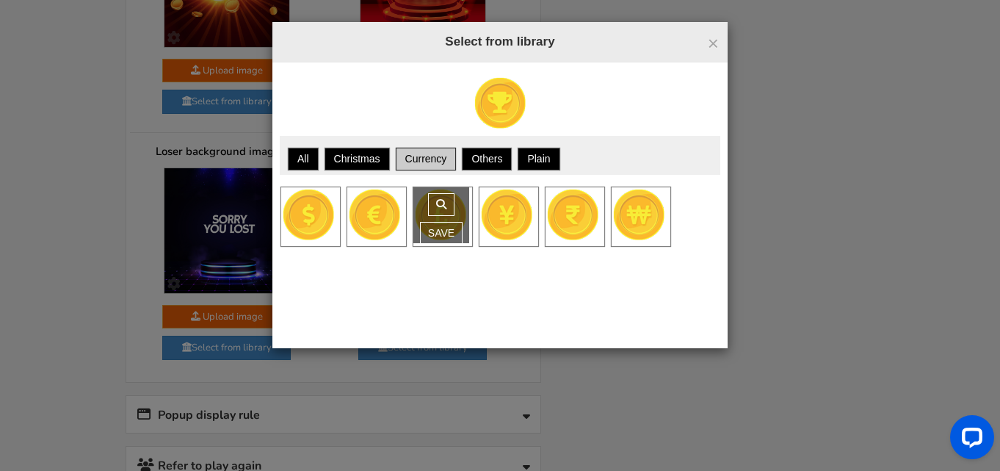
click at [436, 224] on div "Save" at bounding box center [441, 215] width 56 height 56
click at [437, 231] on link "Save" at bounding box center [441, 233] width 43 height 23
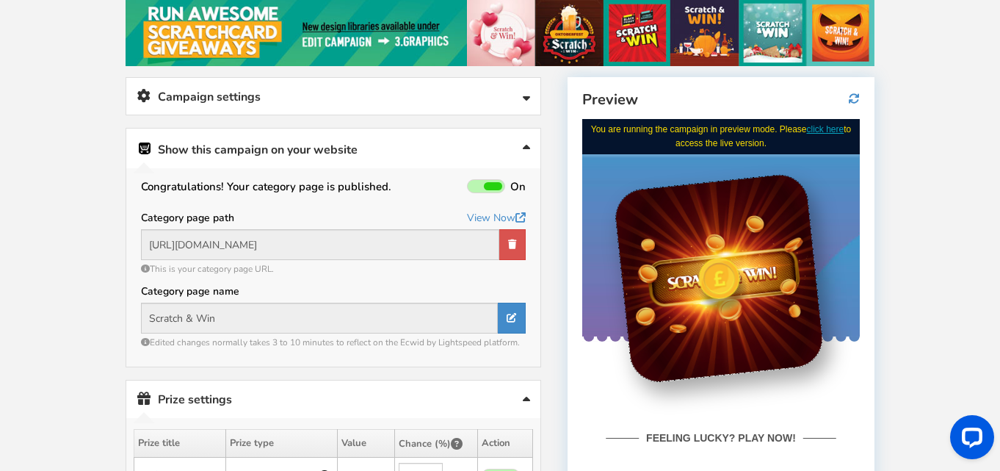
scroll to position [172, 0]
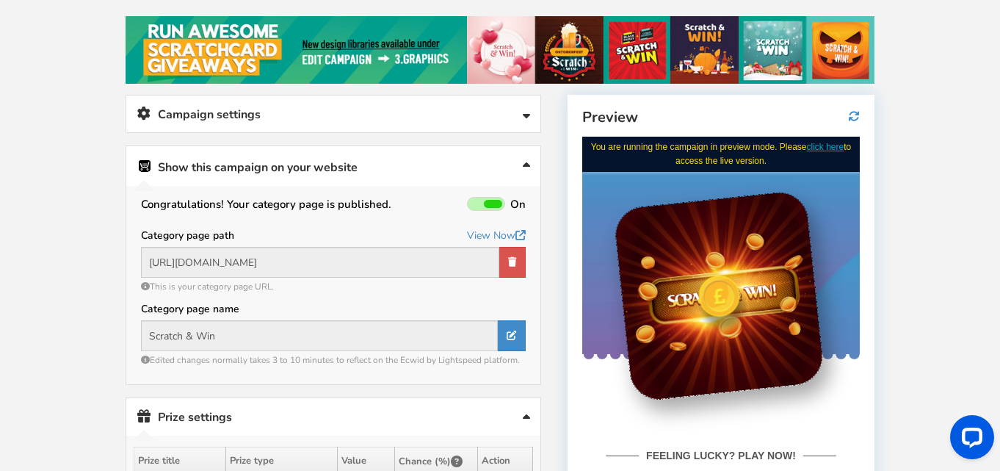
click at [360, 127] on link "Campaign settings" at bounding box center [333, 113] width 414 height 37
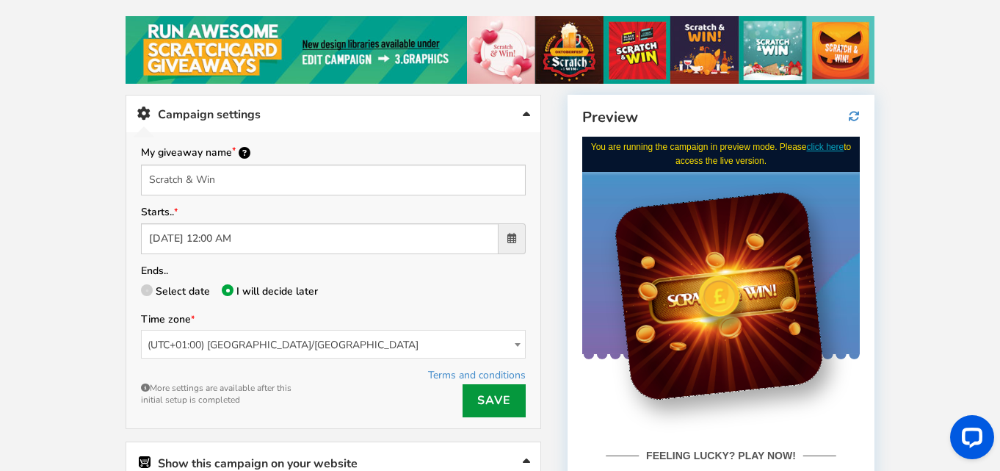
click at [493, 399] on link "Save" at bounding box center [494, 400] width 63 height 33
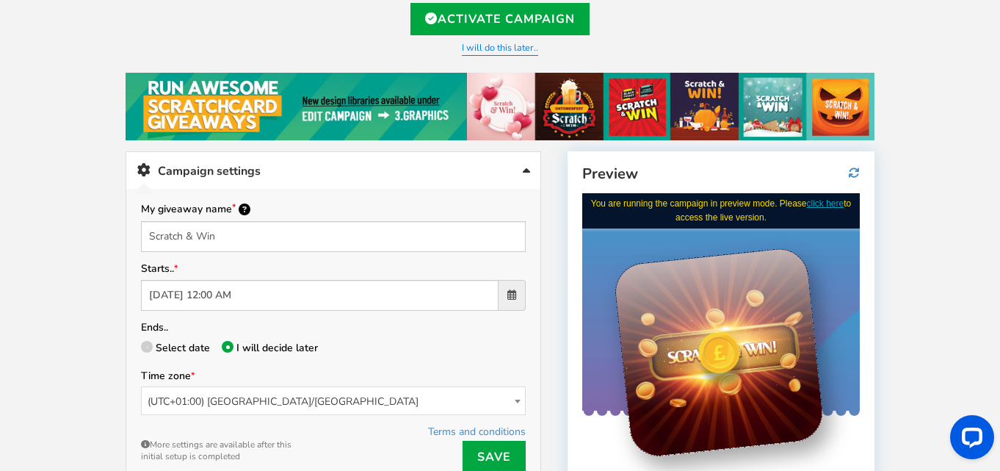
scroll to position [75, 0]
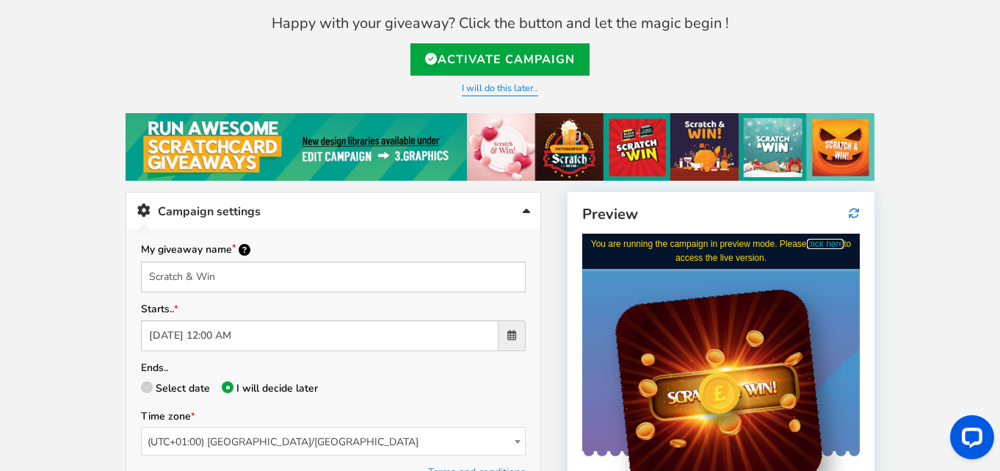
click at [816, 243] on link "click here" at bounding box center [824, 243] width 37 height 10
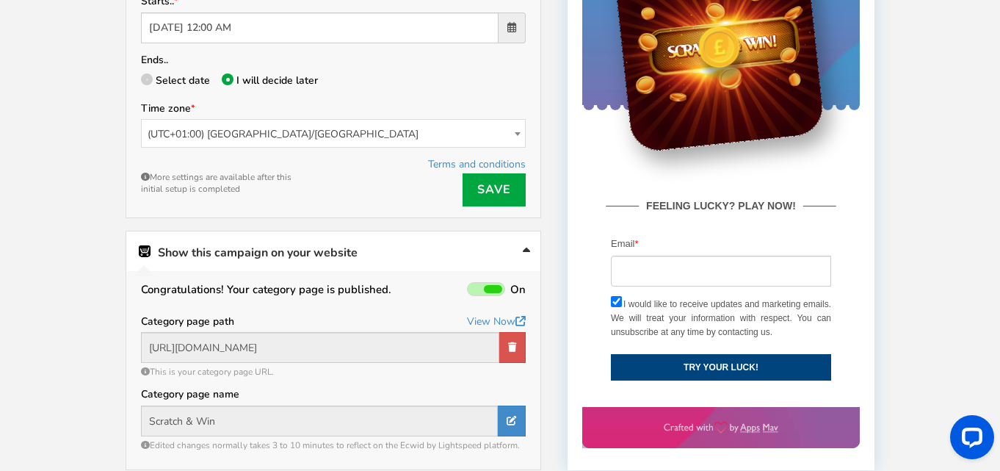
scroll to position [388, 0]
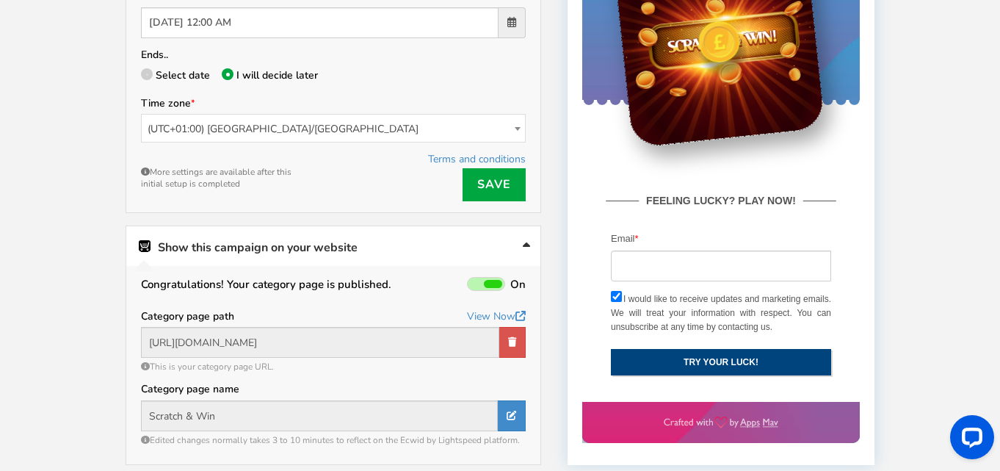
click at [728, 357] on button "TRY YOUR LUCK!" at bounding box center [720, 362] width 220 height 26
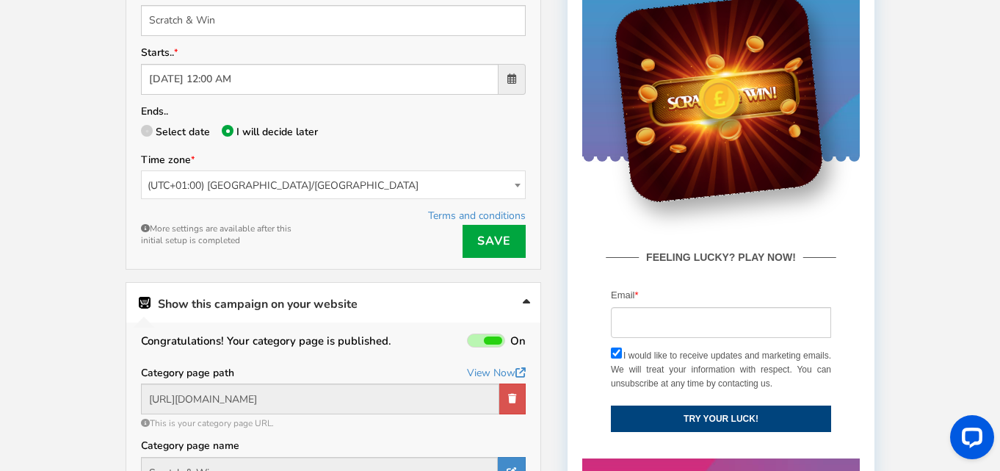
scroll to position [0, 0]
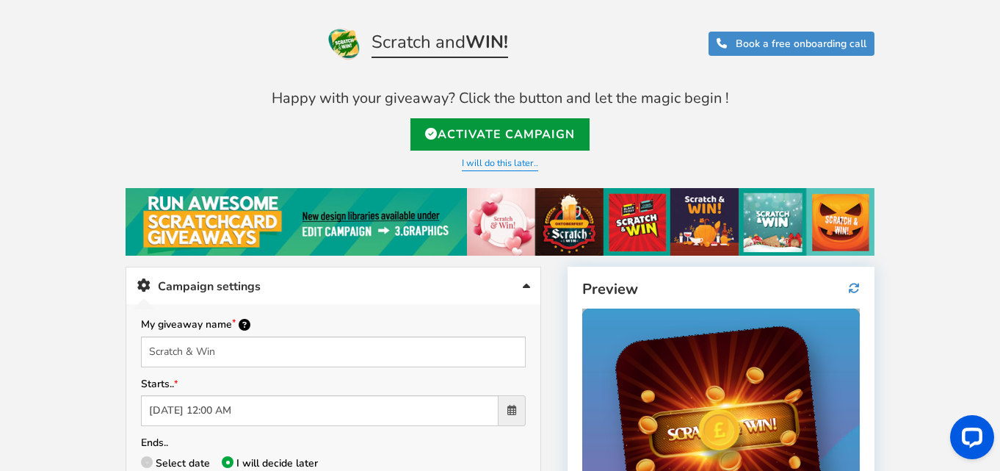
click at [537, 138] on link "Activate Campaign" at bounding box center [499, 134] width 179 height 32
type input "[URL][DOMAIN_NAME]"
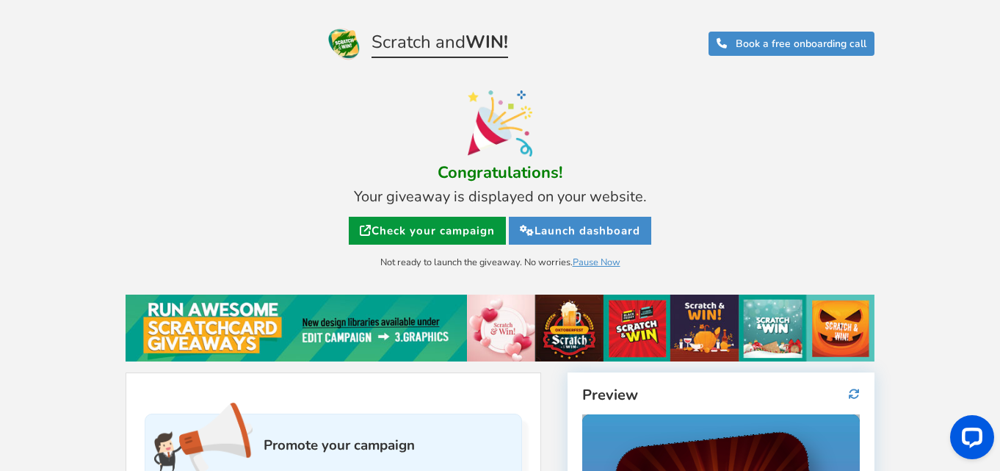
click at [435, 224] on link "Check your campaign" at bounding box center [427, 231] width 157 height 28
click at [658, 120] on figure at bounding box center [500, 123] width 734 height 66
